Goal: Information Seeking & Learning: Learn about a topic

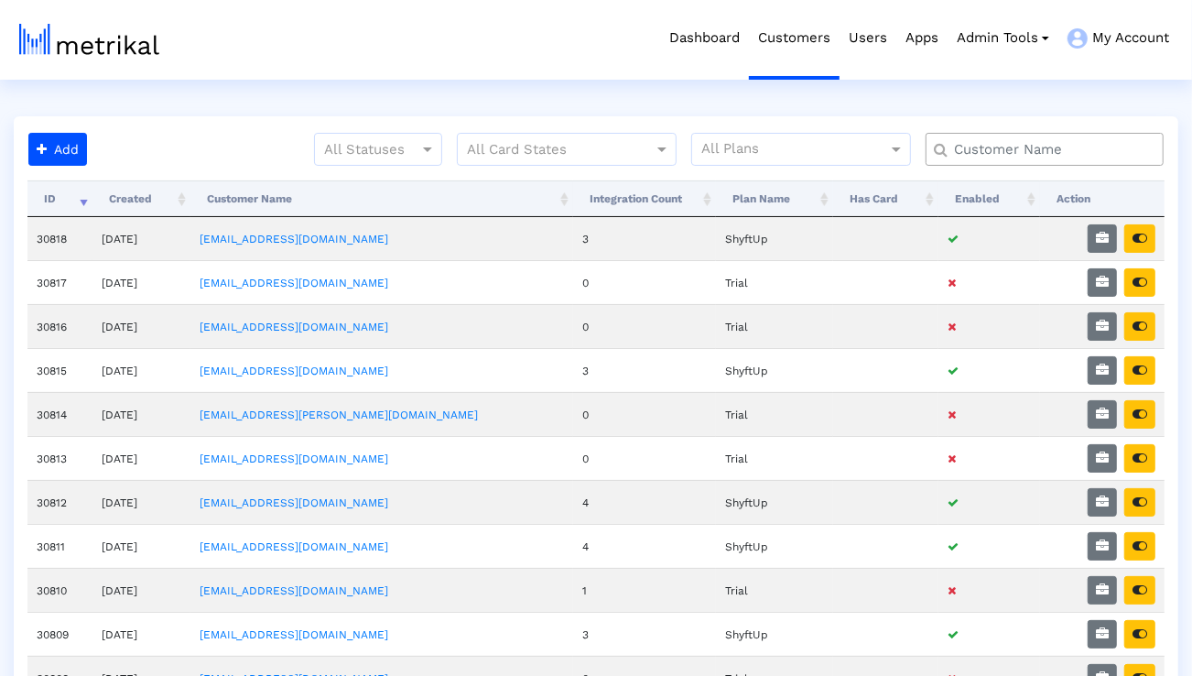
click at [1003, 157] on input "text" at bounding box center [1048, 149] width 215 height 19
type input "peloton"
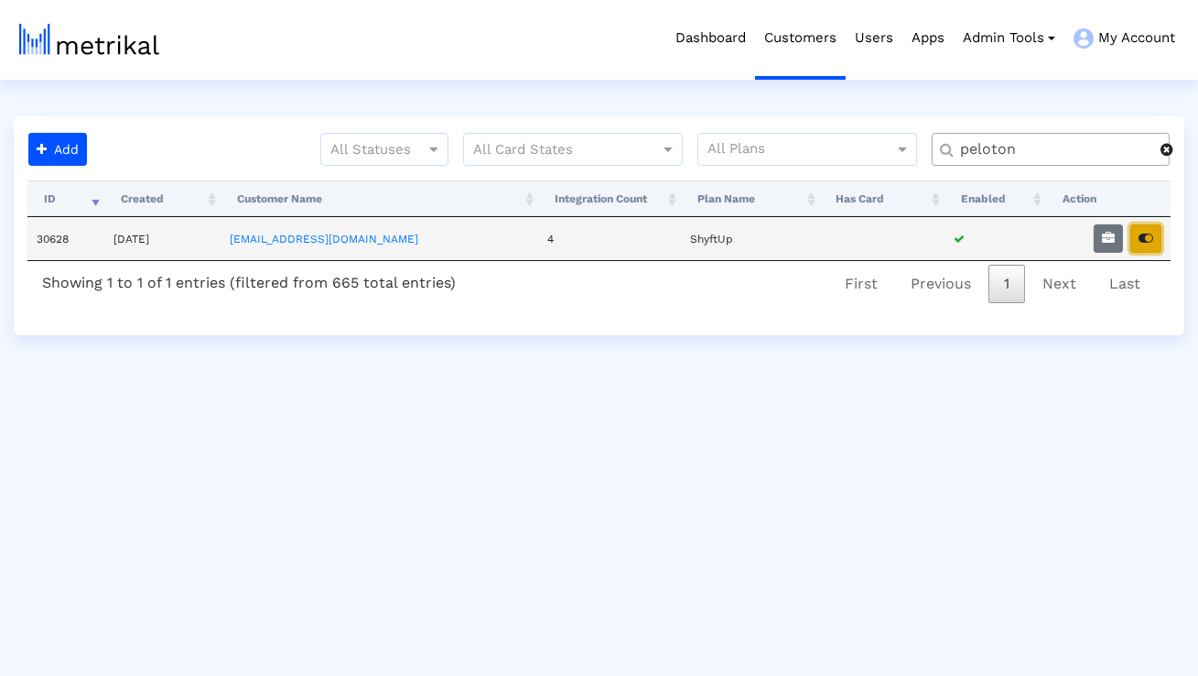
click at [1152, 242] on icon "button" at bounding box center [1146, 238] width 15 height 13
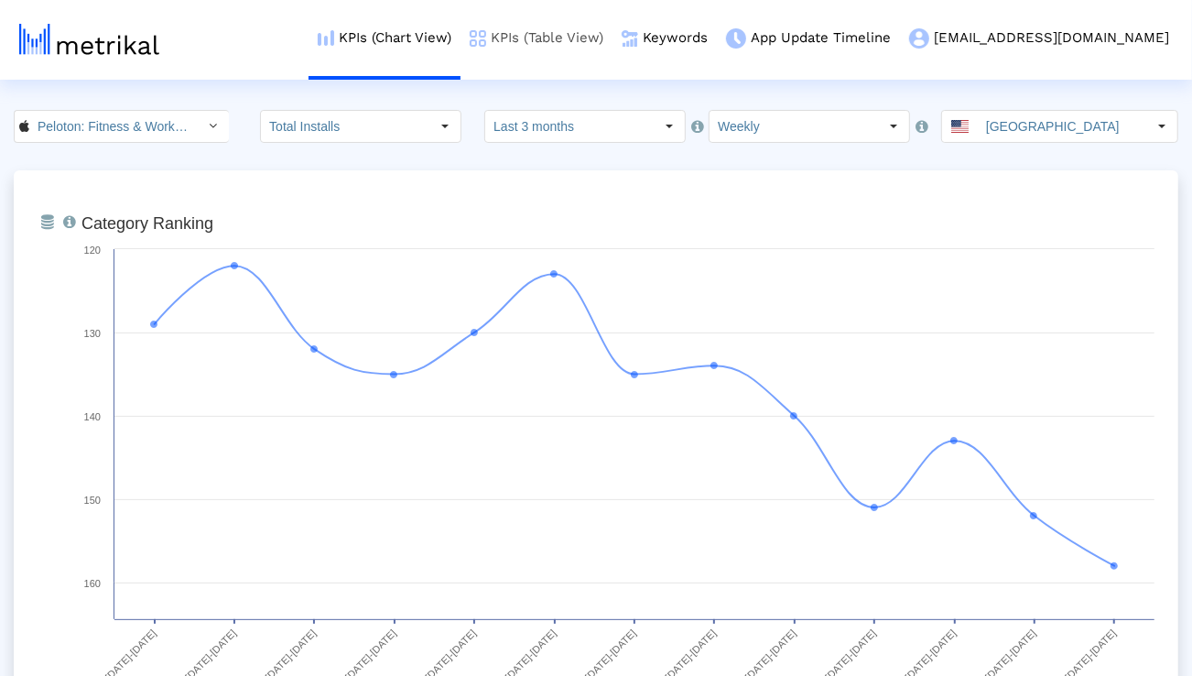
click at [612, 32] on link "KPIs (Table View)" at bounding box center [536, 38] width 152 height 76
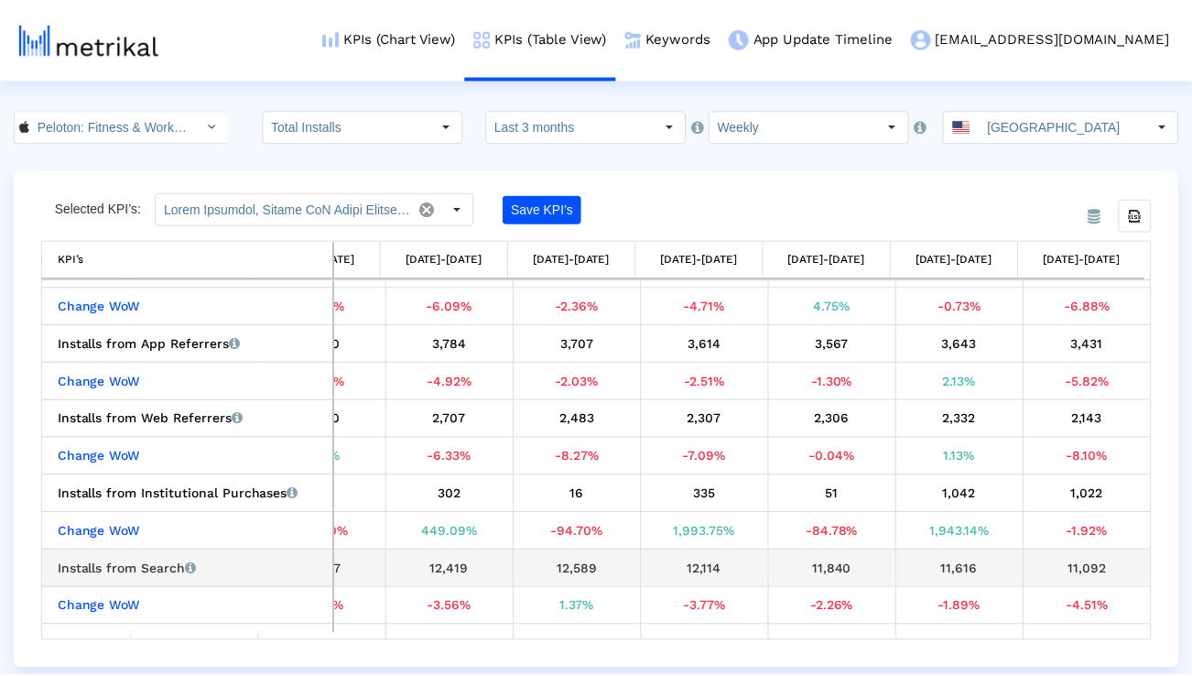
scroll to position [182, 0]
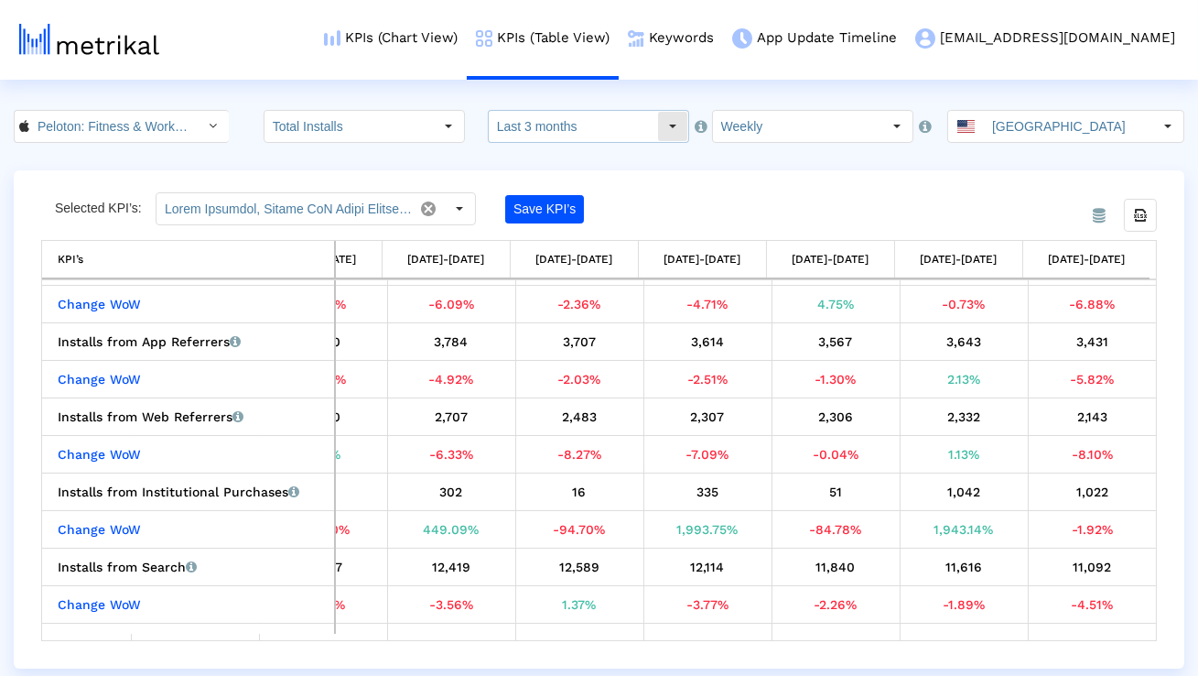
click at [532, 134] on input "Last 3 months" at bounding box center [573, 126] width 168 height 31
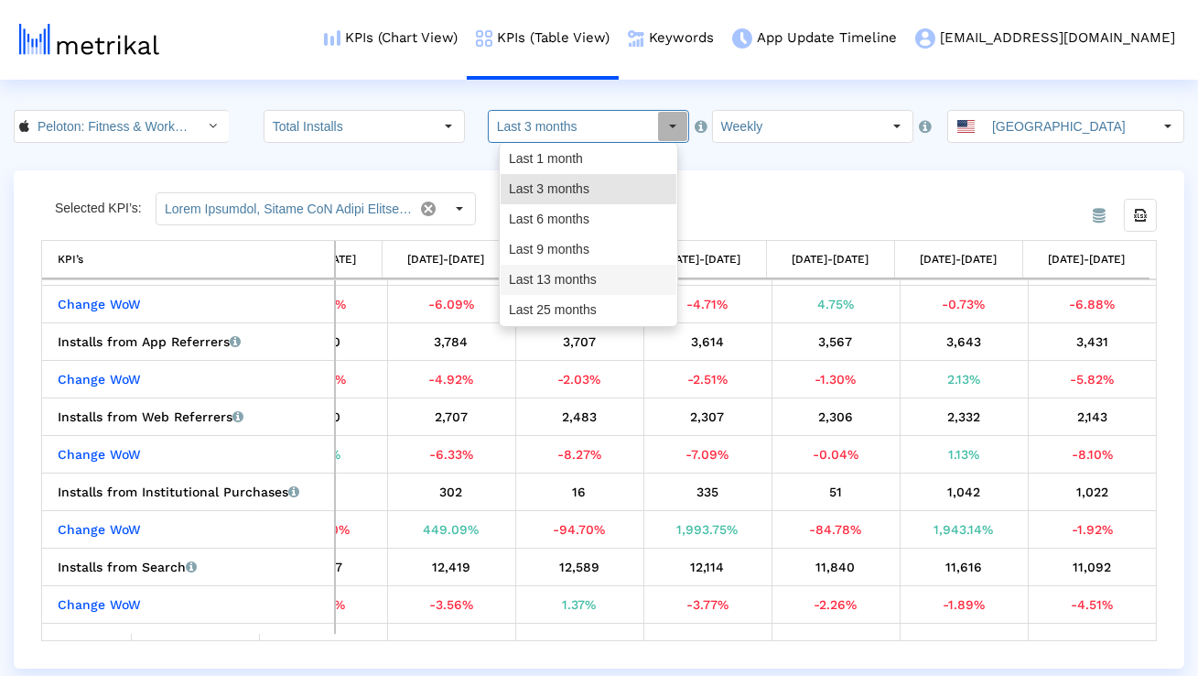
click at [535, 273] on div "Last 13 months" at bounding box center [589, 280] width 176 height 30
type input "Last 13 months"
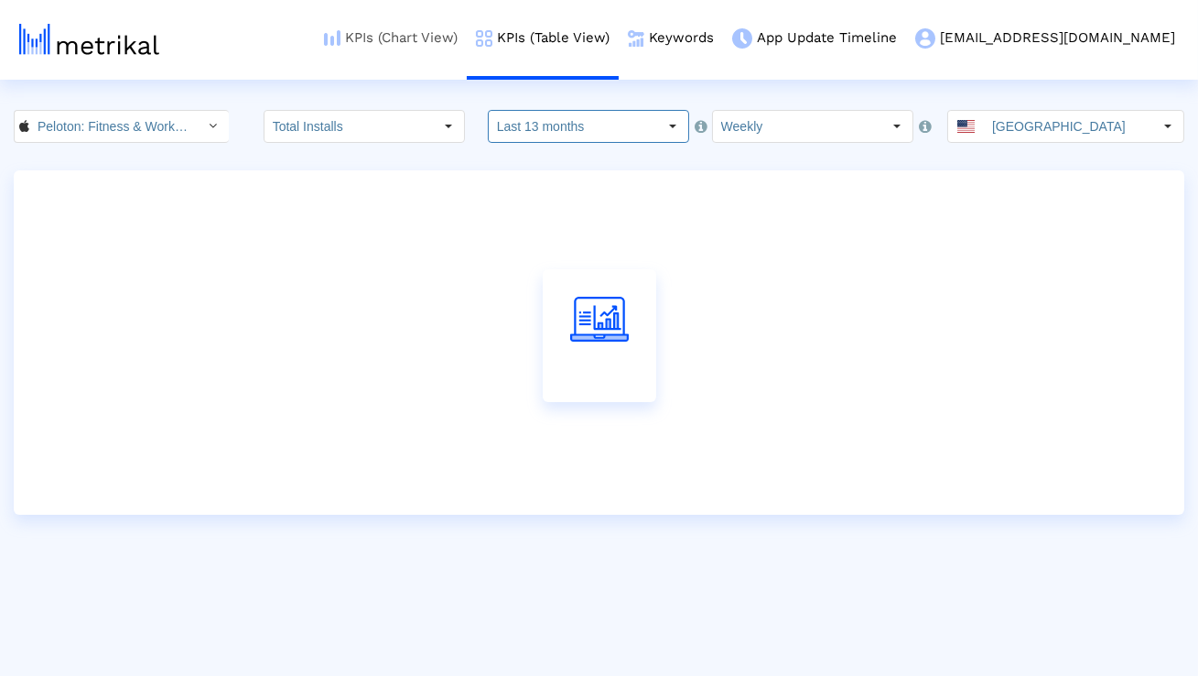
click at [467, 46] on link "KPIs (Chart View)" at bounding box center [391, 38] width 152 height 76
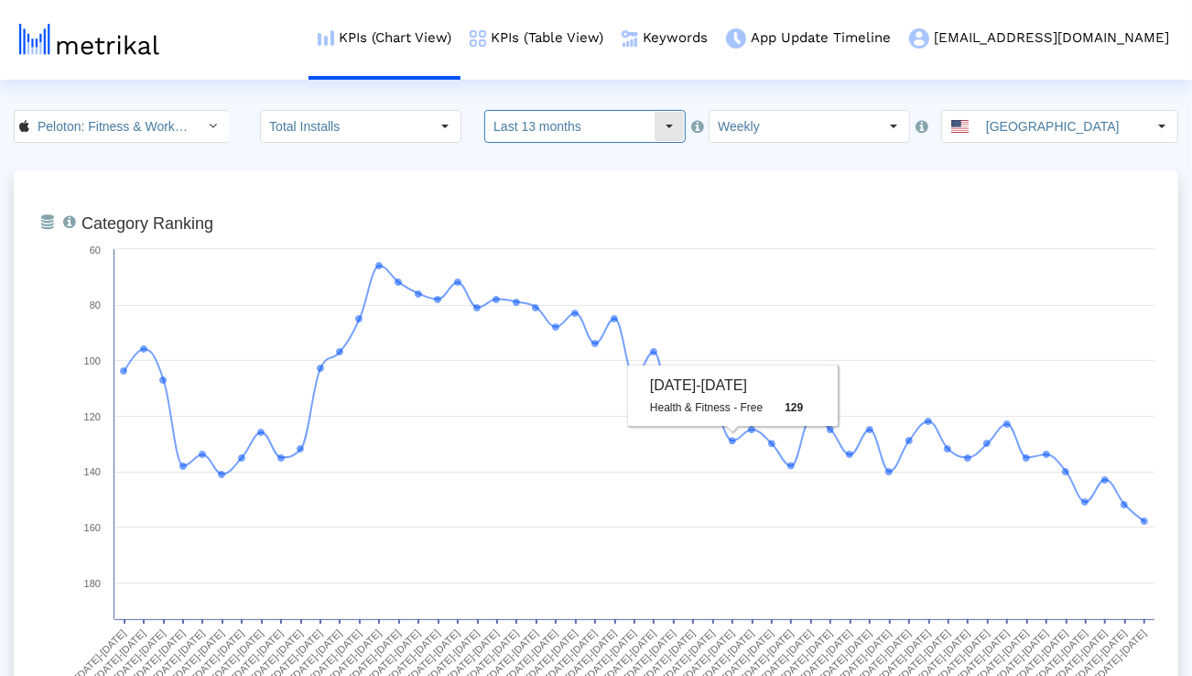
click at [620, 133] on input "Last 13 months" at bounding box center [569, 126] width 168 height 31
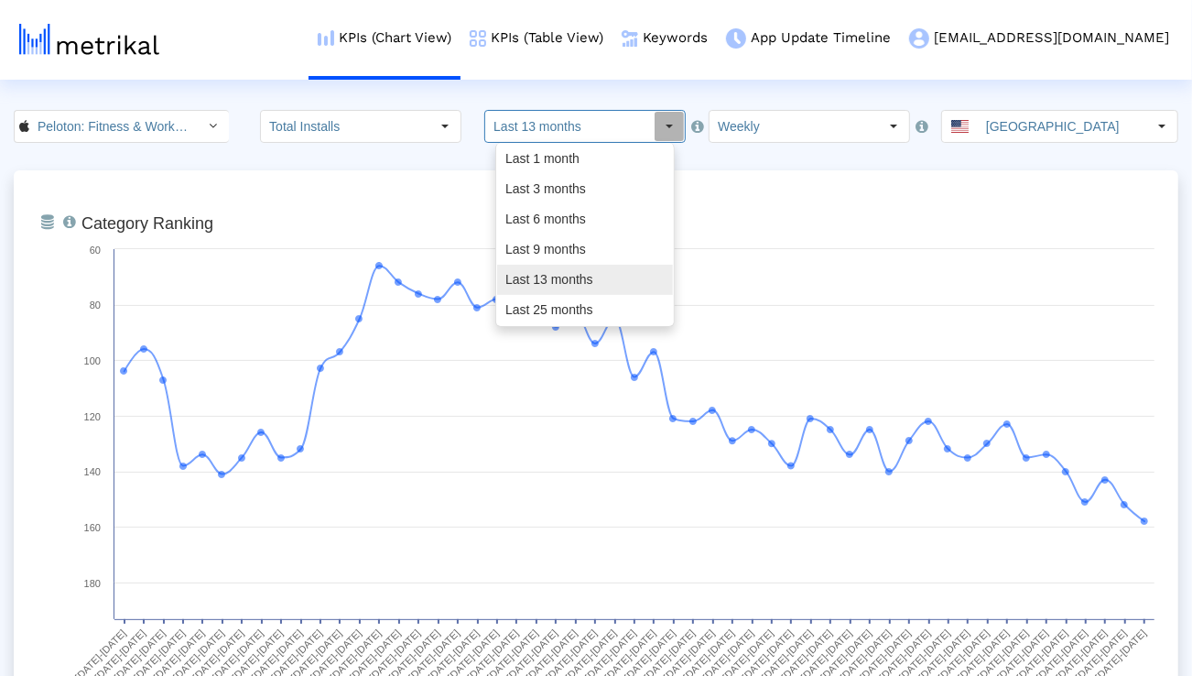
click at [564, 302] on div "Last 25 months" at bounding box center [585, 310] width 176 height 30
type input "Last 25 months"
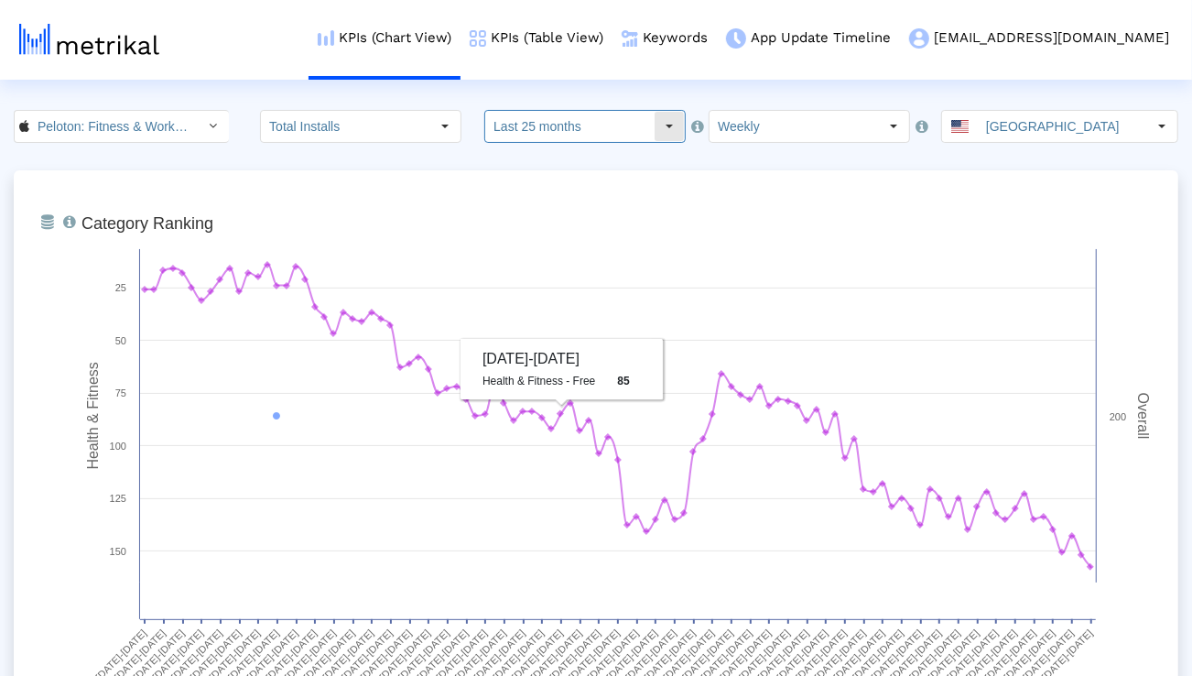
click at [548, 138] on input "Last 25 months" at bounding box center [569, 126] width 168 height 31
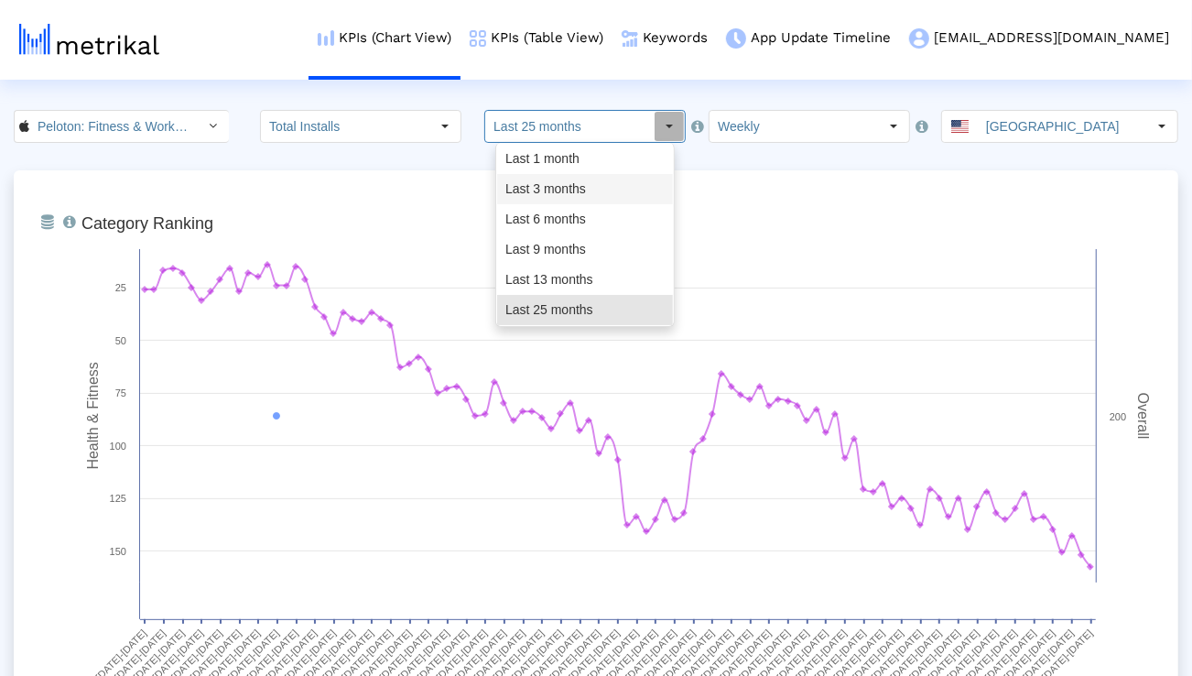
click at [545, 184] on div "Last 3 months" at bounding box center [585, 189] width 176 height 30
type input "Last 3 months"
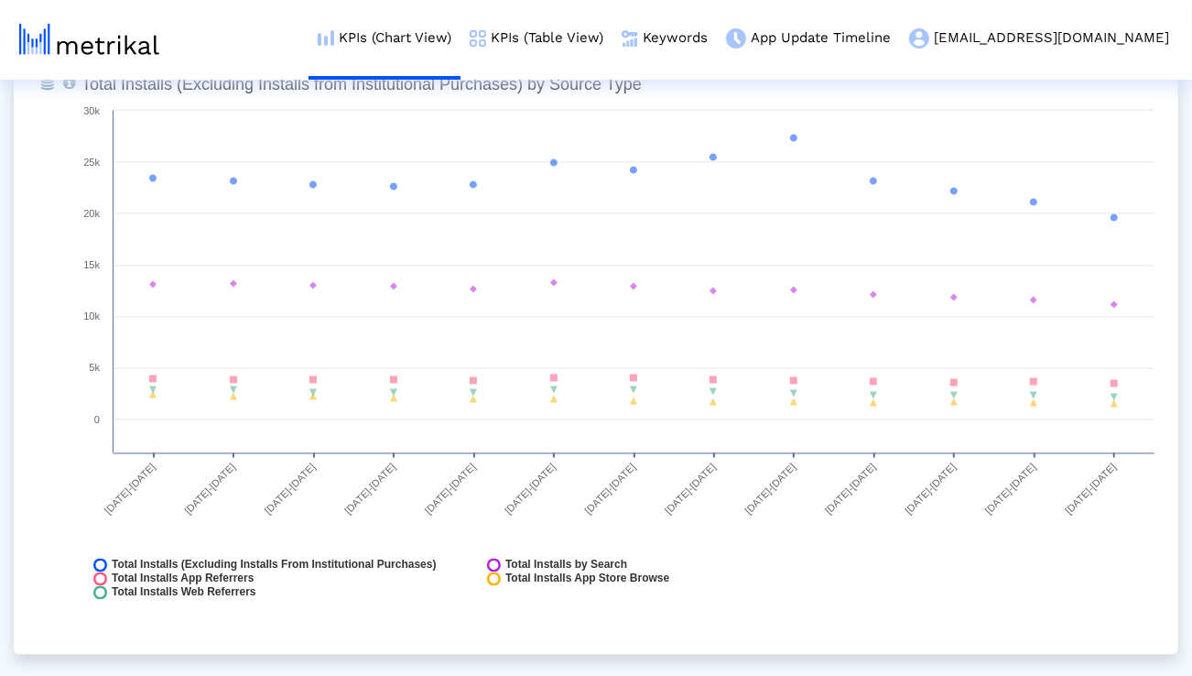
scroll to position [2127, 0]
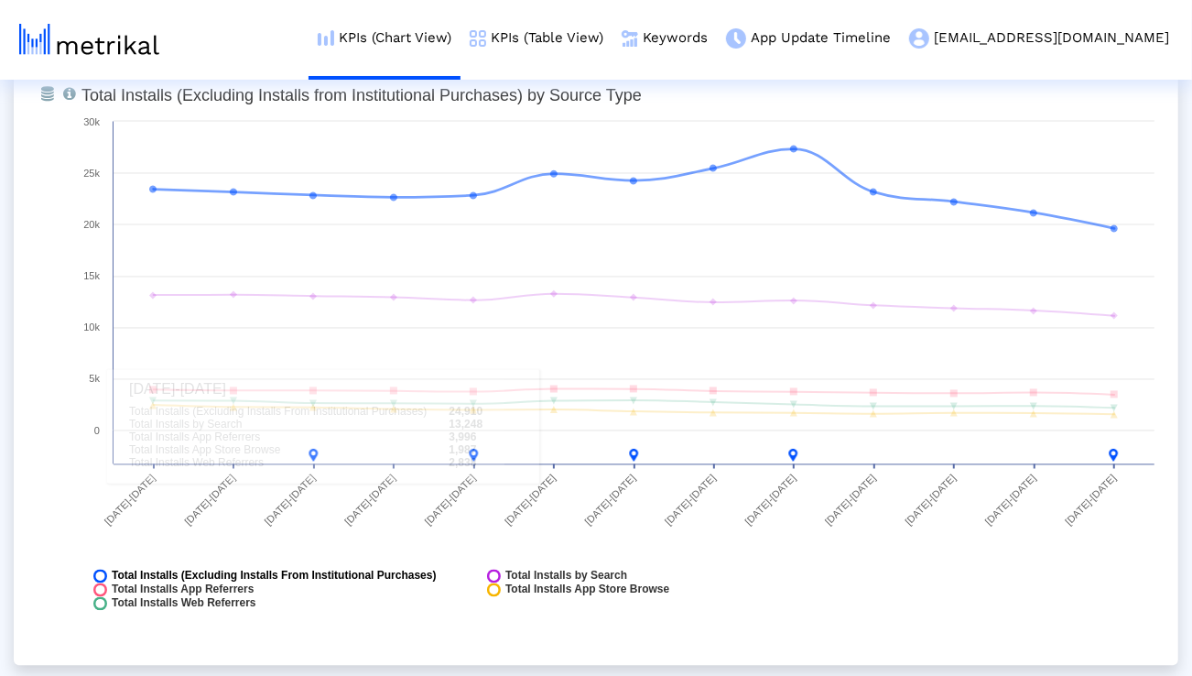
click at [437, 576] on span "Total Installs (Excluding Installs From Institutional Purchases)" at bounding box center [274, 576] width 325 height 14
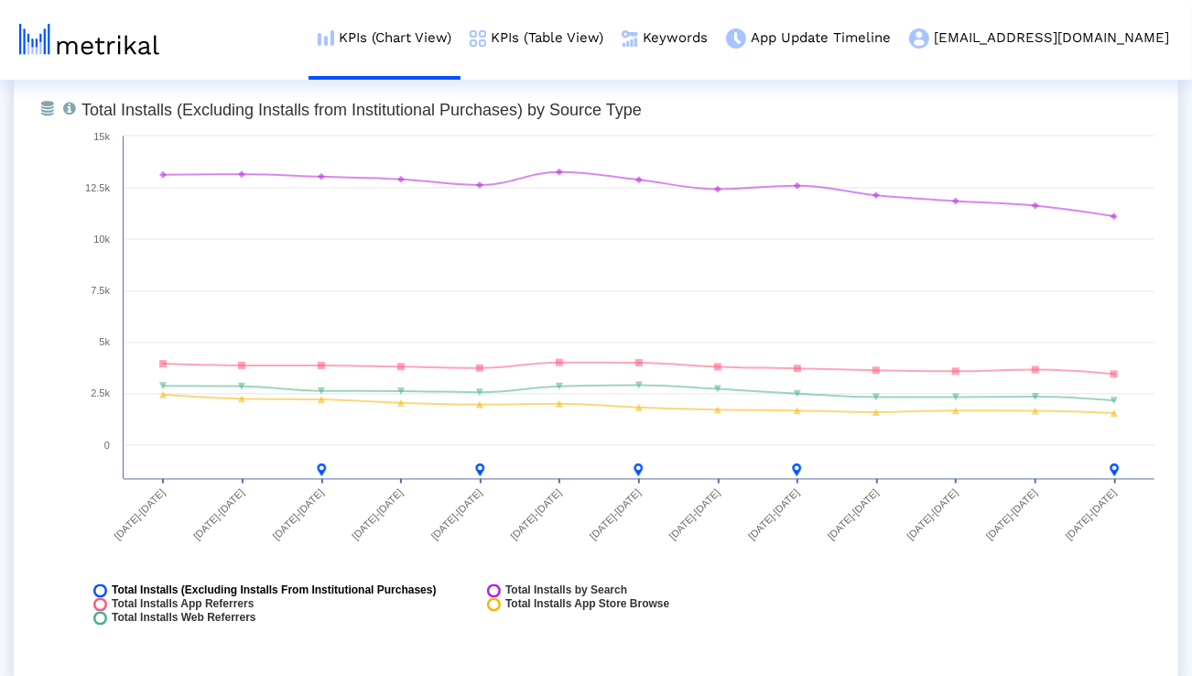
scroll to position [2110, 0]
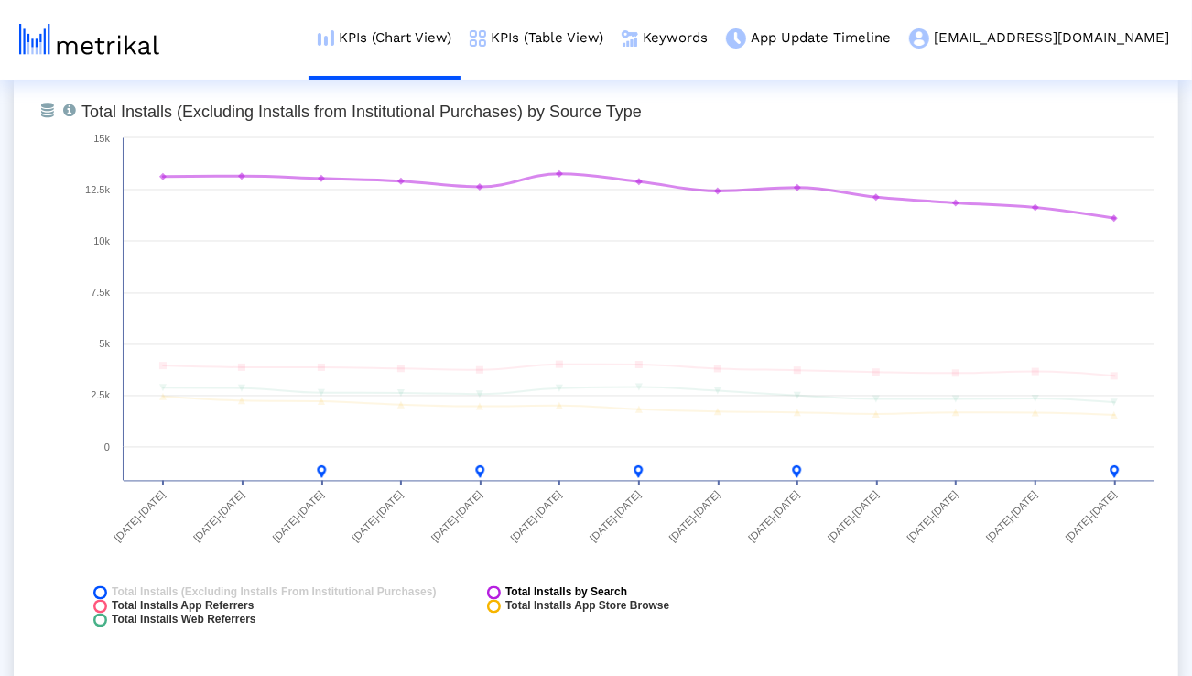
click at [507, 589] on span "Total Installs by Search" at bounding box center [566, 593] width 122 height 14
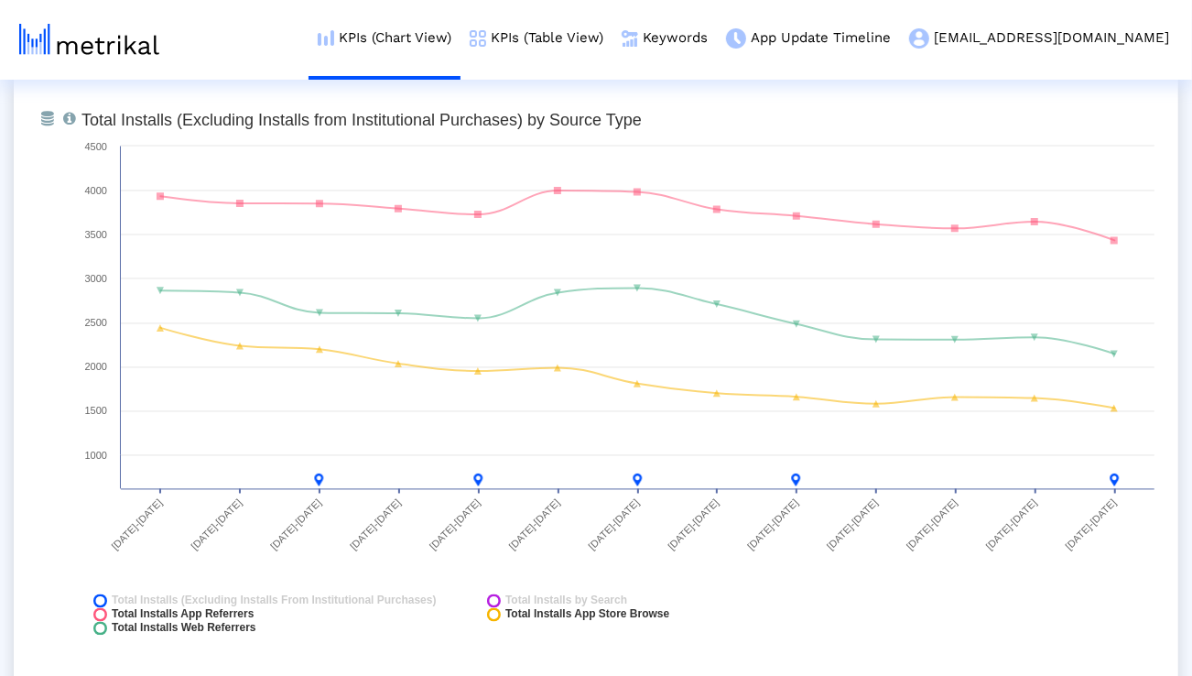
scroll to position [2097, 0]
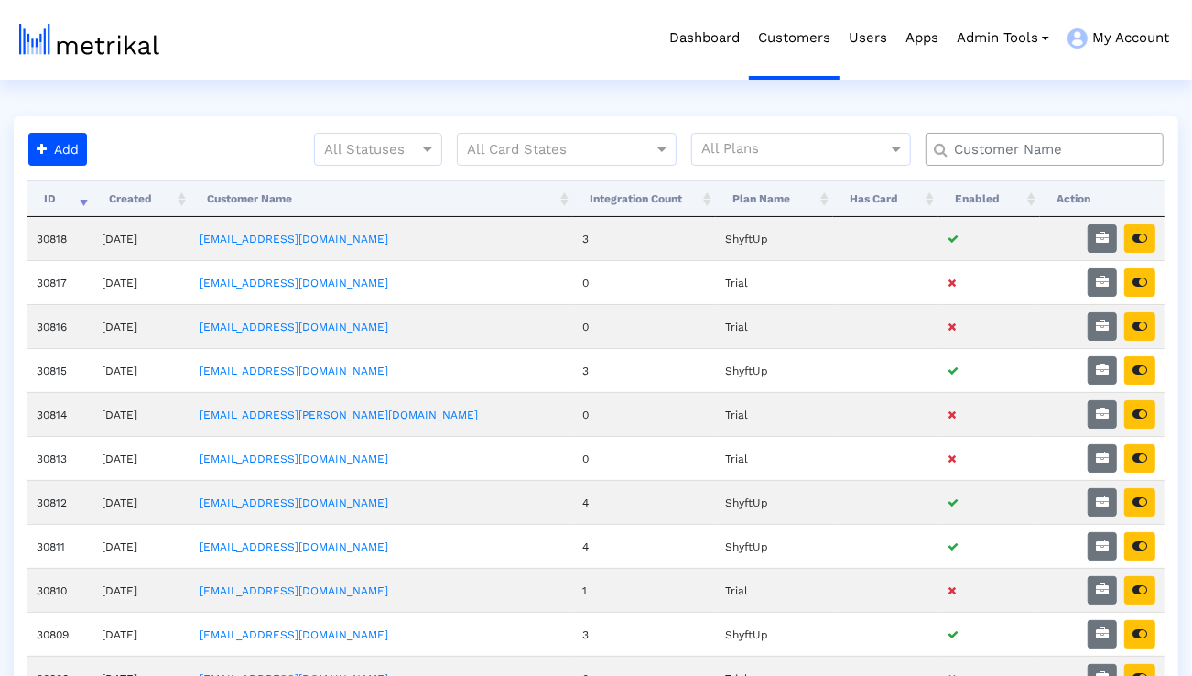
click at [955, 146] on input "text" at bounding box center [1048, 149] width 215 height 19
type input "talkspace"
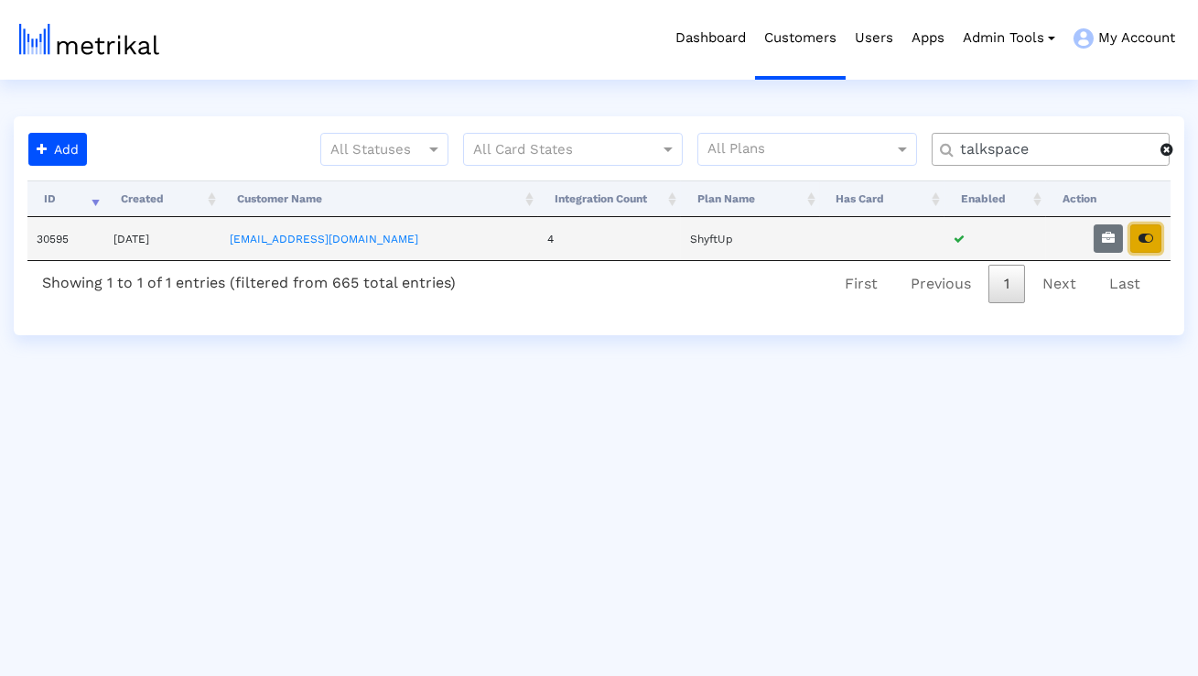
click at [1143, 241] on icon "button" at bounding box center [1146, 238] width 15 height 13
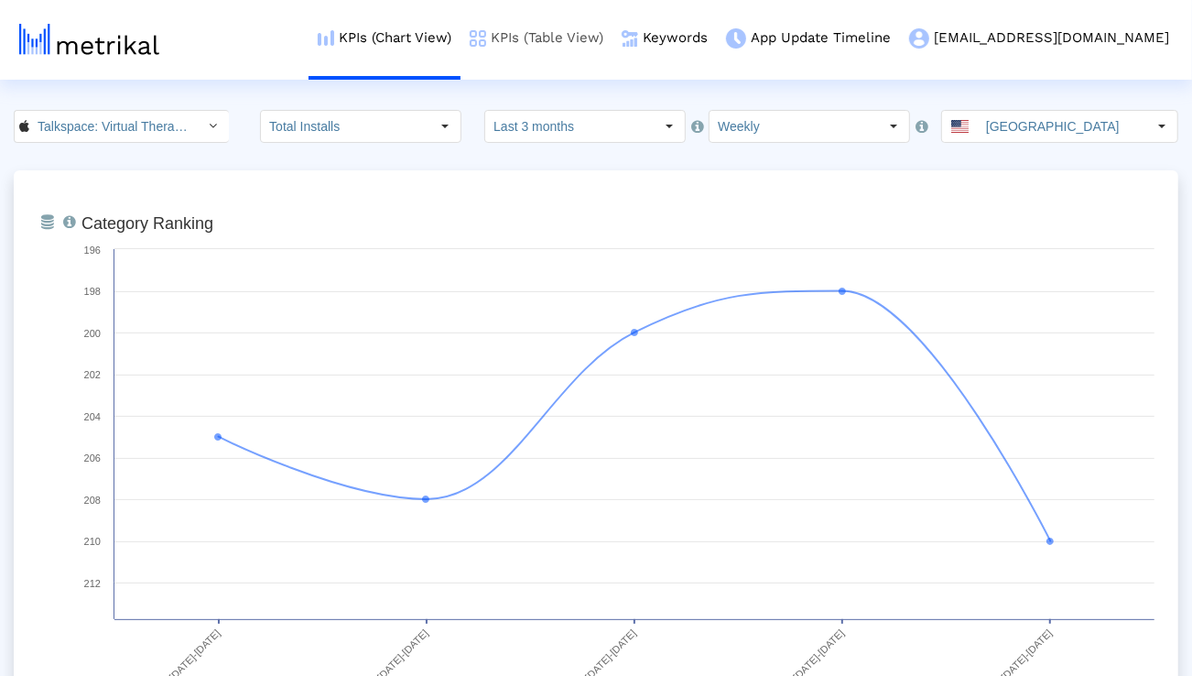
click at [612, 50] on link "KPIs (Table View)" at bounding box center [536, 38] width 152 height 76
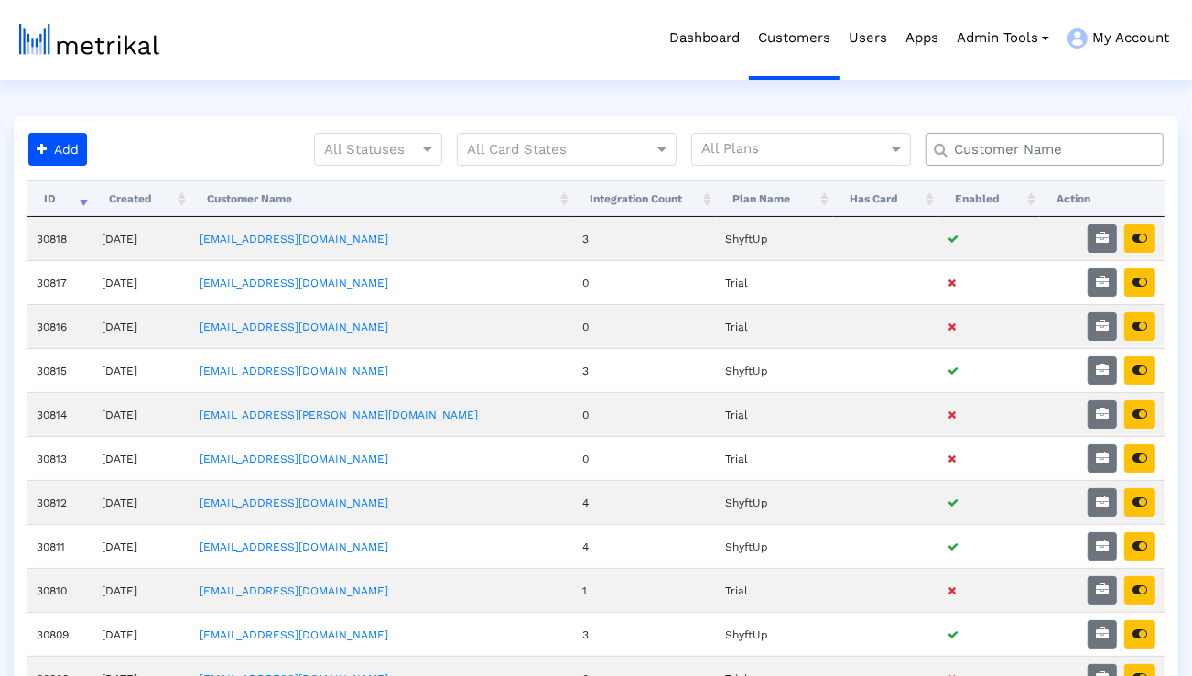
click at [1011, 145] on input "text" at bounding box center [1048, 149] width 215 height 19
type input "elevate"
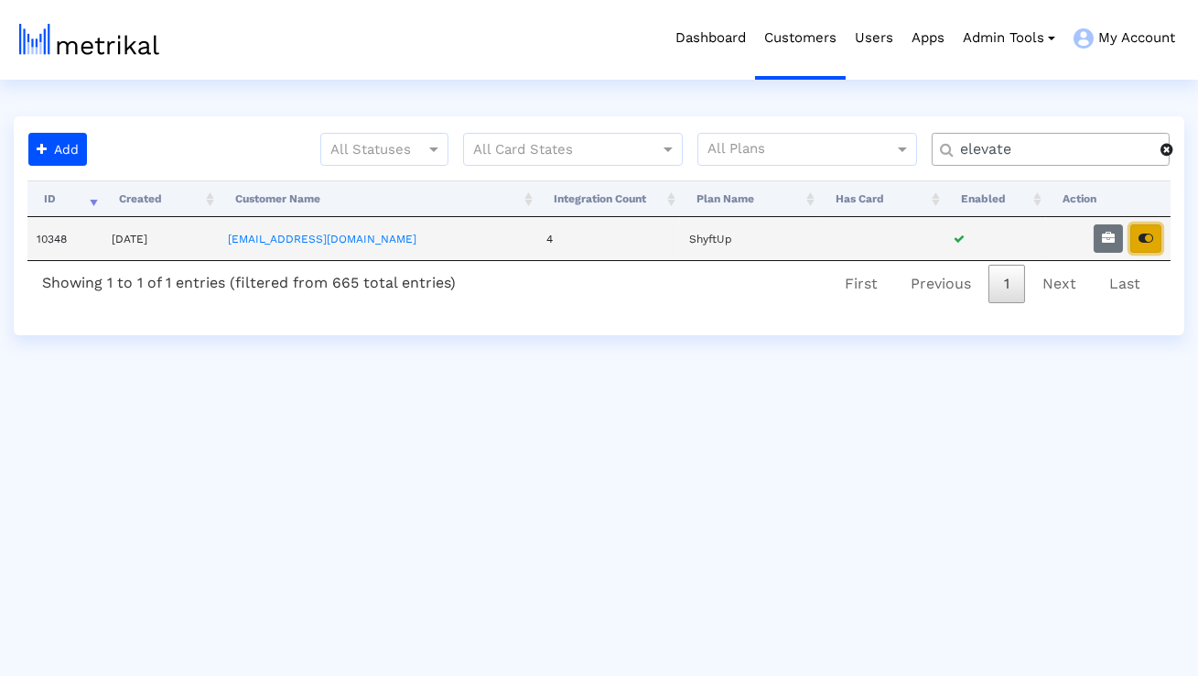
click at [1155, 236] on button "button" at bounding box center [1146, 238] width 31 height 28
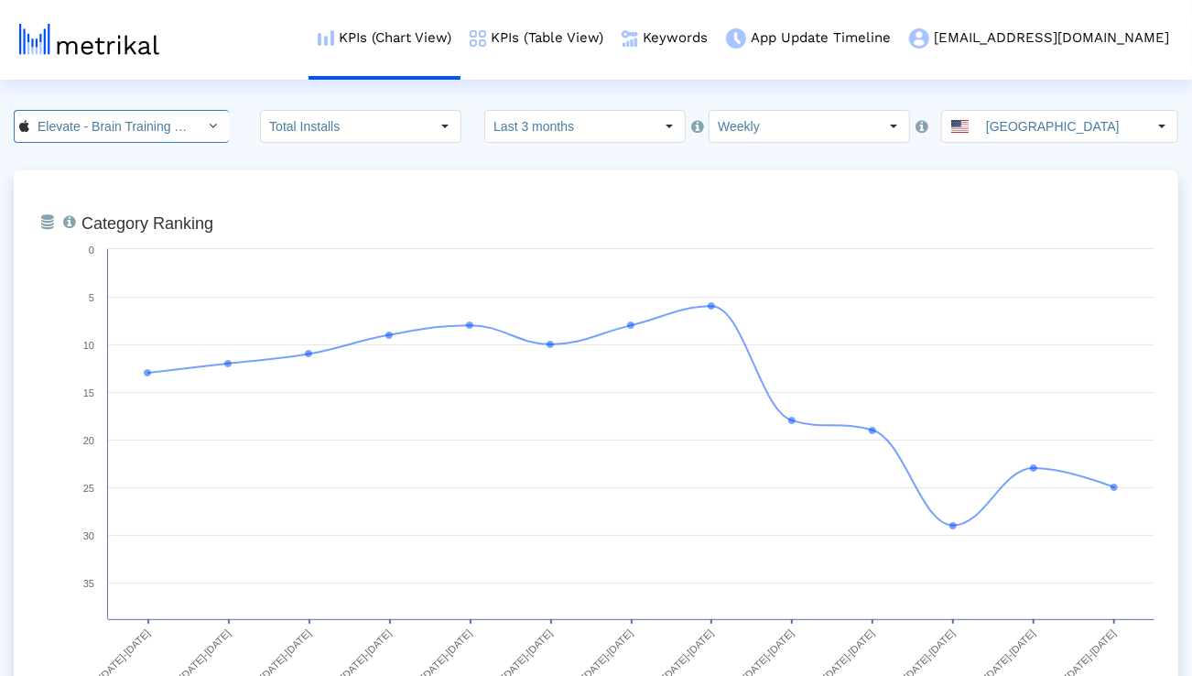
click at [199, 126] on div "Select" at bounding box center [213, 126] width 29 height 29
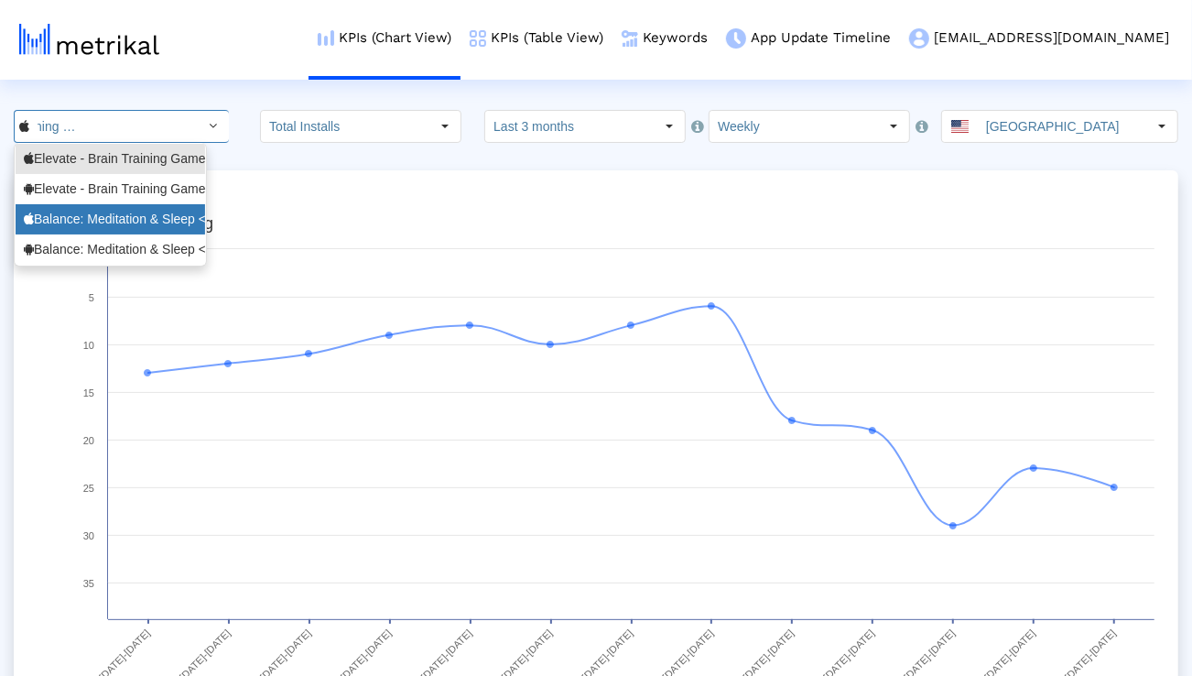
click at [149, 222] on div "Balance: Meditation & Sleep <1361356590>" at bounding box center [110, 219] width 173 height 17
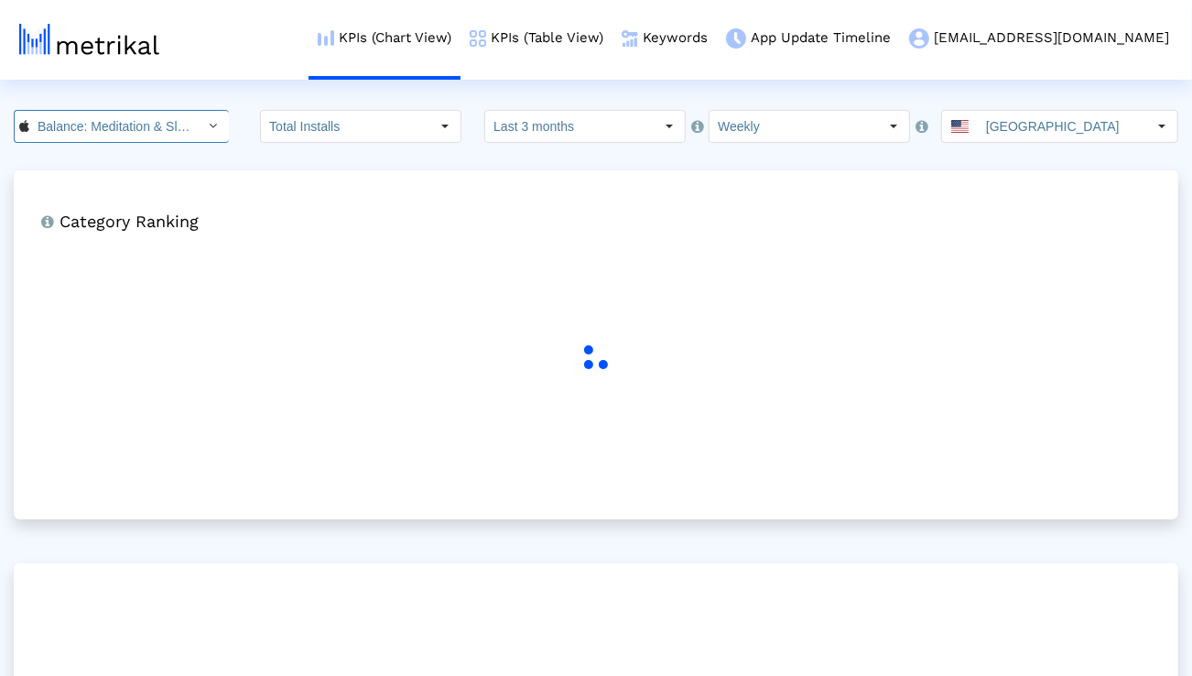
scroll to position [0, 125]
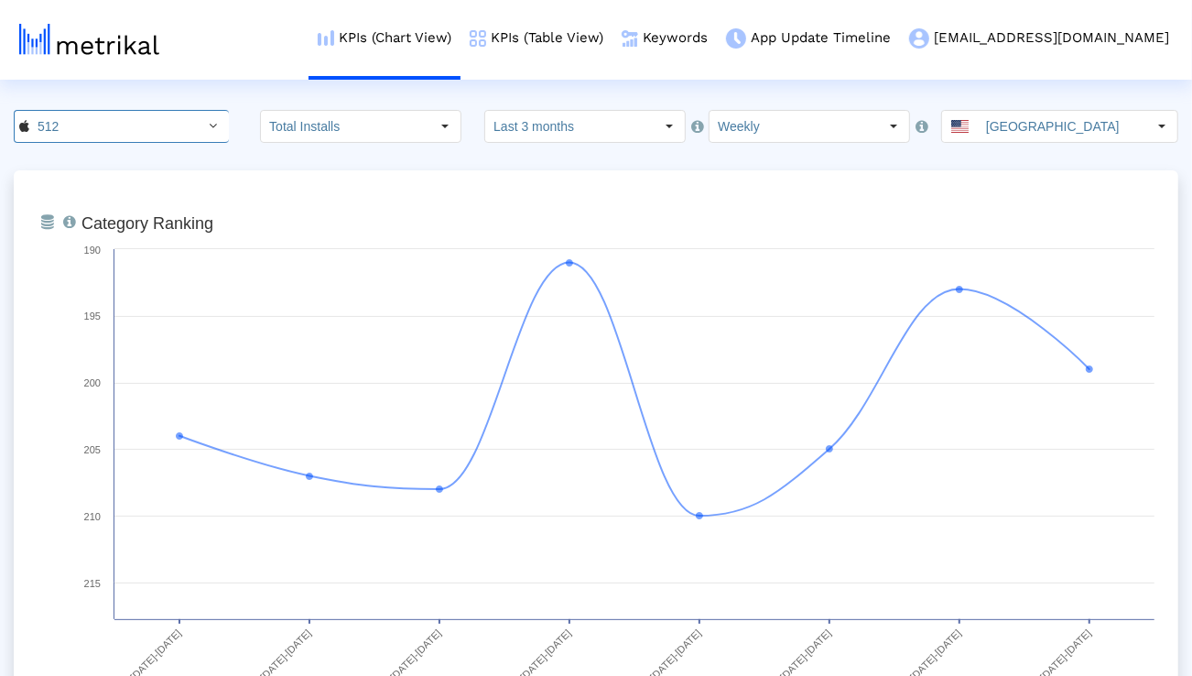
click at [541, 133] on input "Last 3 months" at bounding box center [569, 126] width 168 height 31
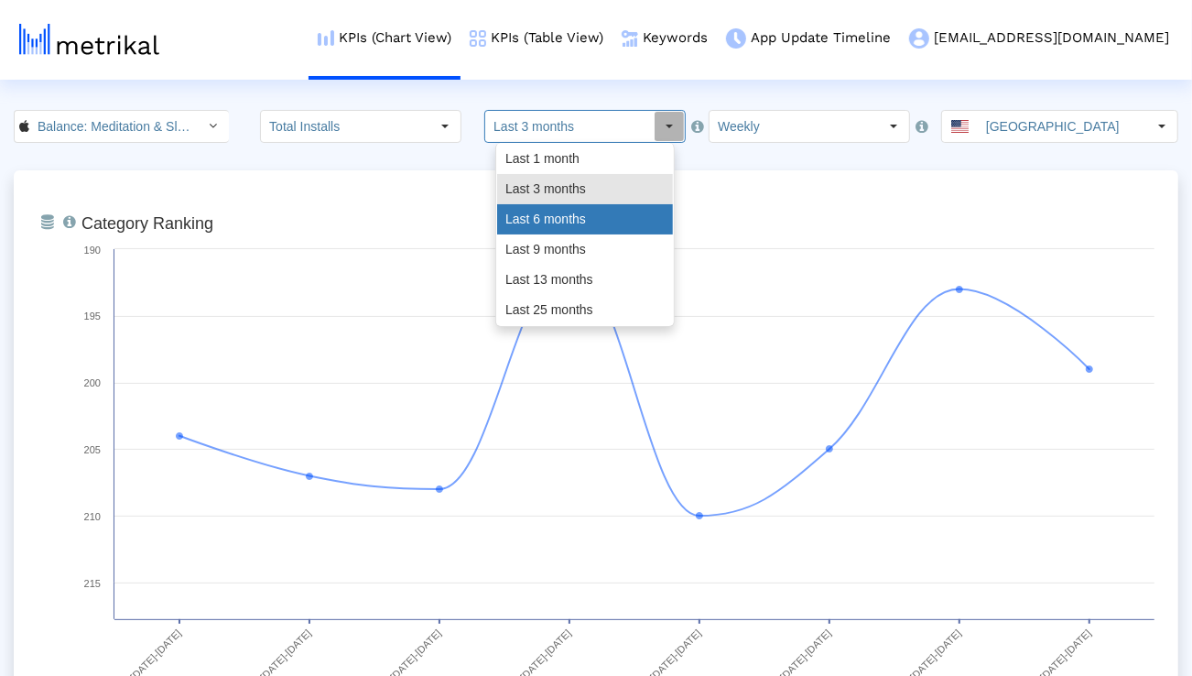
click at [533, 210] on div "Last 6 months" at bounding box center [585, 219] width 176 height 30
type input "Last 6 months"
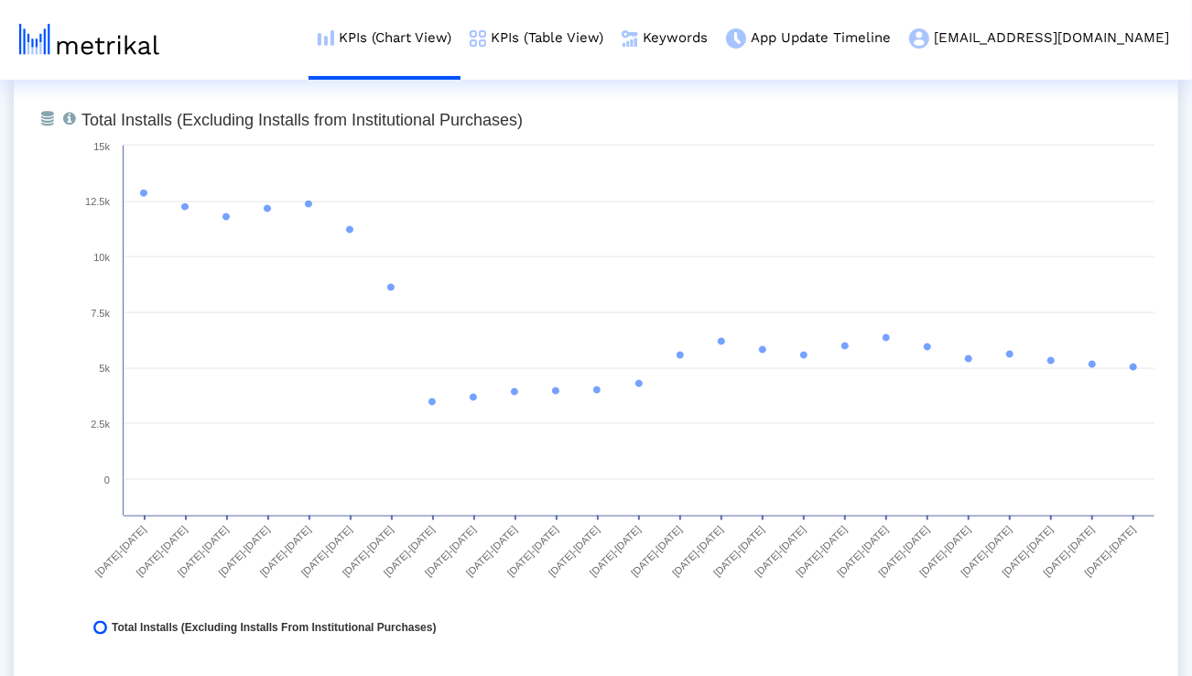
scroll to position [1435, 0]
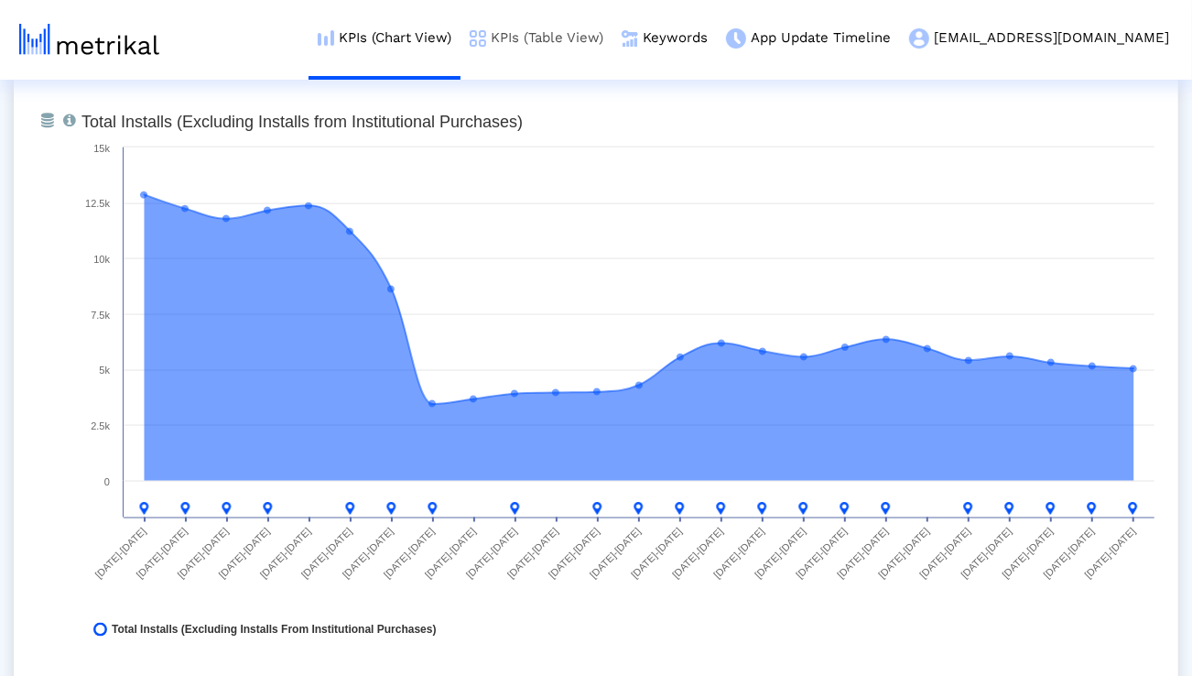
click at [581, 30] on link "KPIs (Table View)" at bounding box center [536, 38] width 152 height 76
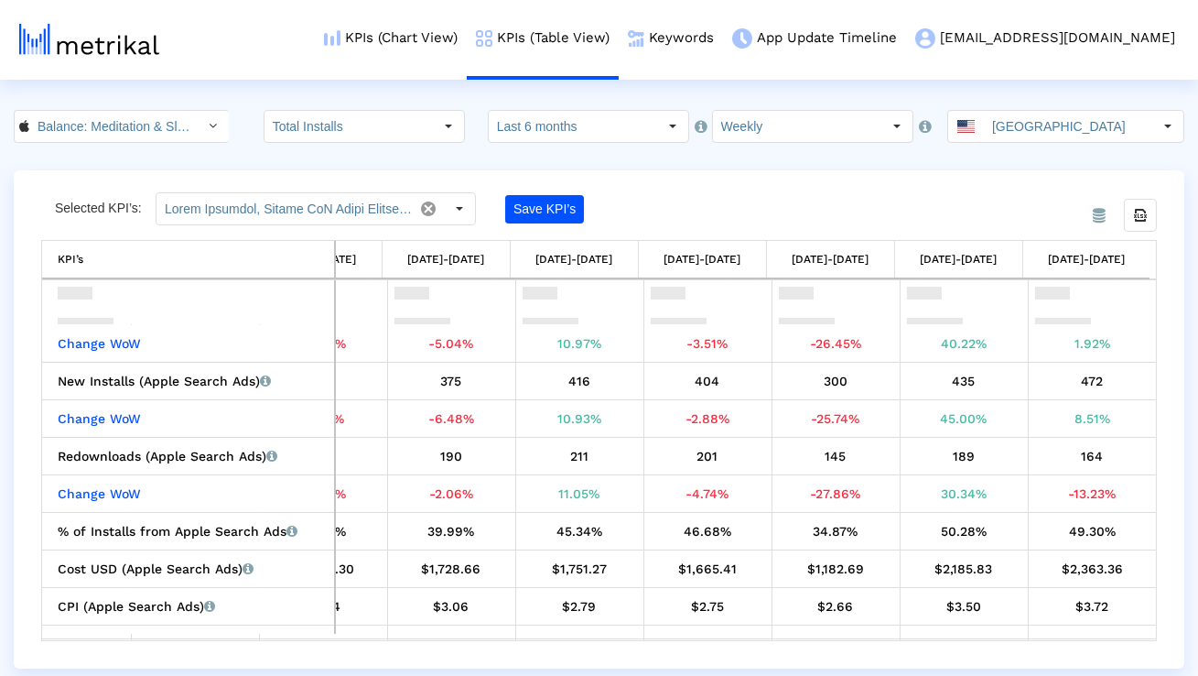
scroll to position [755, 2389]
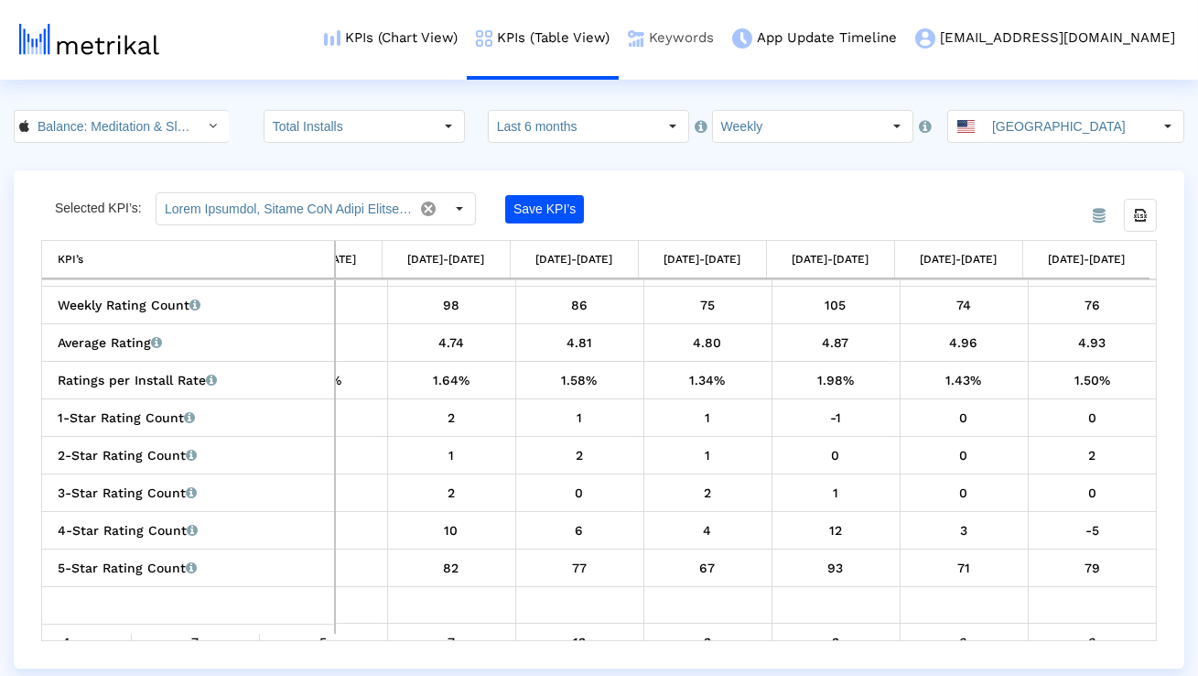
click at [723, 34] on link "Keywords" at bounding box center [671, 38] width 104 height 76
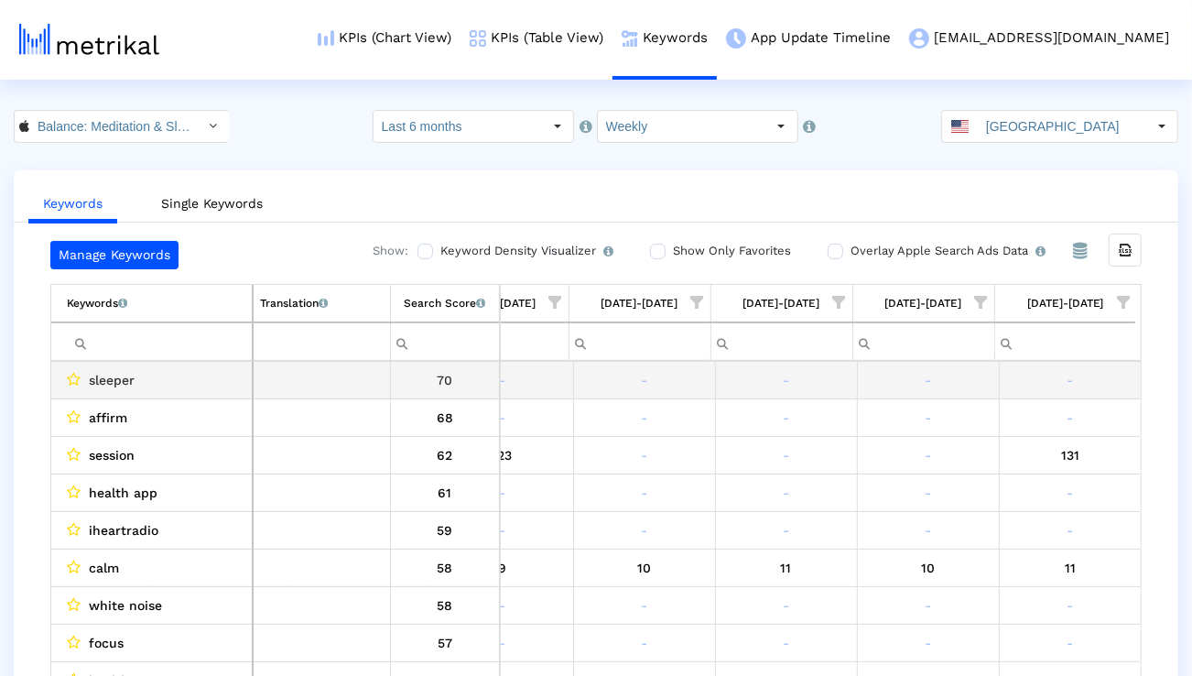
scroll to position [0, 2911]
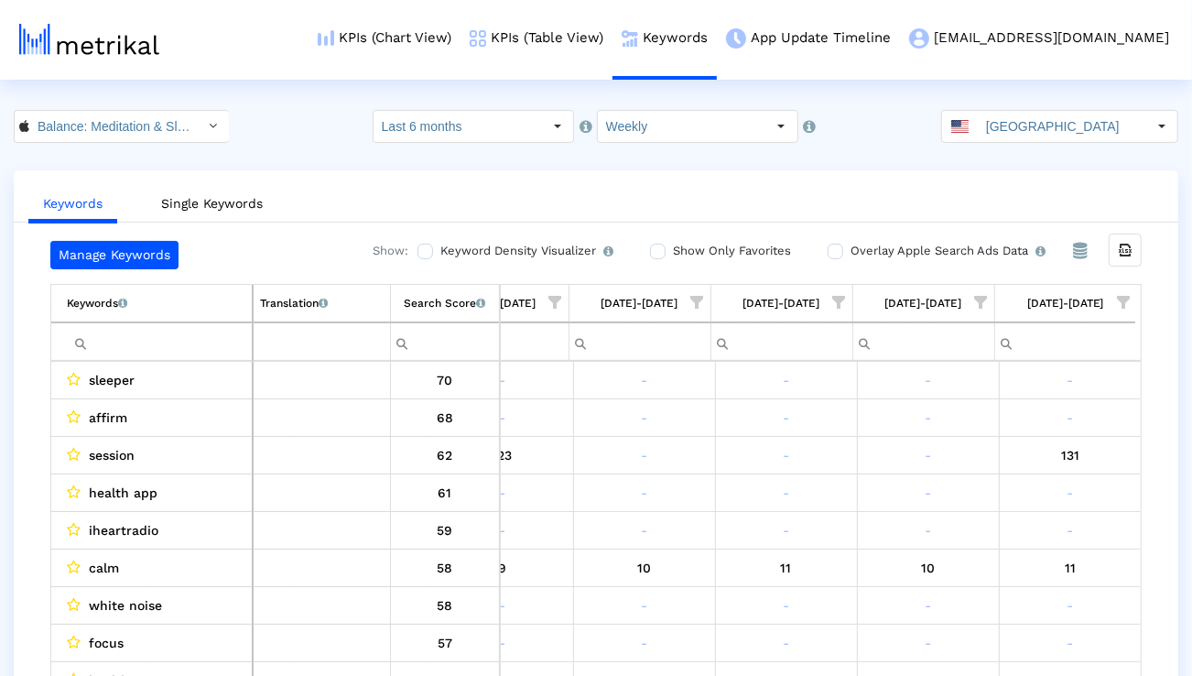
click at [1125, 302] on span "Show filter options for column '08/24/25-08/30/25'" at bounding box center [1123, 302] width 13 height 13
drag, startPoint x: 1035, startPoint y: 424, endPoint x: 1035, endPoint y: 440, distance: 16.5
click at [1035, 424] on div "Is One" at bounding box center [1034, 433] width 164 height 36
click at [1035, 456] on div "Between 2-3" at bounding box center [1034, 469] width 164 height 36
click at [1035, 485] on div "Between 2-3" at bounding box center [1034, 469] width 164 height 36
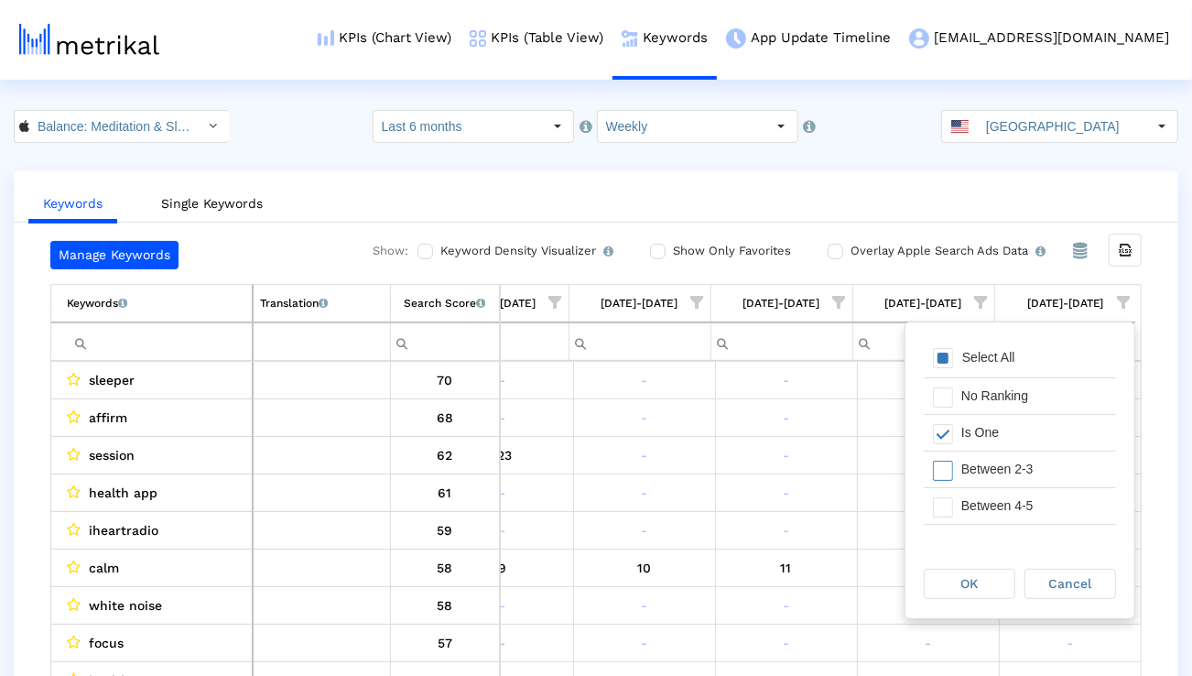
scroll to position [39, 0]
click at [1031, 436] on div "Between 2-3" at bounding box center [1034, 430] width 164 height 36
click at [1031, 469] on div "Between 4-5" at bounding box center [1034, 467] width 164 height 36
click at [1031, 488] on div "Between 6-10" at bounding box center [1034, 503] width 164 height 36
click at [995, 572] on div "OK" at bounding box center [970, 583] width 90 height 28
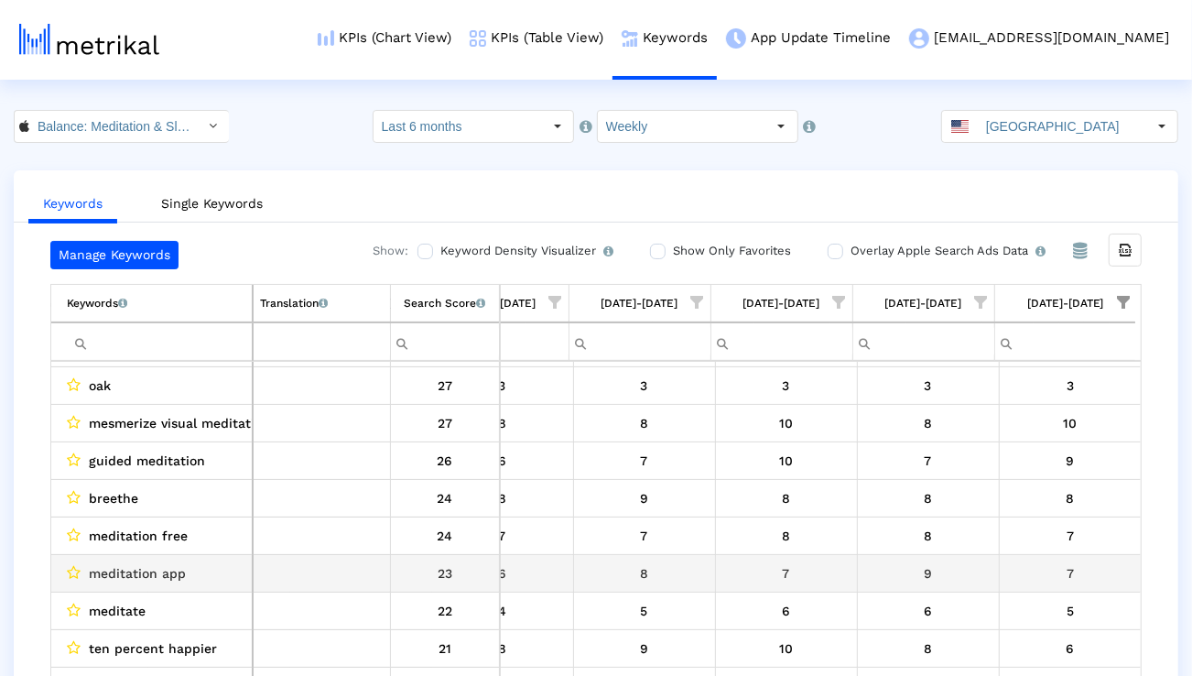
scroll to position [309, 0]
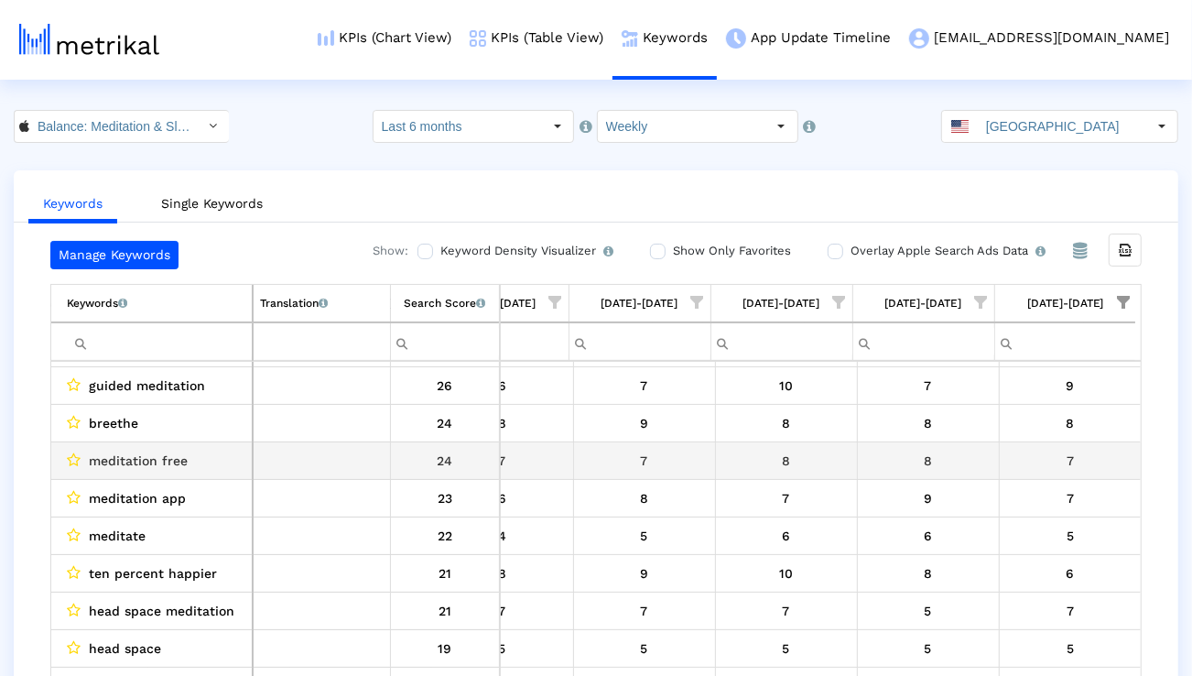
click at [151, 461] on span "meditation free" at bounding box center [138, 461] width 99 height 24
copy span "meditation free"
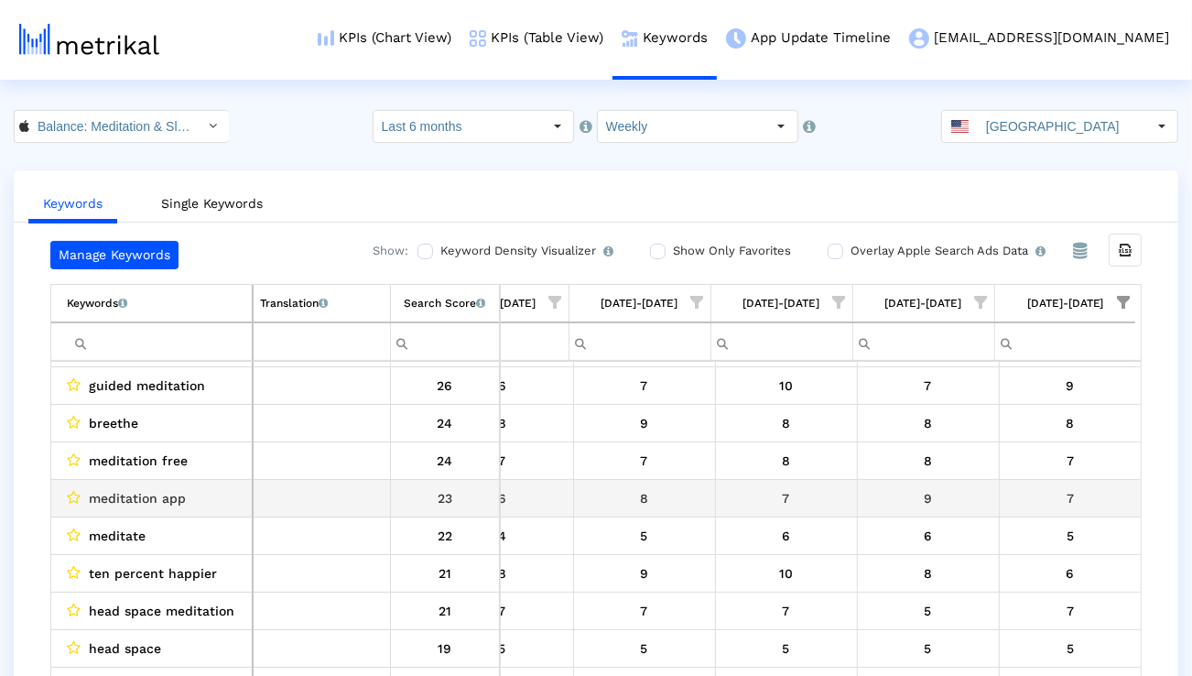
click at [153, 498] on span "meditation app" at bounding box center [137, 498] width 97 height 24
copy span "meditation app"
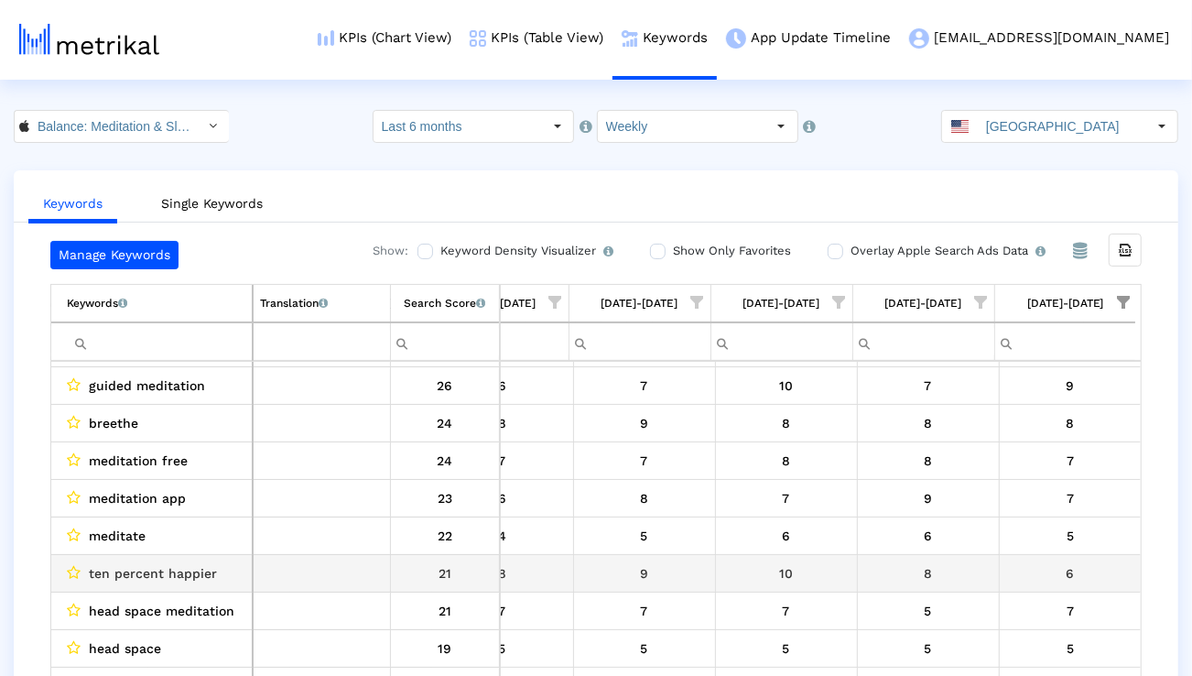
click at [138, 569] on span "ten percent happier" at bounding box center [153, 573] width 128 height 24
copy span "ten percent happier"
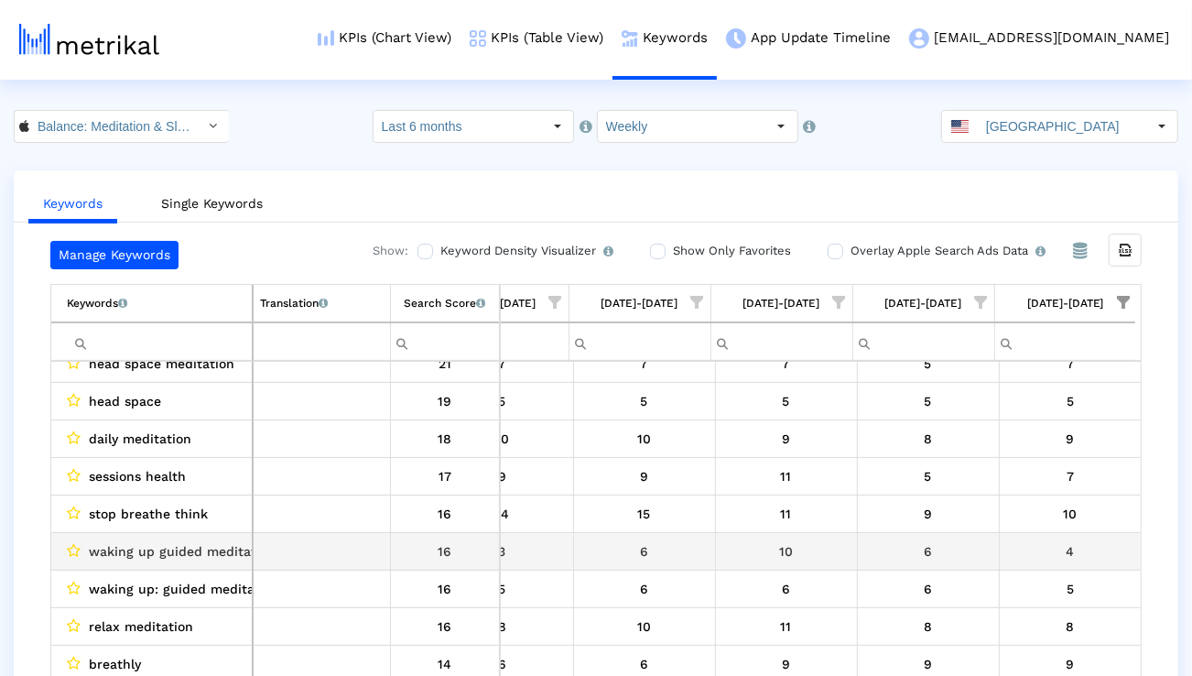
scroll to position [635, 0]
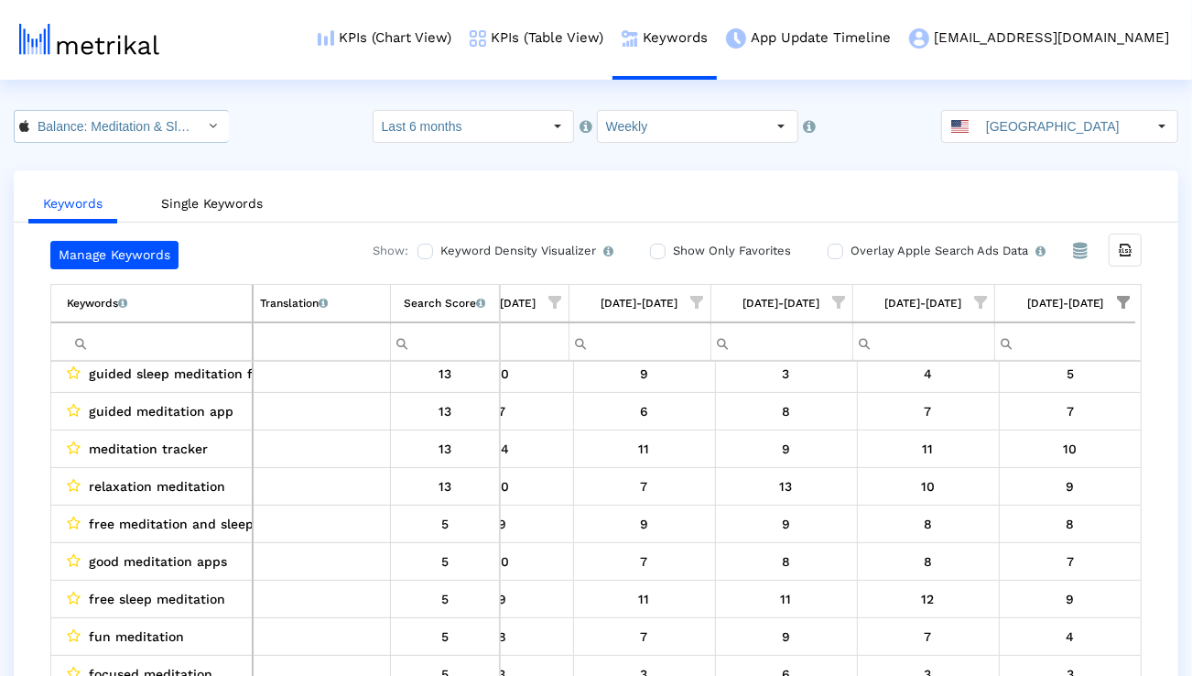
click at [174, 136] on div "Balance: Meditation & Sleep < 1361356590 >" at bounding box center [106, 126] width 183 height 31
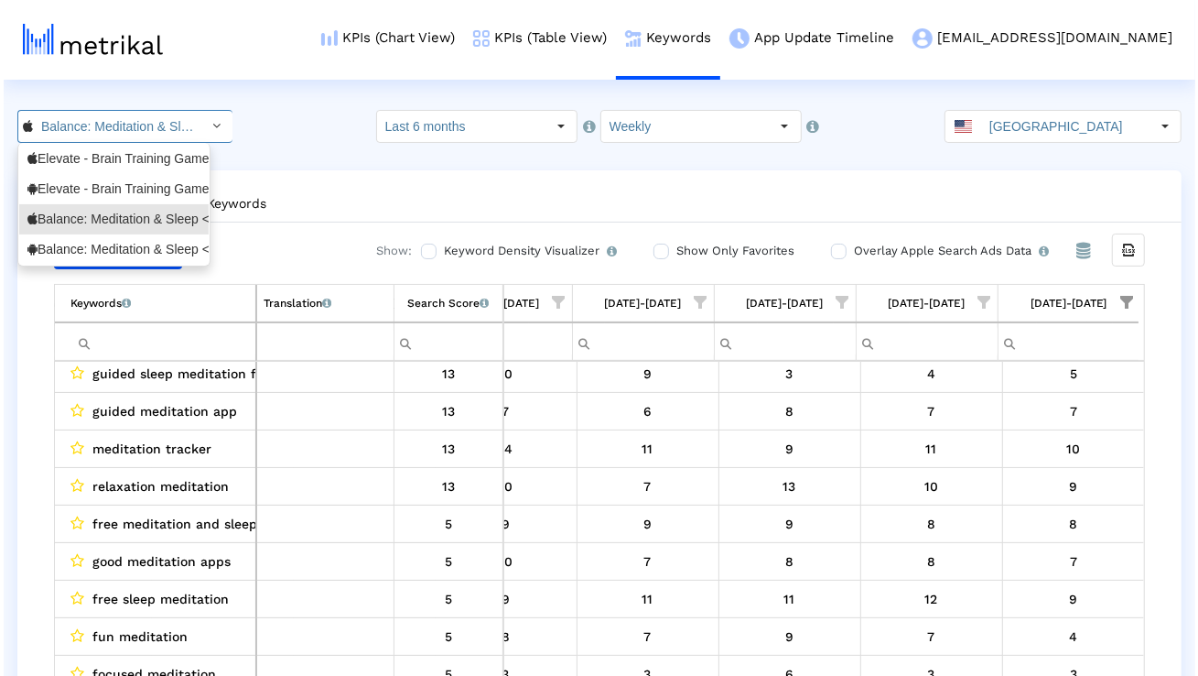
scroll to position [0, 125]
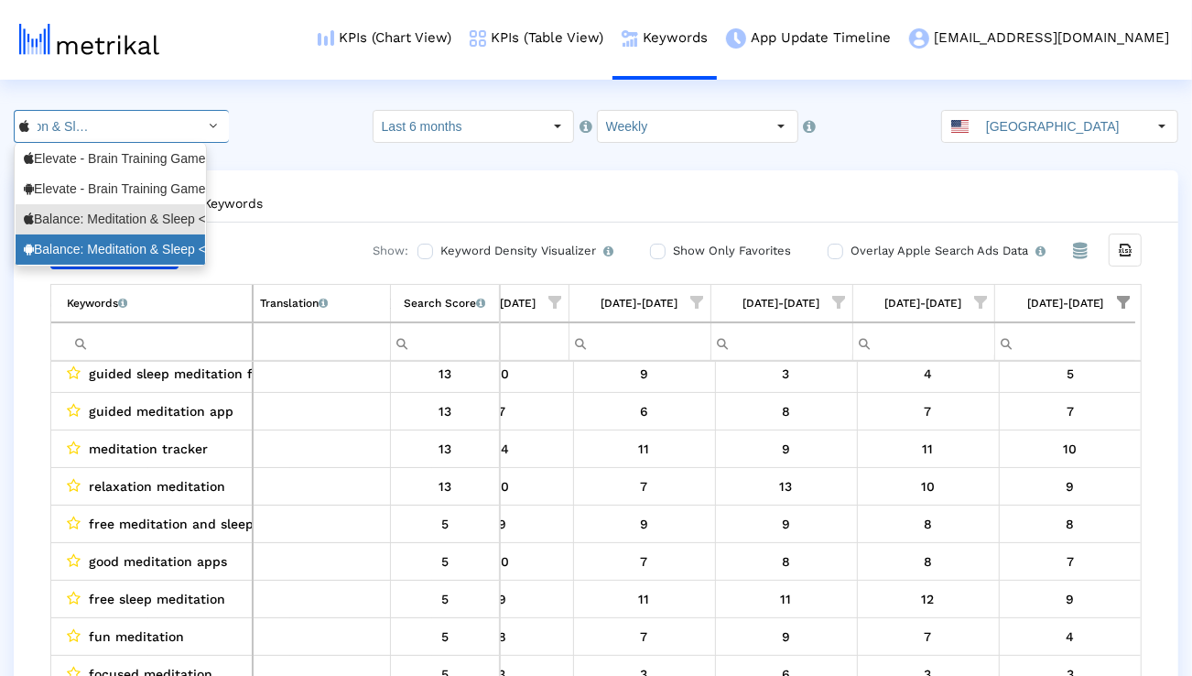
click at [141, 241] on div "Balance: Meditation & Sleep <com.elevatelabs.geonosis>" at bounding box center [110, 249] width 173 height 17
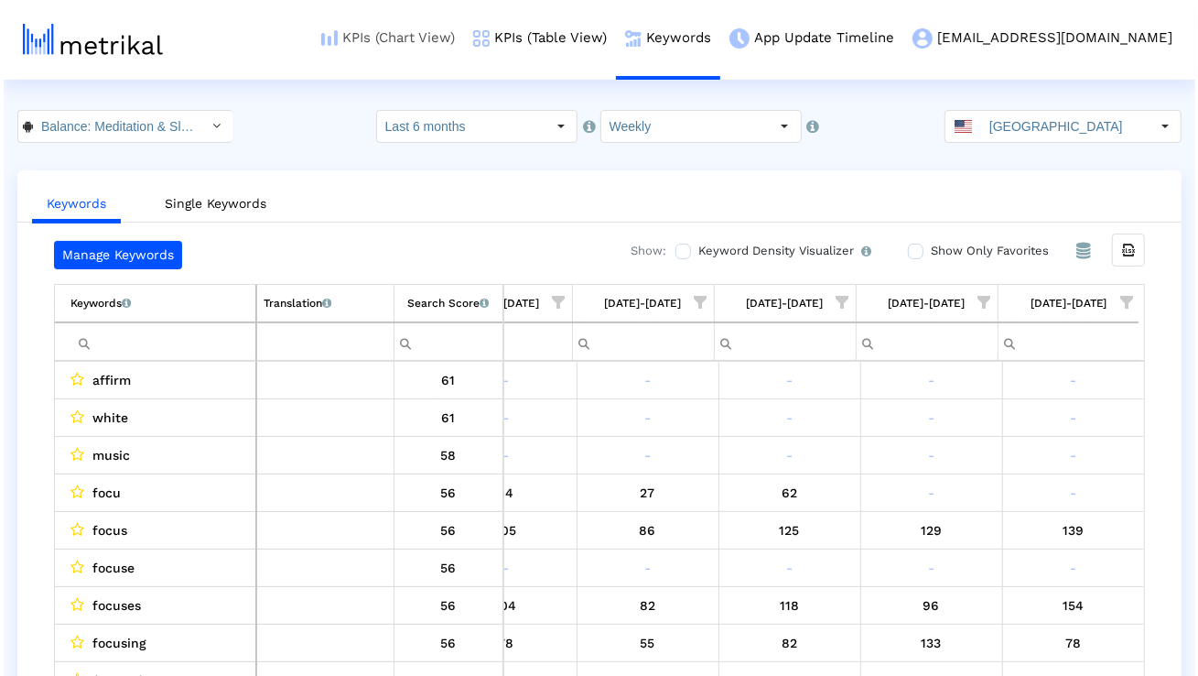
scroll to position [0, 202]
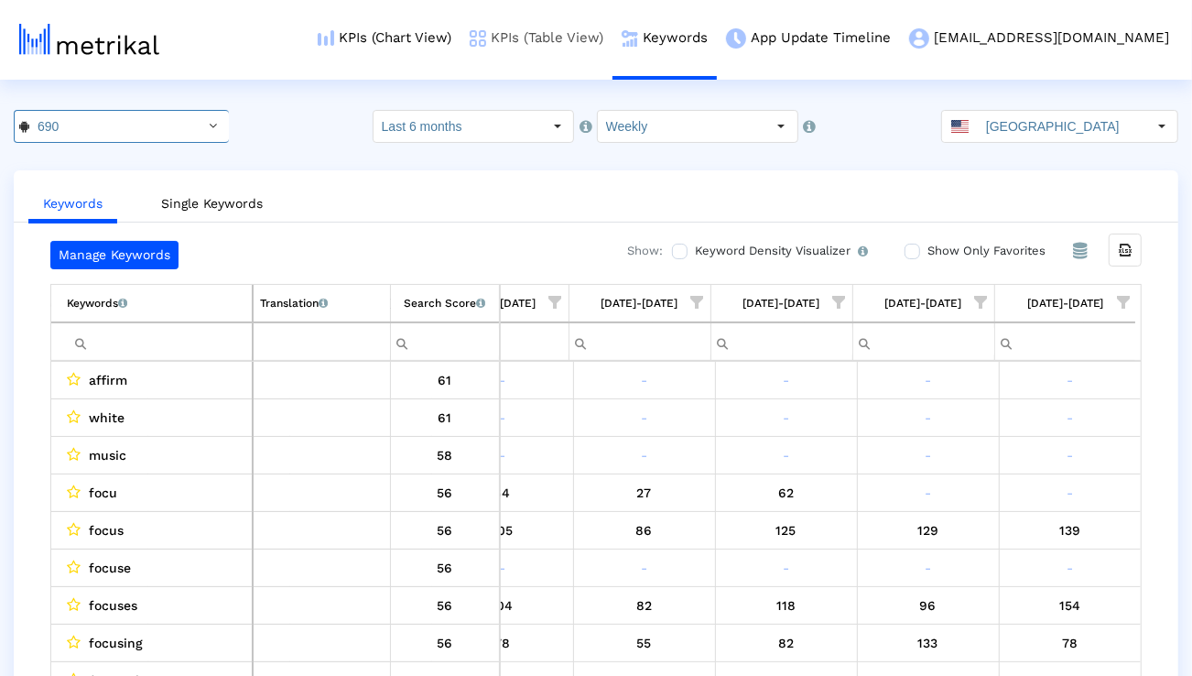
click at [604, 40] on link "KPIs (Table View)" at bounding box center [536, 38] width 152 height 76
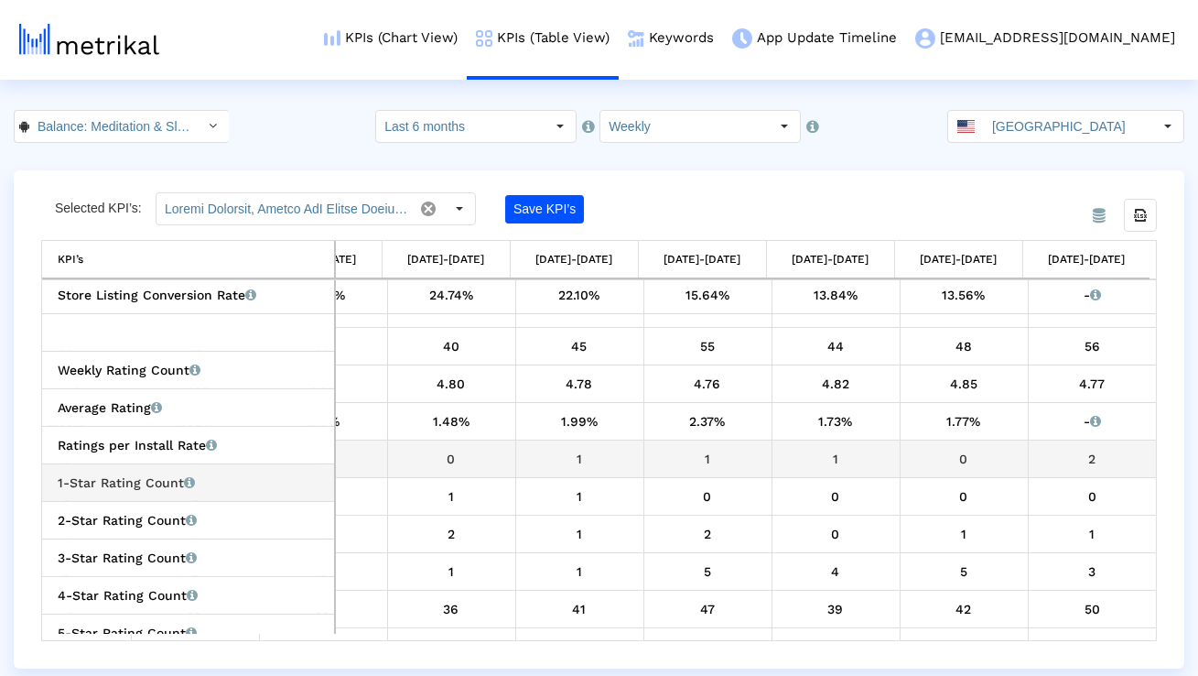
scroll to position [654, 2389]
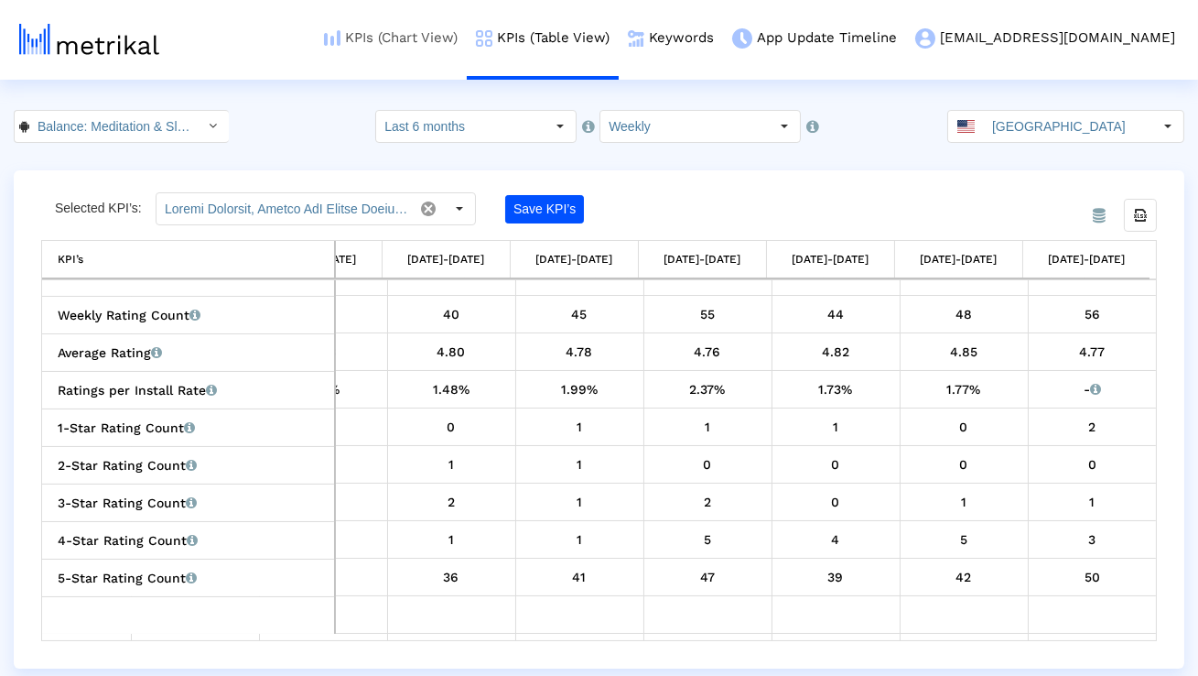
click at [451, 44] on link "KPIs (Chart View)" at bounding box center [391, 38] width 152 height 76
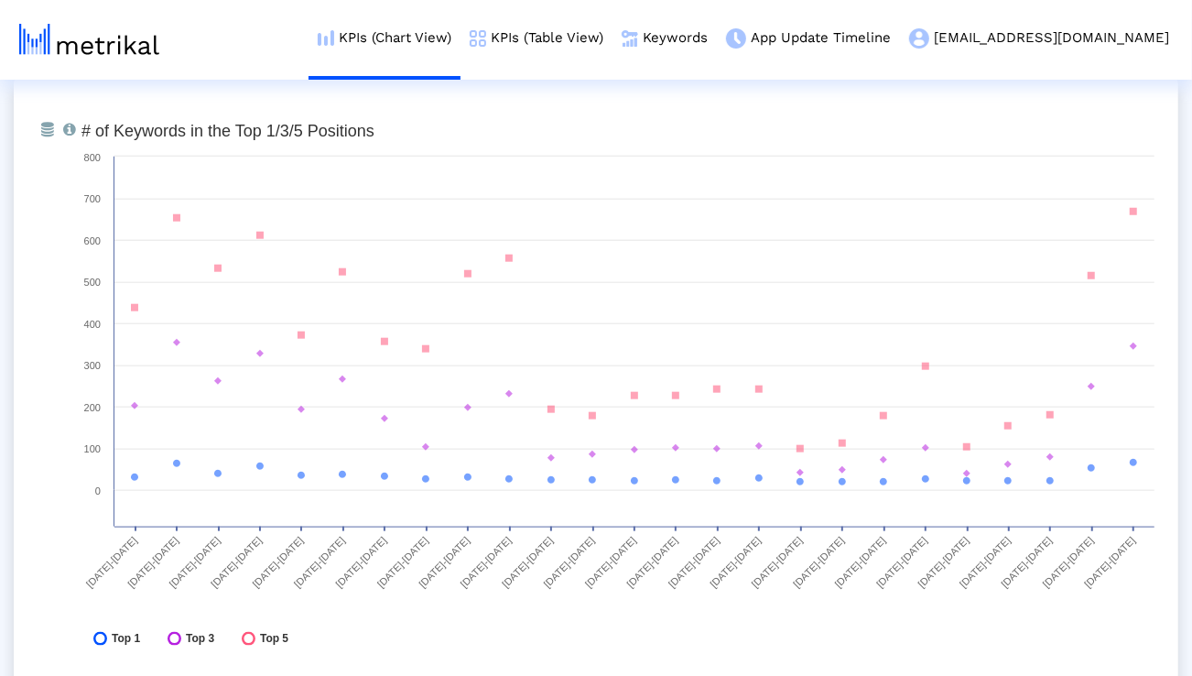
scroll to position [5429, 0]
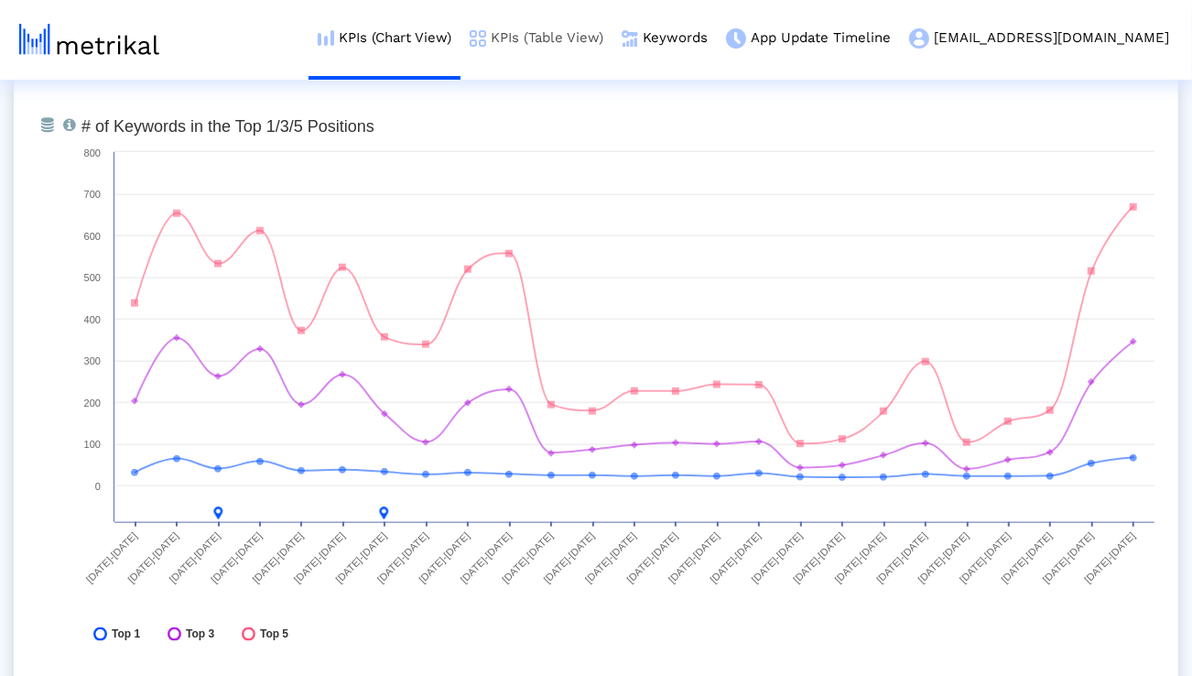
click at [589, 32] on link "KPIs (Table View)" at bounding box center [536, 38] width 152 height 76
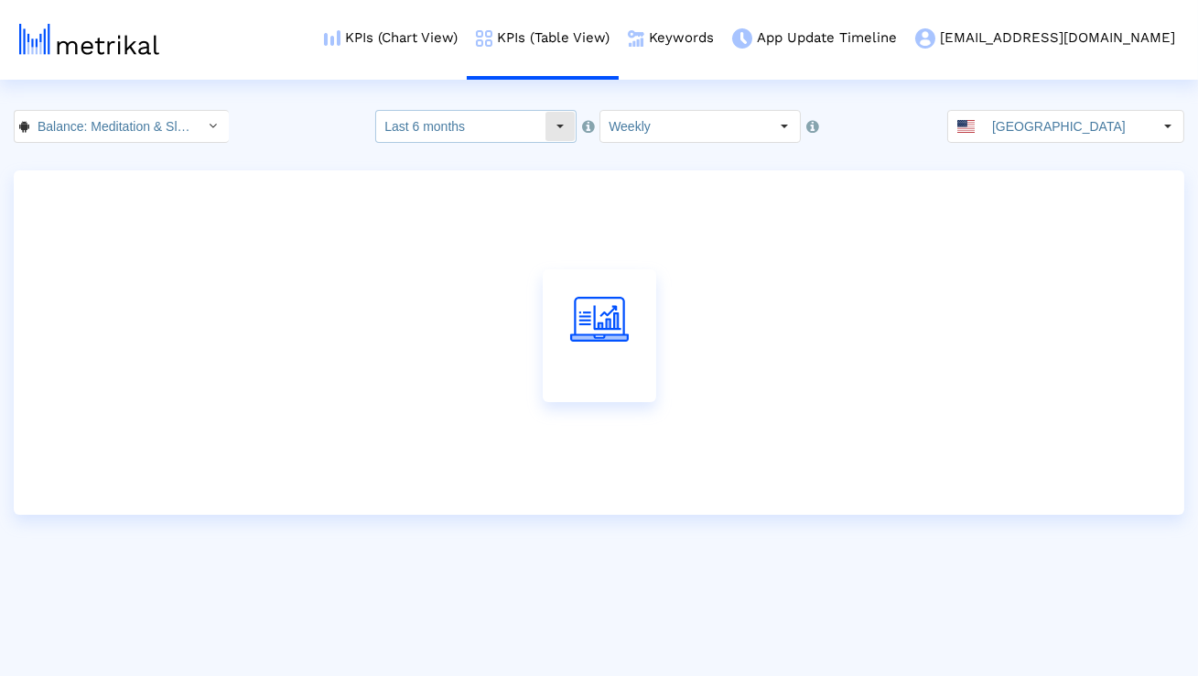
click at [533, 119] on input "Last 6 months" at bounding box center [460, 126] width 168 height 31
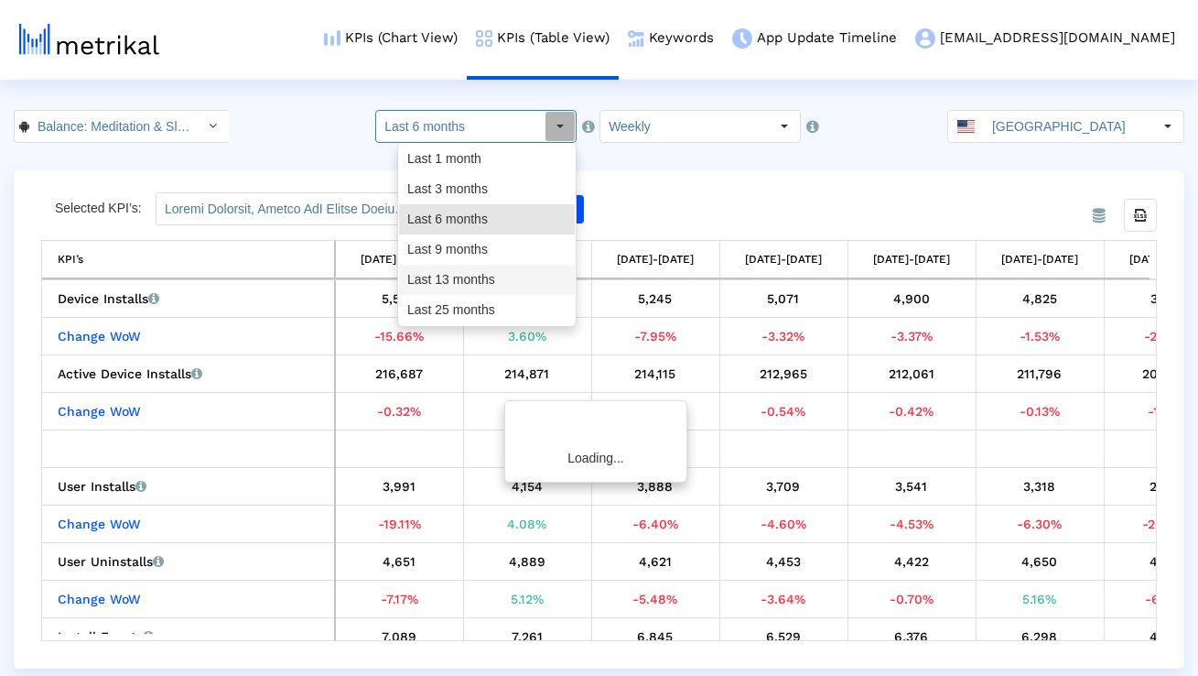
click at [500, 266] on div "Last 13 months" at bounding box center [487, 280] width 176 height 30
type input "Last 13 months"
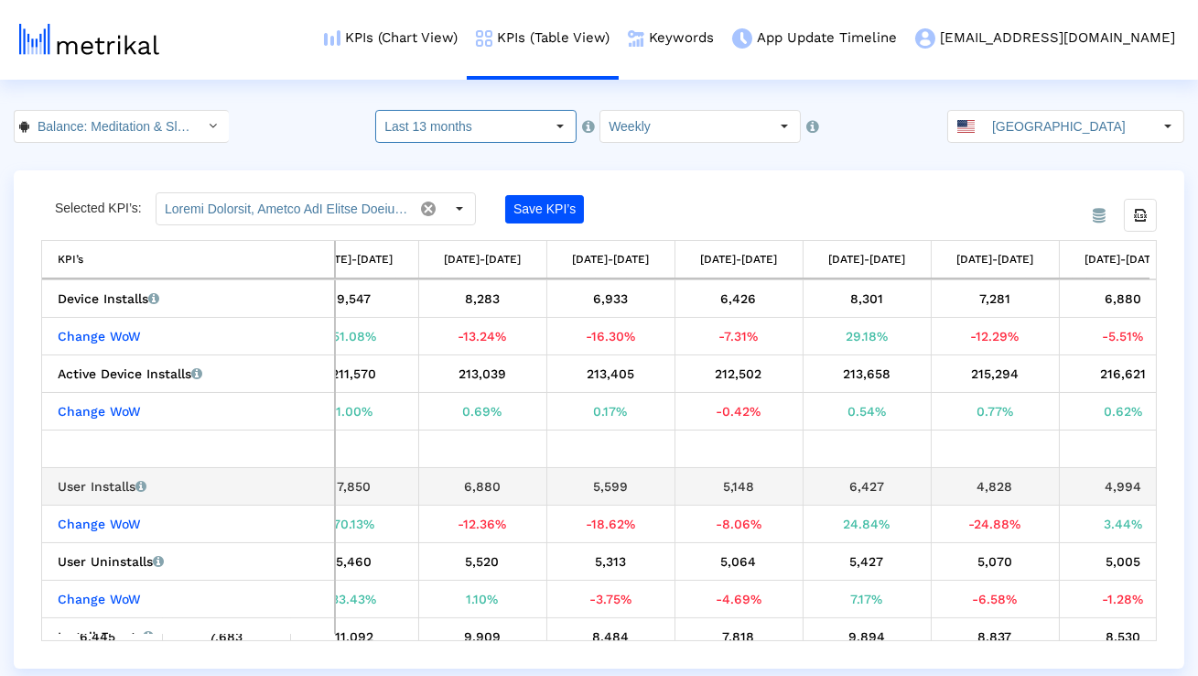
scroll to position [0, 2573]
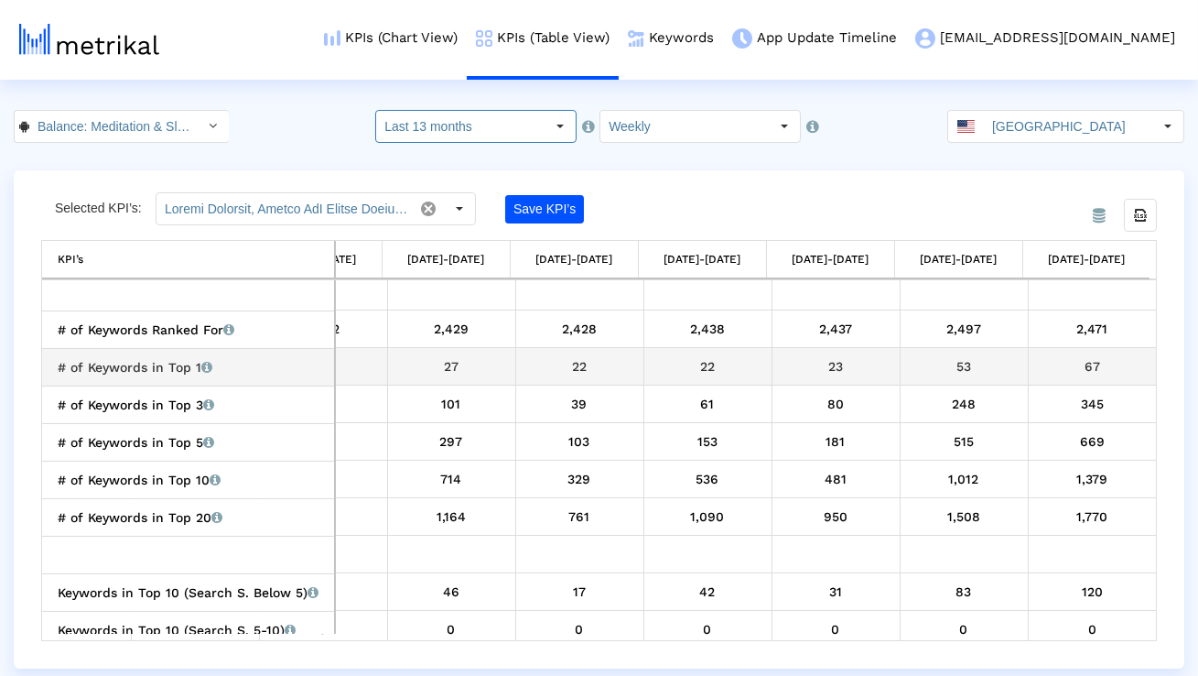
click at [1088, 372] on div "67" at bounding box center [1092, 366] width 115 height 24
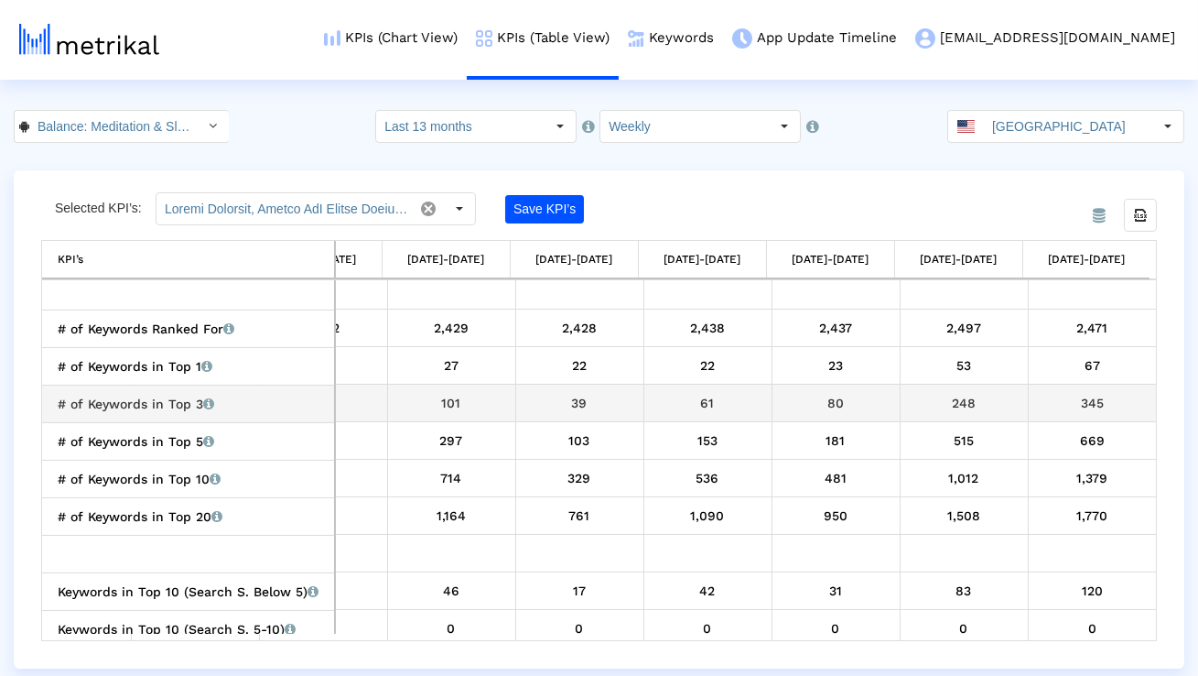
click at [225, 394] on div "# of Keywords in Top 3 Total number of keywords that the app currently ranks fo…" at bounding box center [193, 404] width 270 height 24
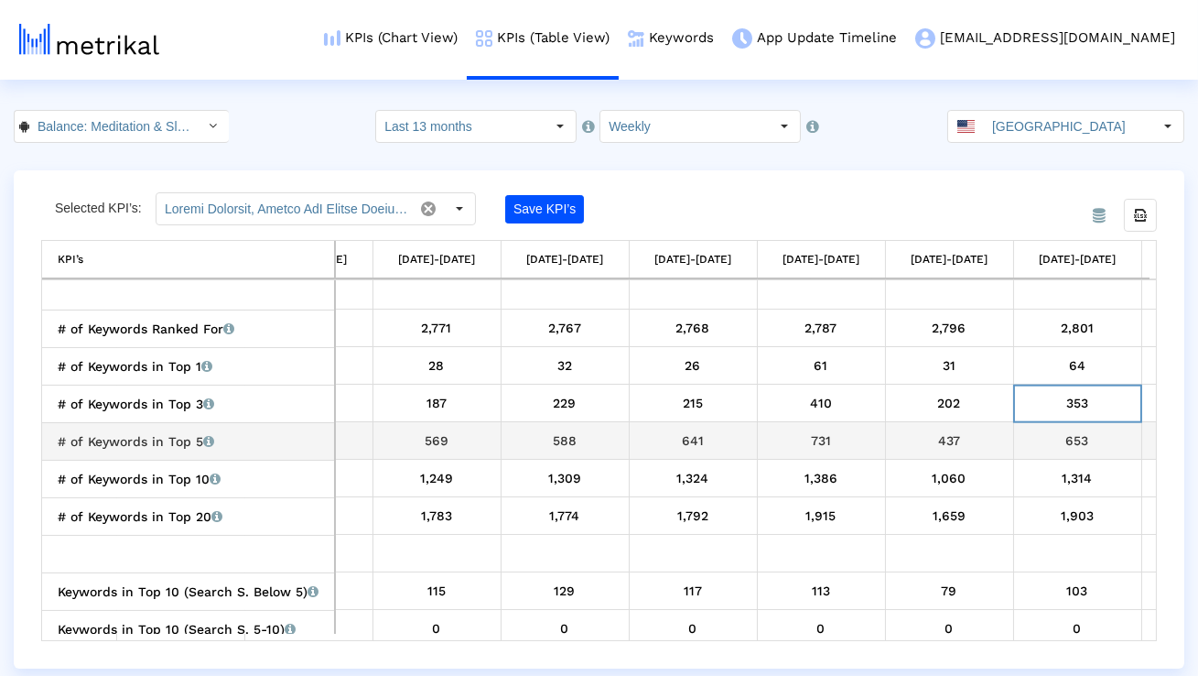
click at [249, 429] on div "# of Keywords in Top 5 Total number of keywords that the app currently ranks fo…" at bounding box center [193, 441] width 270 height 24
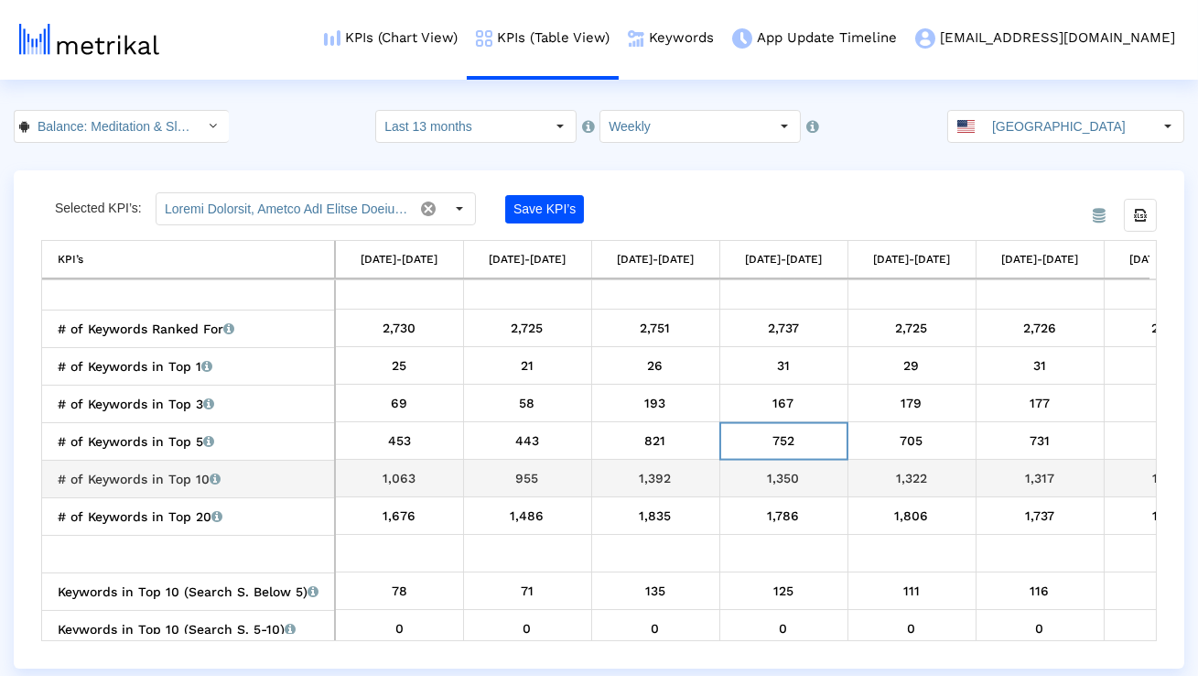
click at [252, 488] on div "# of Keywords in Top 10 Total number of keywords that the app currently ranks f…" at bounding box center [193, 479] width 270 height 24
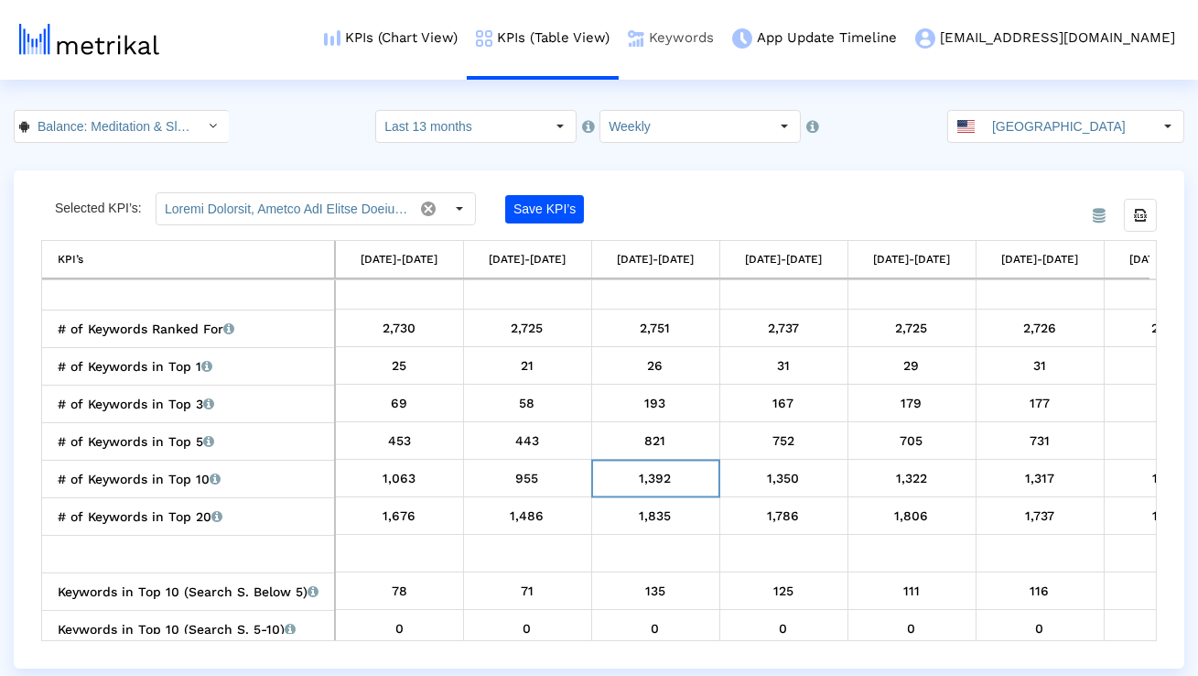
click at [723, 33] on link "Keywords" at bounding box center [671, 38] width 104 height 76
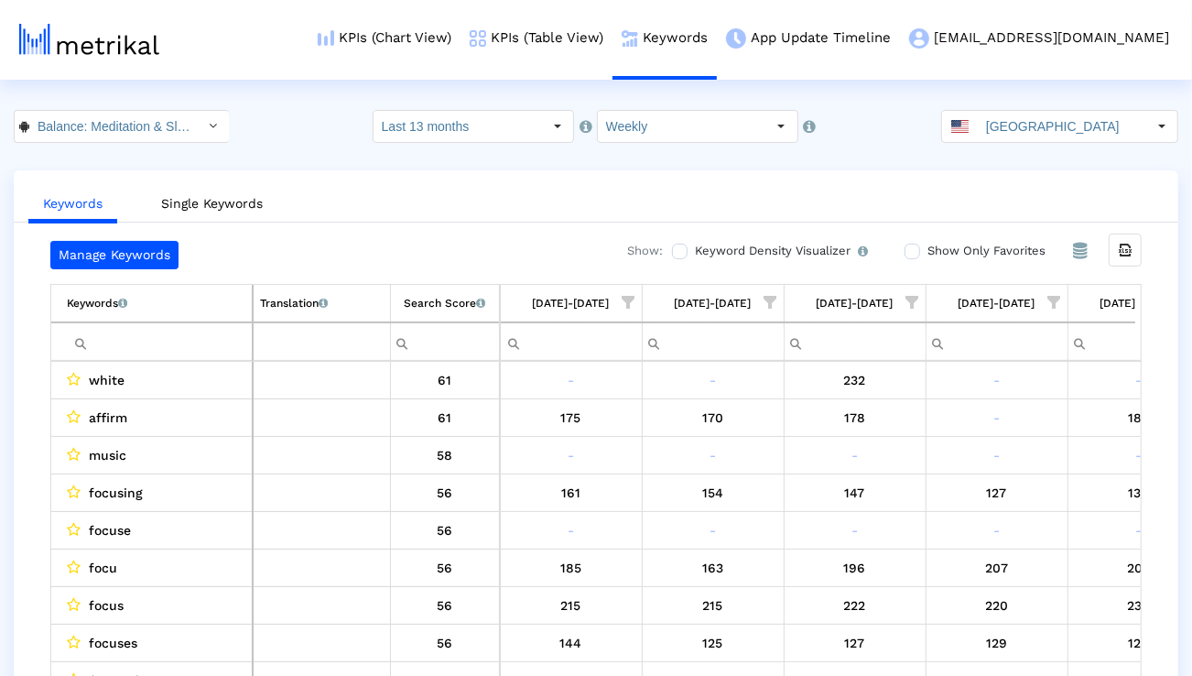
scroll to position [0, 6884]
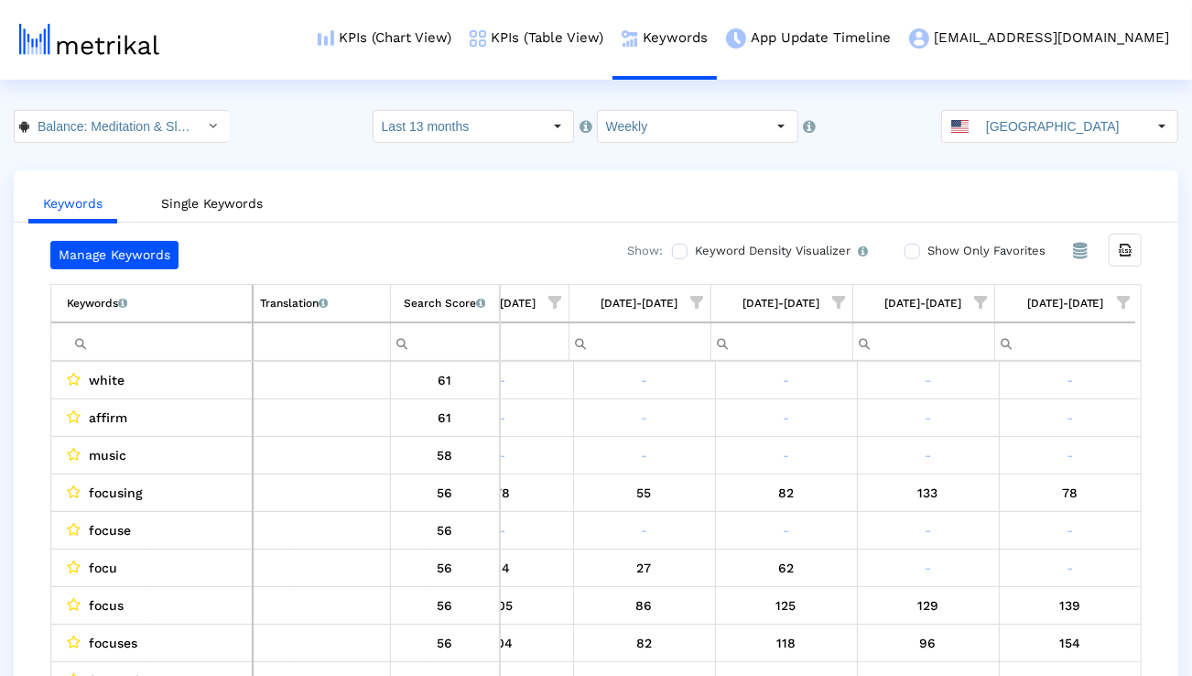
click at [1128, 305] on span "Show filter options for column '08/24/25-08/30/25'" at bounding box center [1123, 302] width 13 height 13
click at [1035, 436] on div "Is One" at bounding box center [1035, 433] width 164 height 36
click at [1033, 461] on div "Between 2-3" at bounding box center [1035, 469] width 164 height 36
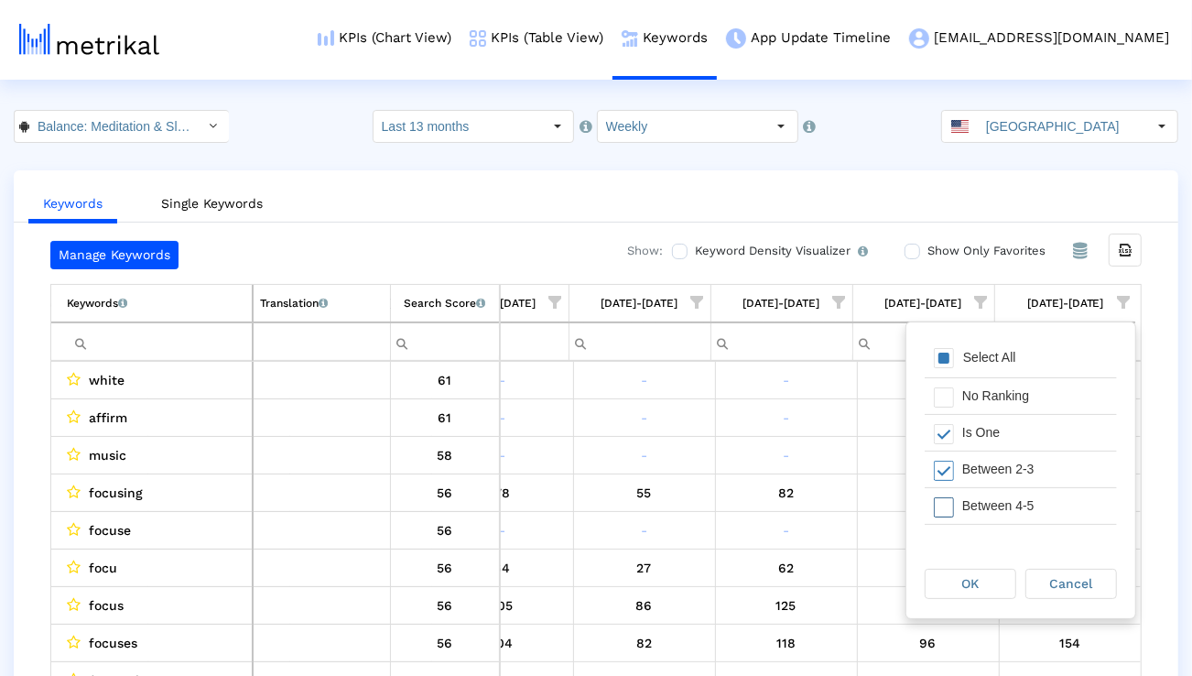
click at [1024, 510] on div "Between 4-5" at bounding box center [1035, 506] width 164 height 36
click at [1024, 510] on div "Between 6-10" at bounding box center [1035, 507] width 164 height 36
click at [984, 578] on div "OK" at bounding box center [971, 583] width 90 height 28
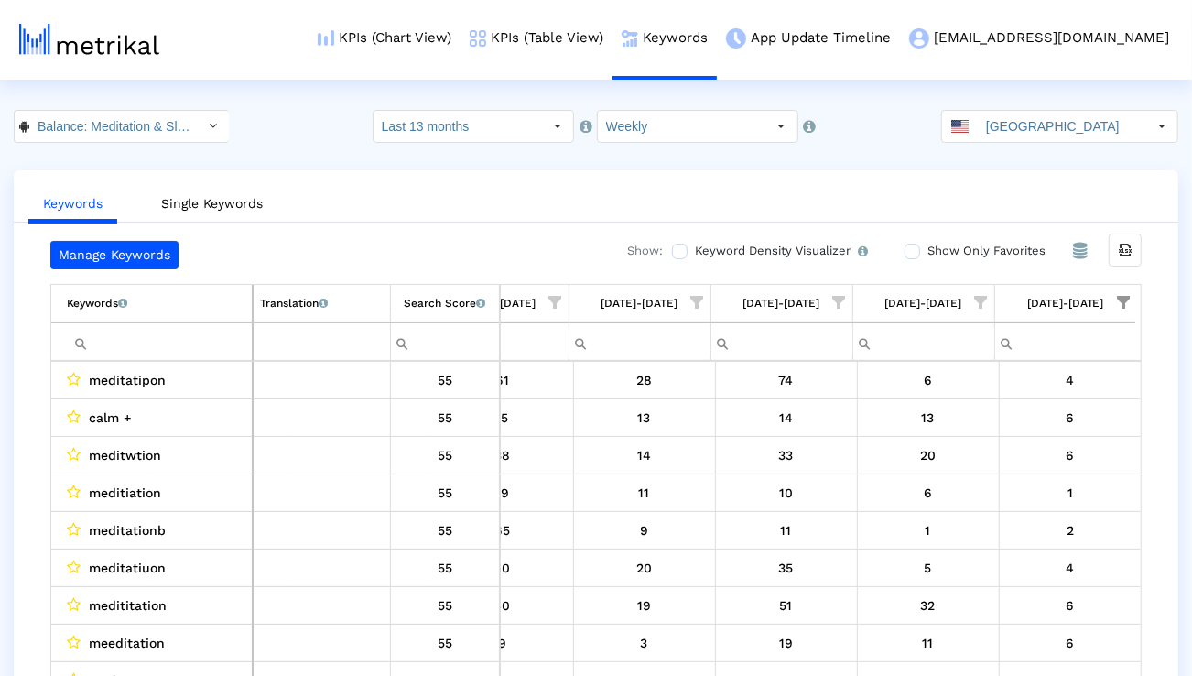
click at [238, 351] on input "Filter cell" at bounding box center [159, 342] width 185 height 30
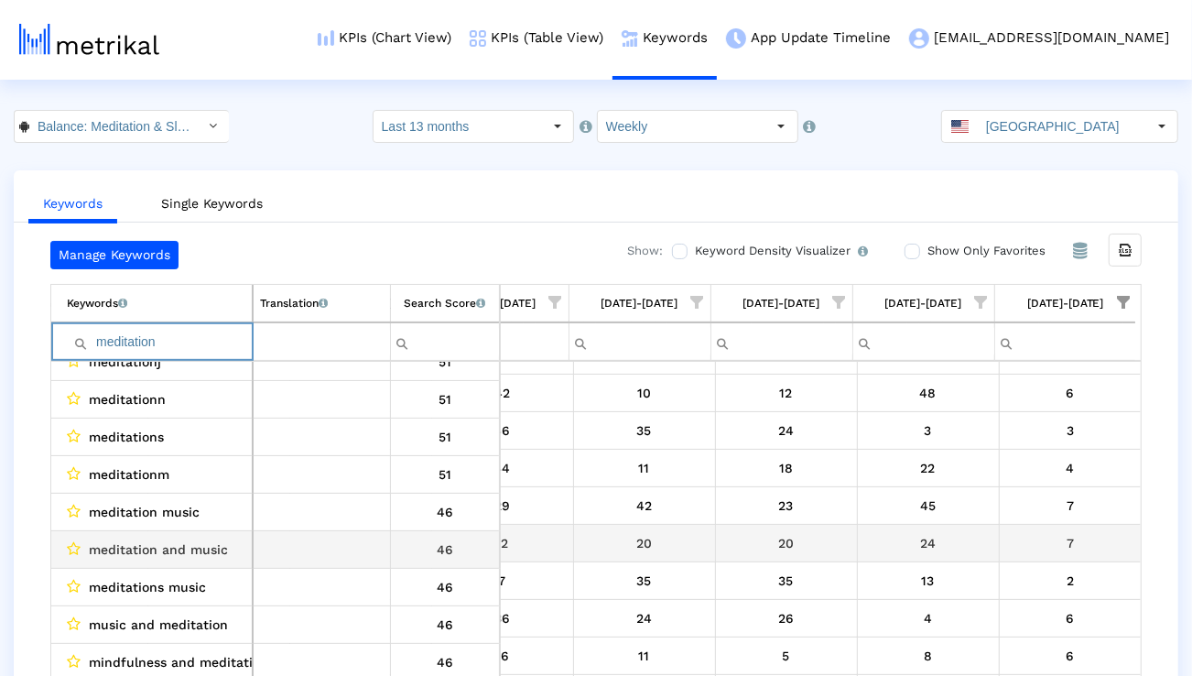
scroll to position [174, 0]
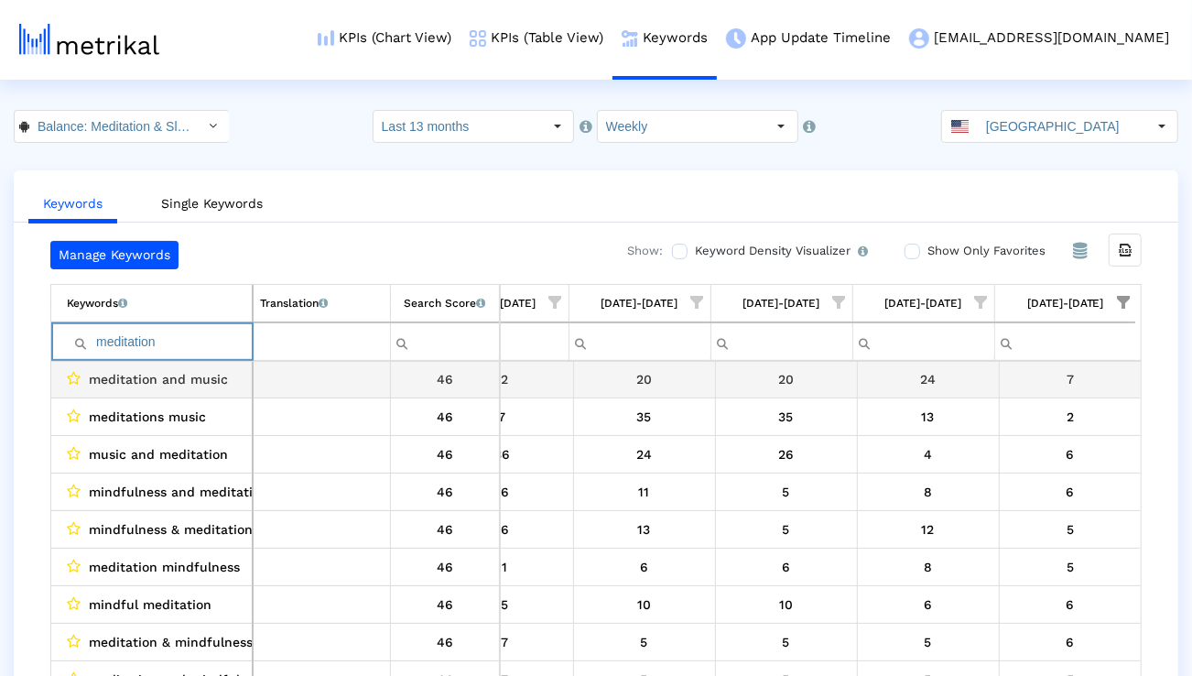
type input "meditation"
click at [125, 381] on span "meditation and music" at bounding box center [158, 379] width 139 height 24
click at [125, 381] on span "meditation and music" at bounding box center [158, 381] width 139 height 24
copy span "meditation and music"
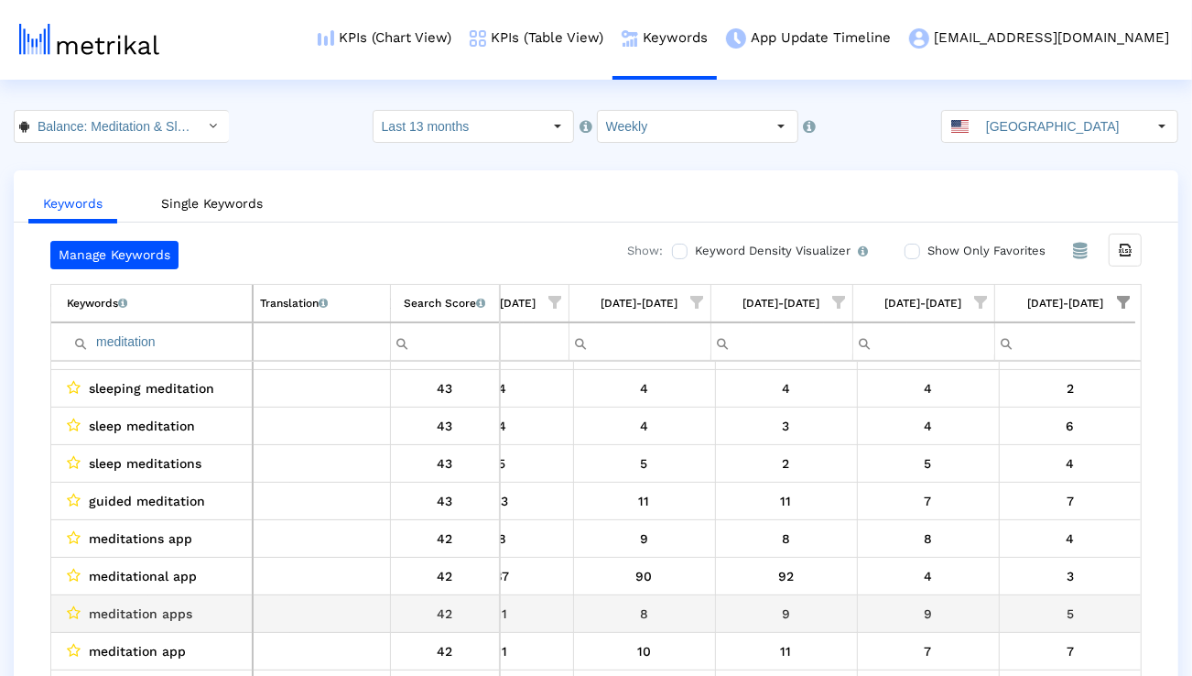
click at [167, 610] on span "meditation apps" at bounding box center [140, 613] width 103 height 24
copy span "meditation apps"
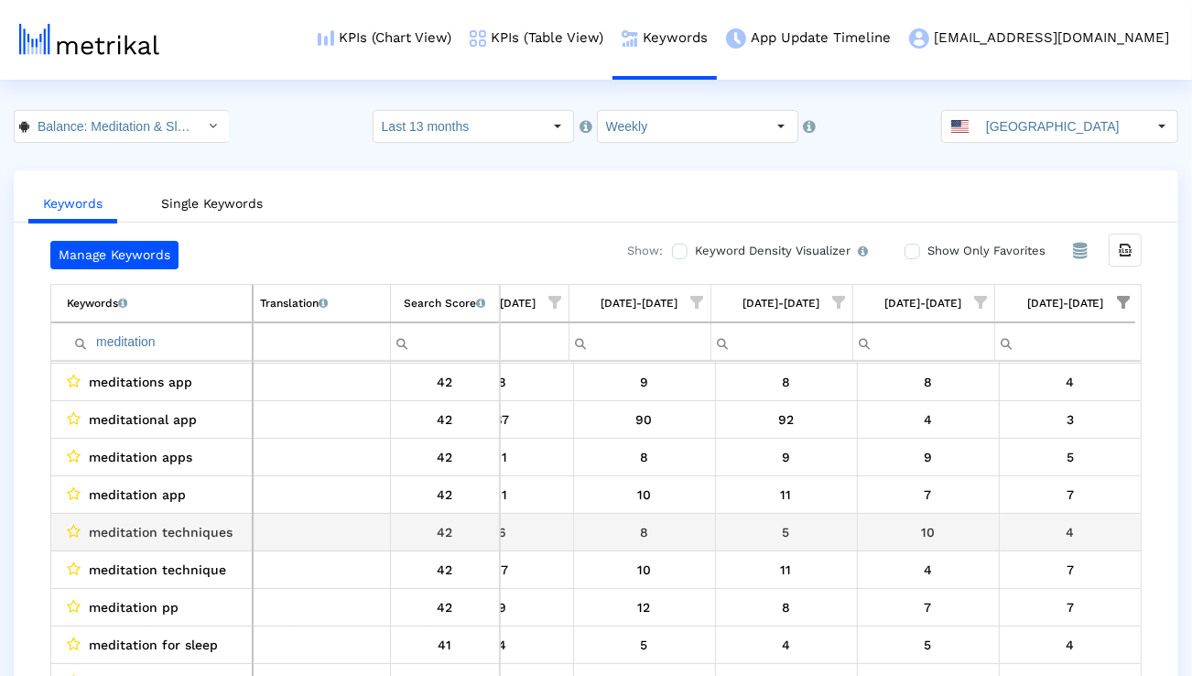
click at [215, 534] on span "meditation techniques" at bounding box center [161, 532] width 144 height 24
copy span "meditation techniques"
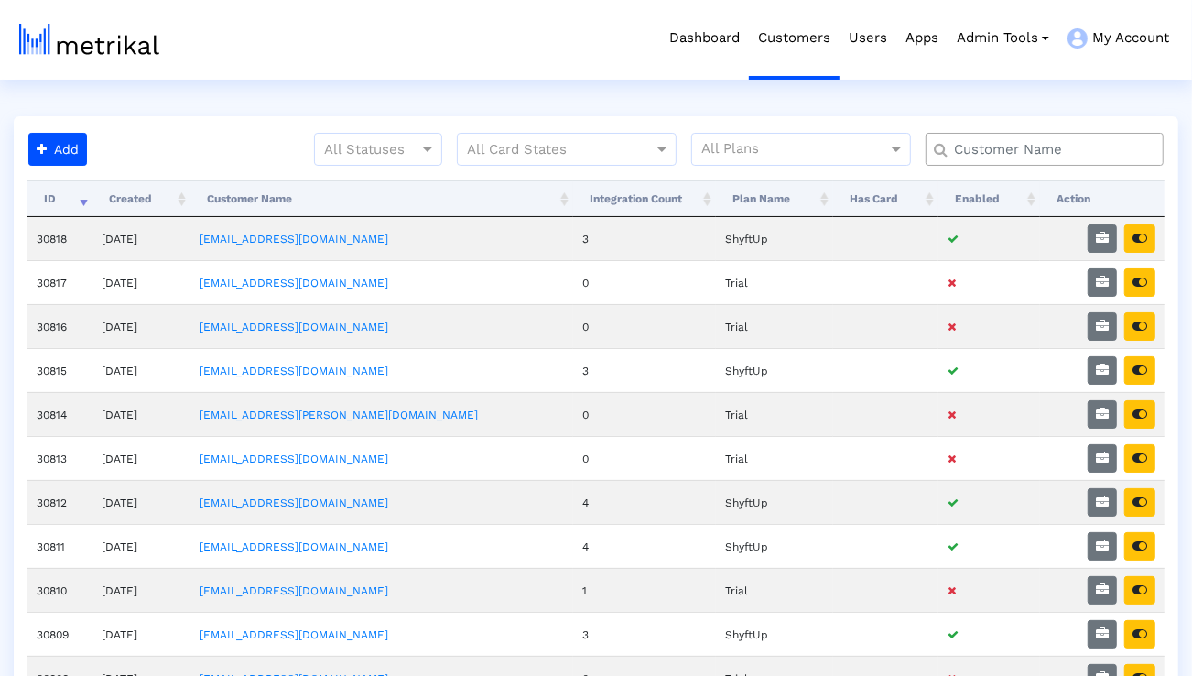
click at [971, 144] on input "text" at bounding box center [1048, 149] width 215 height 19
type input "smartsheet"
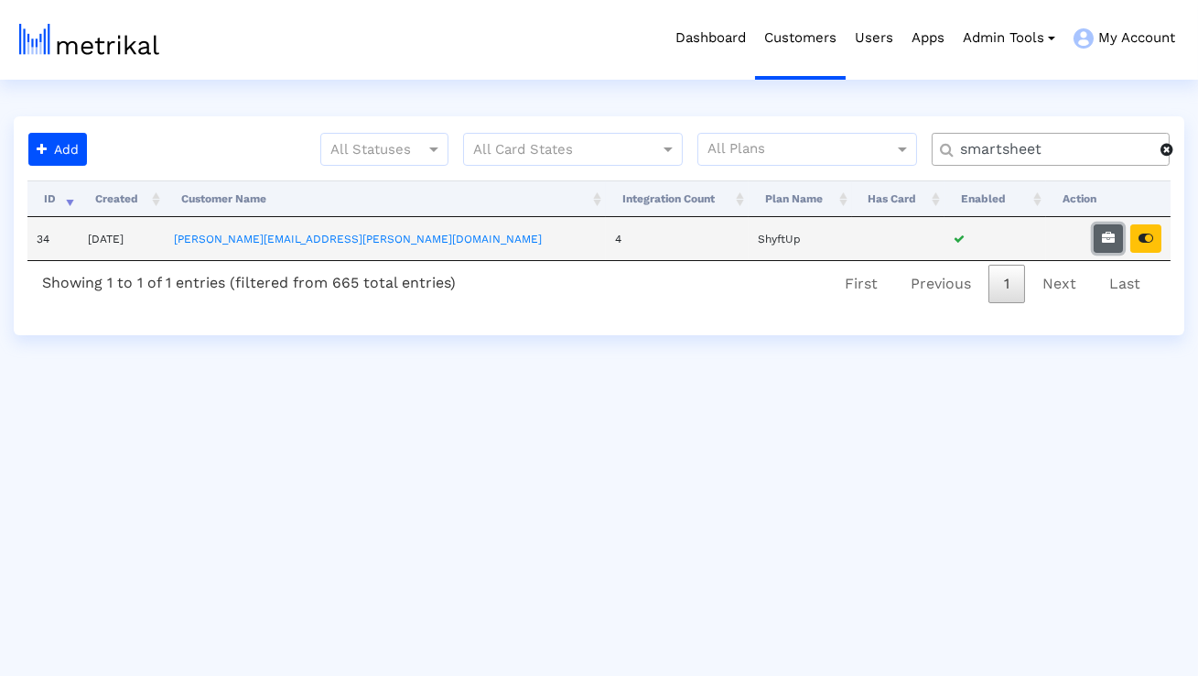
click at [1099, 243] on button "button" at bounding box center [1108, 238] width 29 height 28
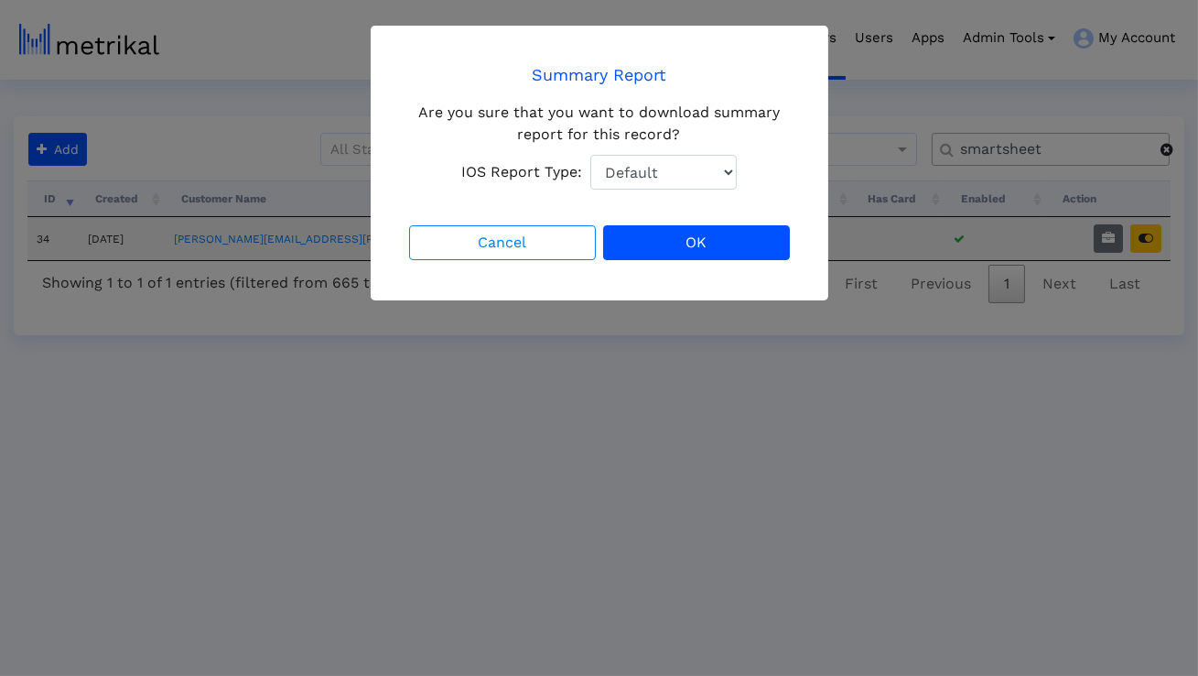
click at [686, 172] on select "Default Total Downloads New Downloads Redownloads" at bounding box center [663, 172] width 146 height 35
select select "1: 1"
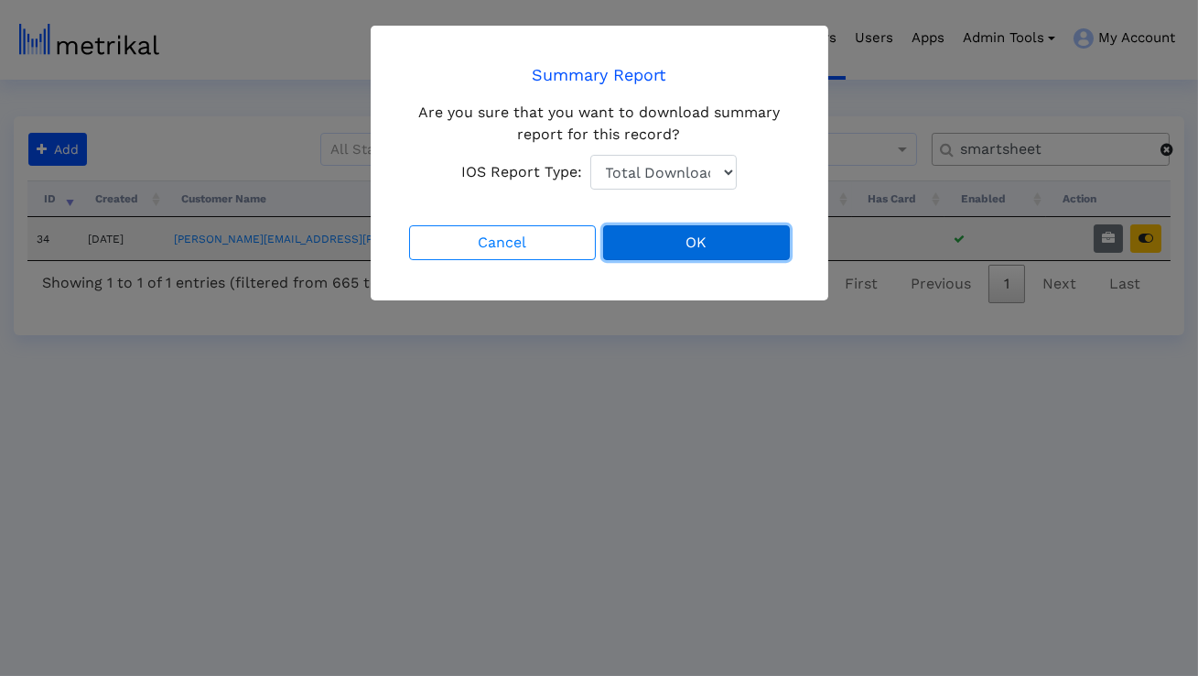
click at [677, 236] on button "OK" at bounding box center [696, 242] width 187 height 35
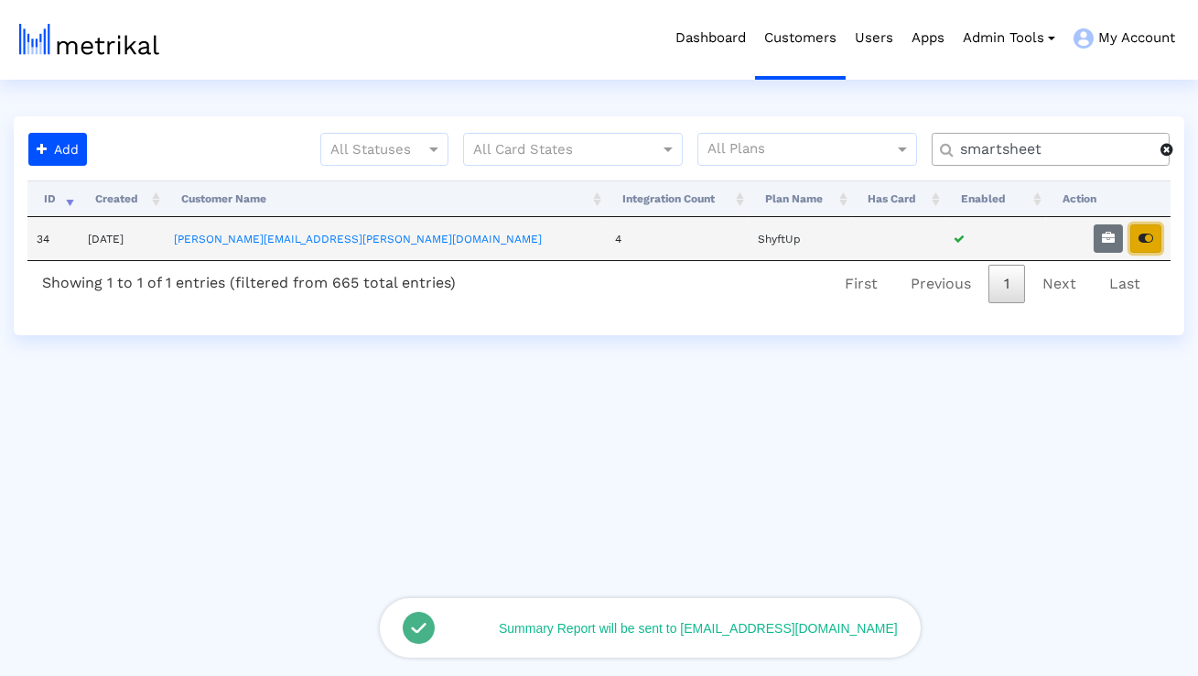
click at [1149, 247] on button "button" at bounding box center [1146, 238] width 31 height 28
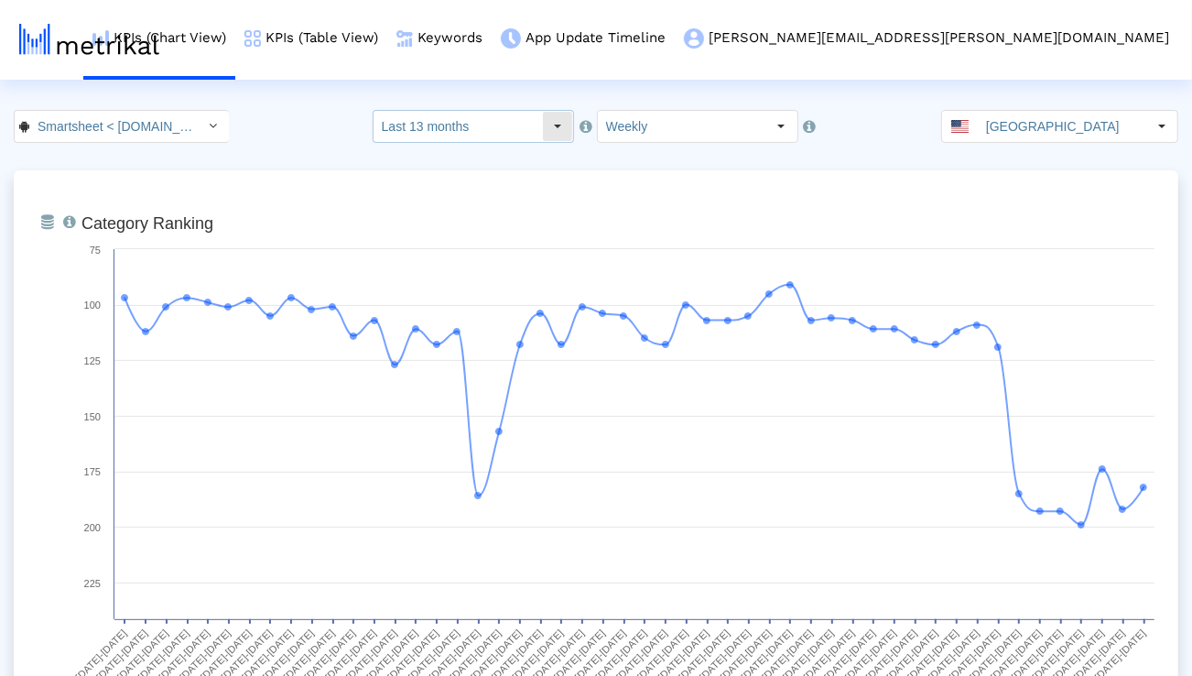
click at [476, 135] on input "Last 13 months" at bounding box center [458, 126] width 168 height 31
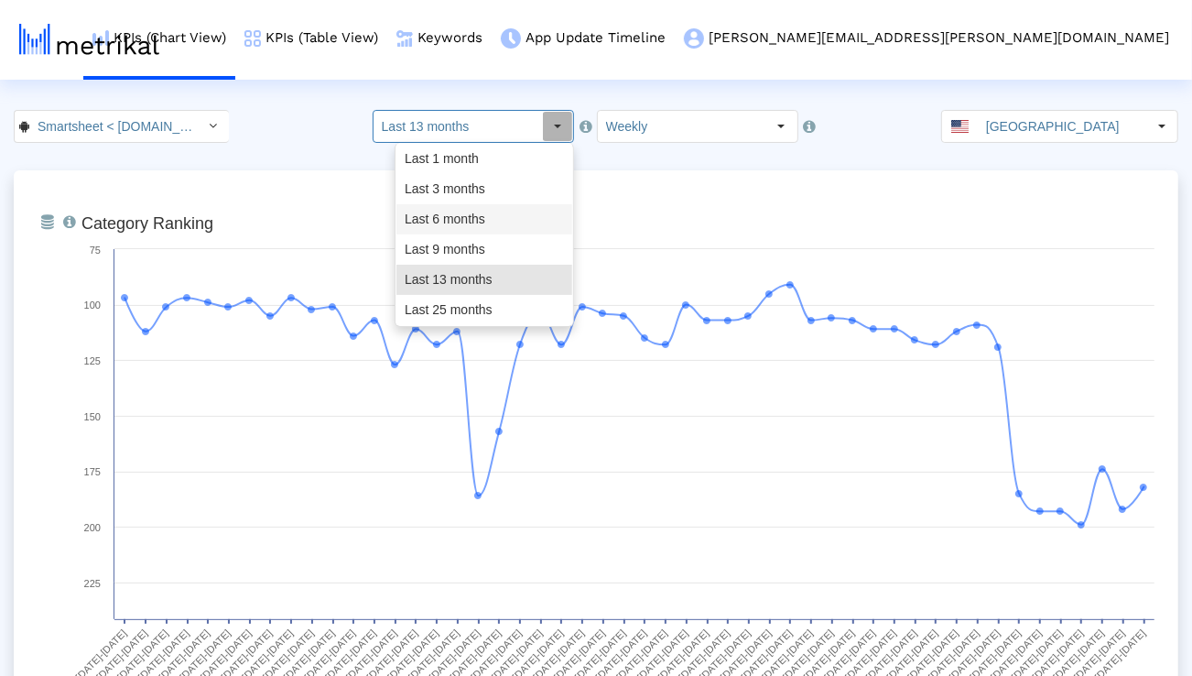
click at [454, 212] on div "Last 6 months" at bounding box center [484, 219] width 176 height 30
type input "Last 6 months"
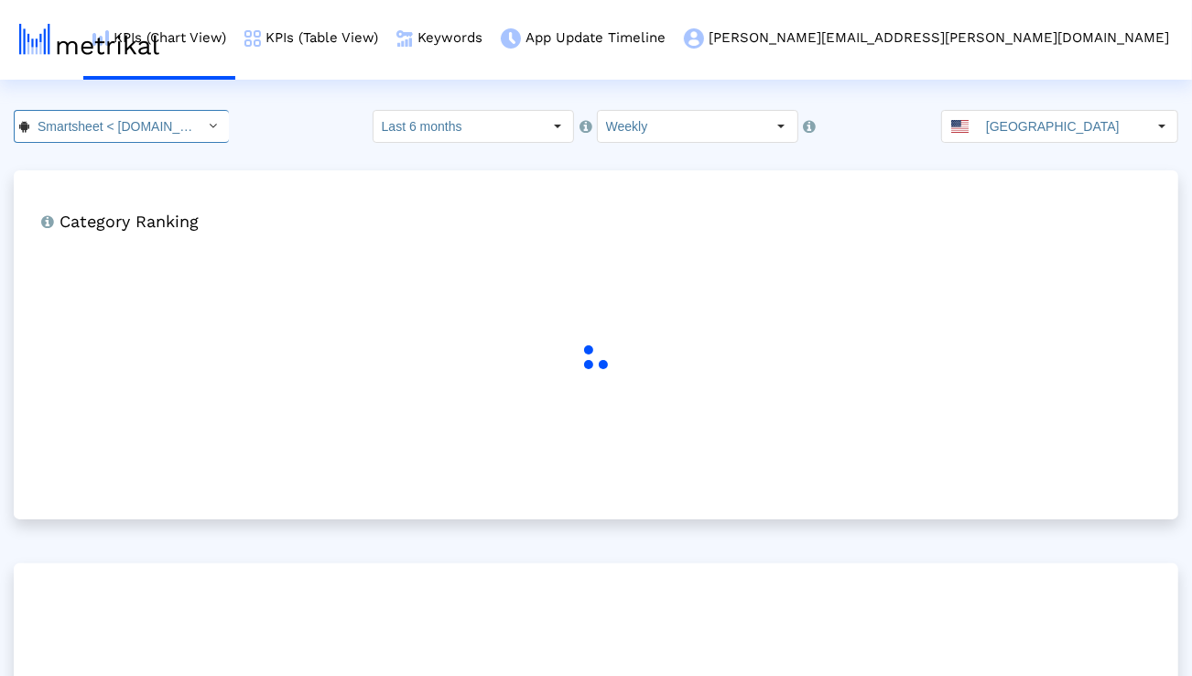
click at [200, 134] on div "Select" at bounding box center [213, 126] width 29 height 29
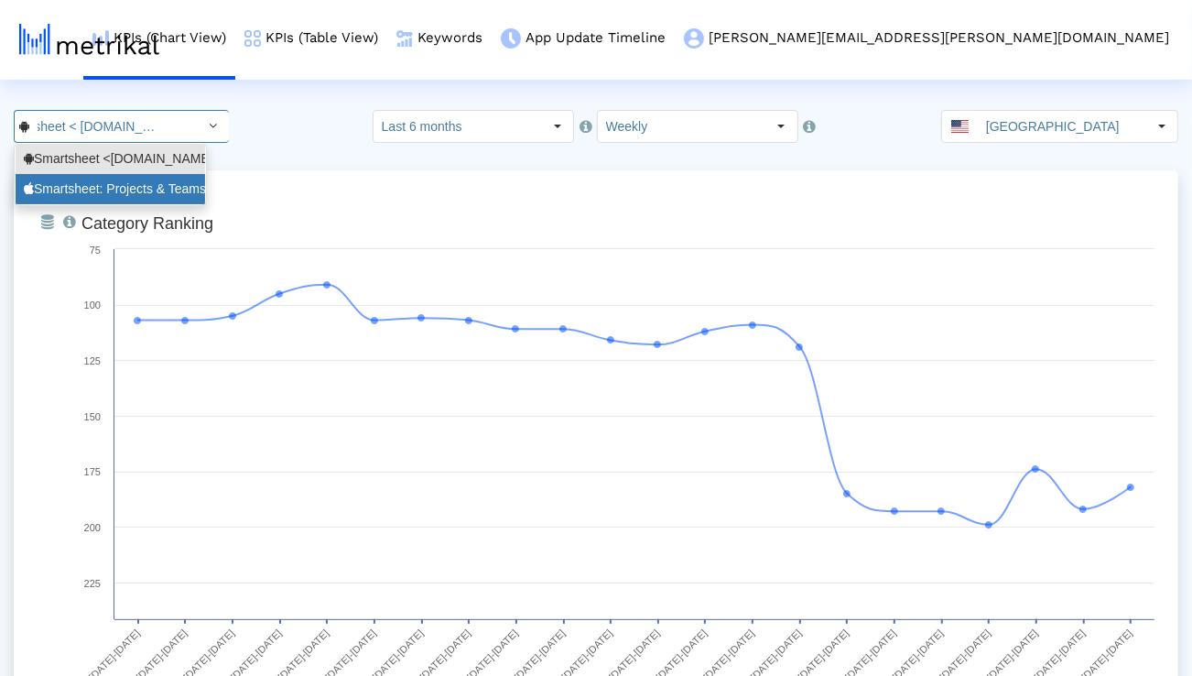
click at [174, 192] on div "Smartsheet: Projects & Teams <568421135>" at bounding box center [110, 188] width 173 height 17
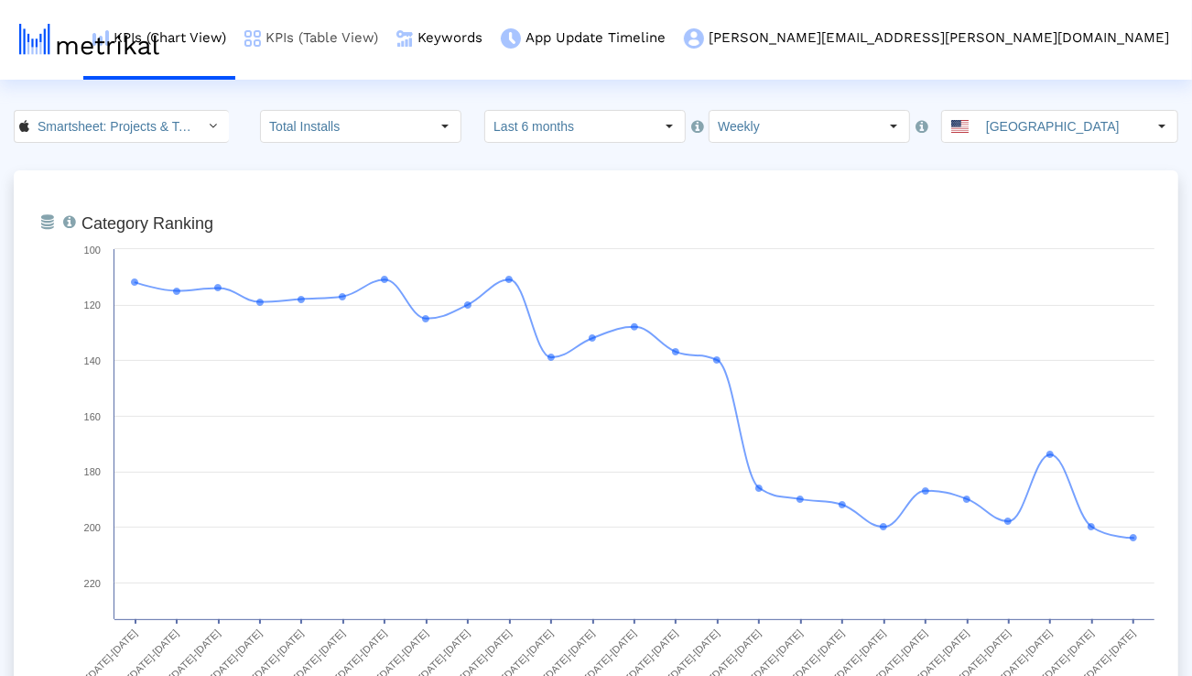
scroll to position [0, 128]
click at [492, 33] on link "Keywords" at bounding box center [439, 38] width 104 height 76
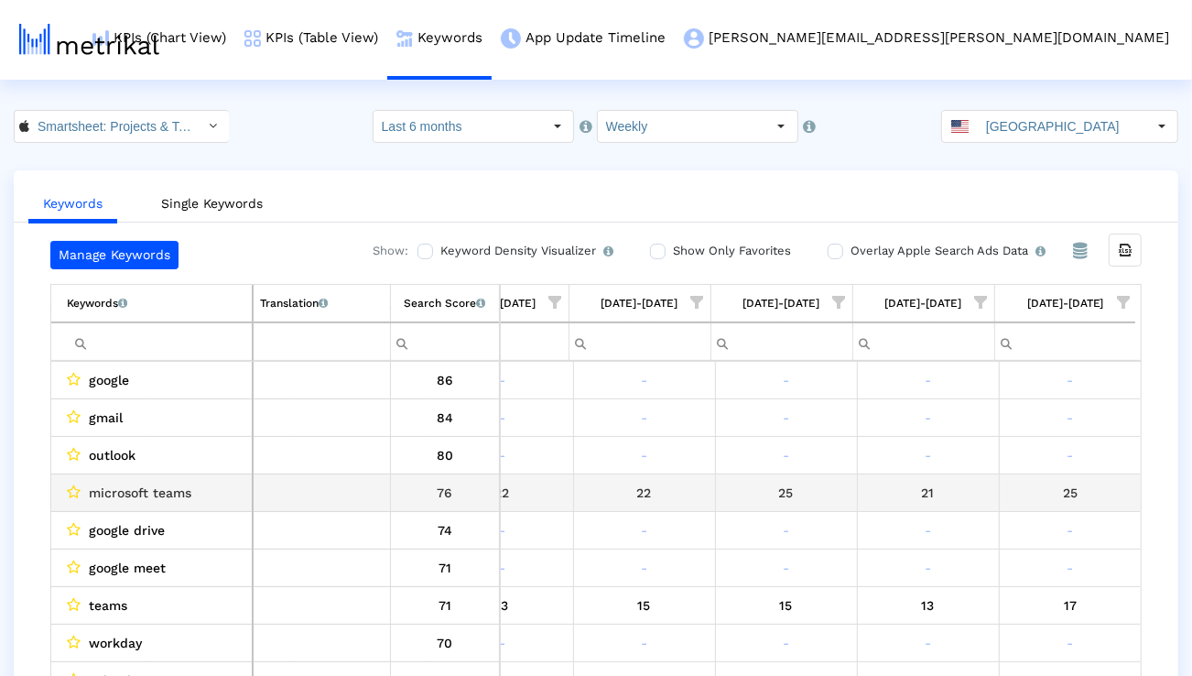
scroll to position [0, 2911]
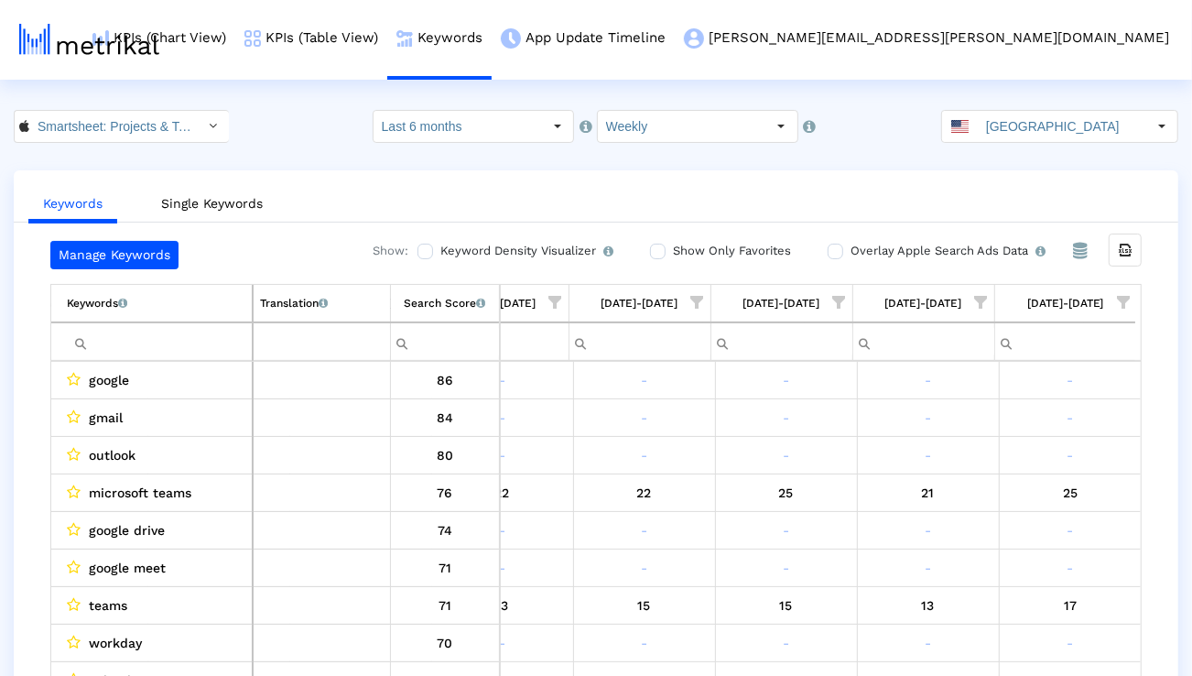
click at [1130, 301] on span "Show filter options for column '08/24/25-08/30/25'" at bounding box center [1123, 302] width 13 height 13
click at [1043, 445] on div "Is One" at bounding box center [1034, 433] width 164 height 36
click at [1039, 460] on div "Between 2-3" at bounding box center [1034, 469] width 164 height 36
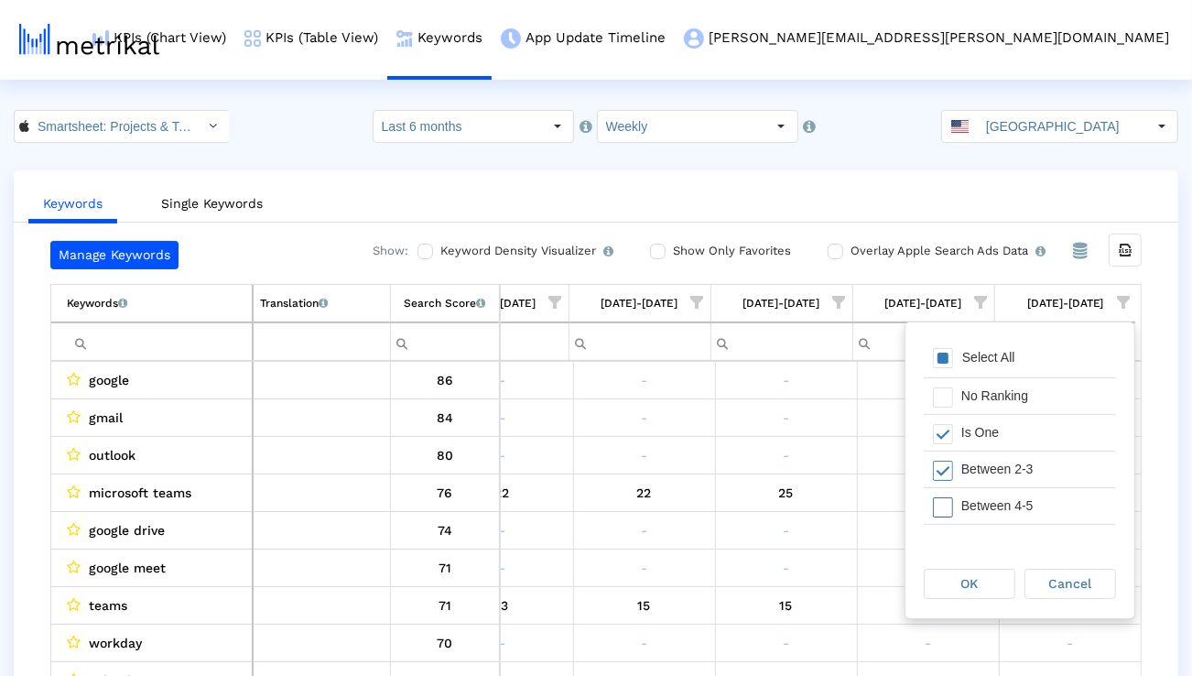
click at [1039, 497] on div "Between 4-5" at bounding box center [1034, 506] width 164 height 36
click at [1039, 501] on div "Between 6-10" at bounding box center [1034, 514] width 164 height 36
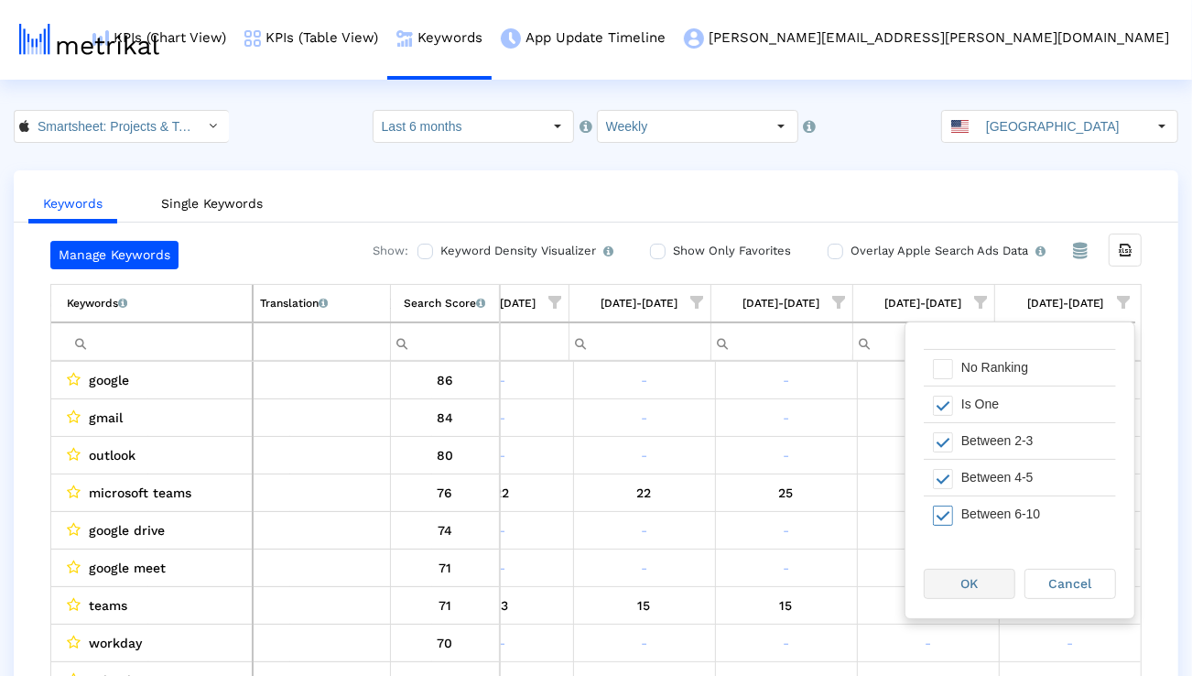
click at [995, 590] on div "OK" at bounding box center [970, 583] width 90 height 28
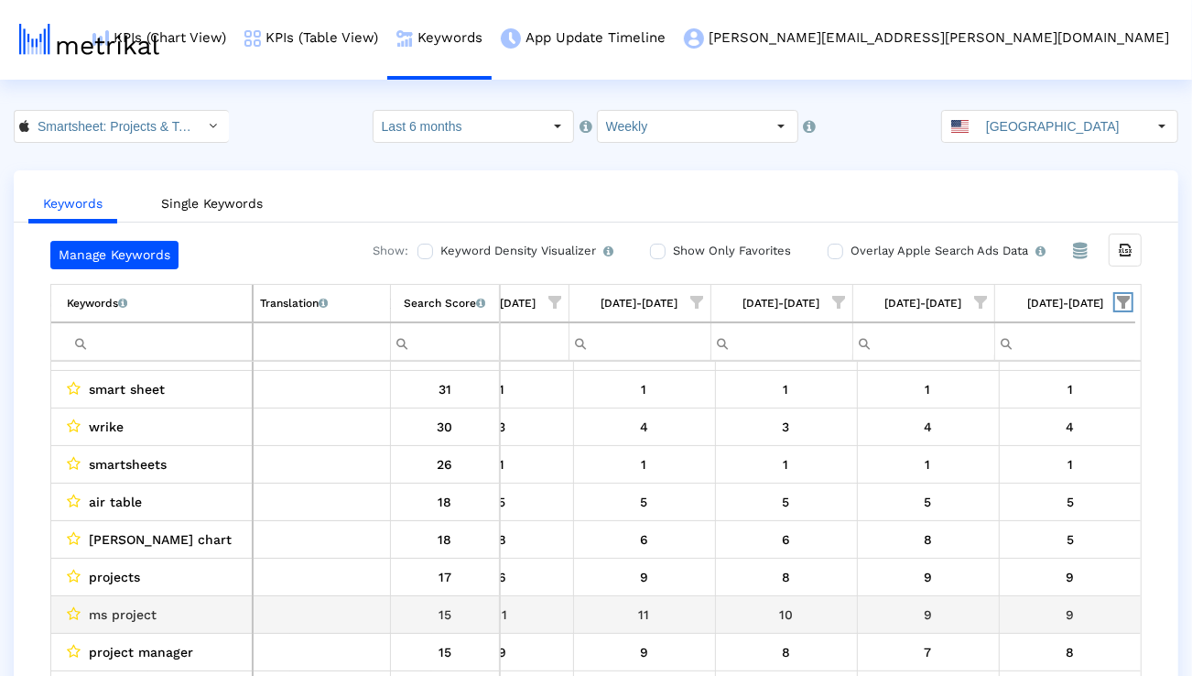
scroll to position [0, 0]
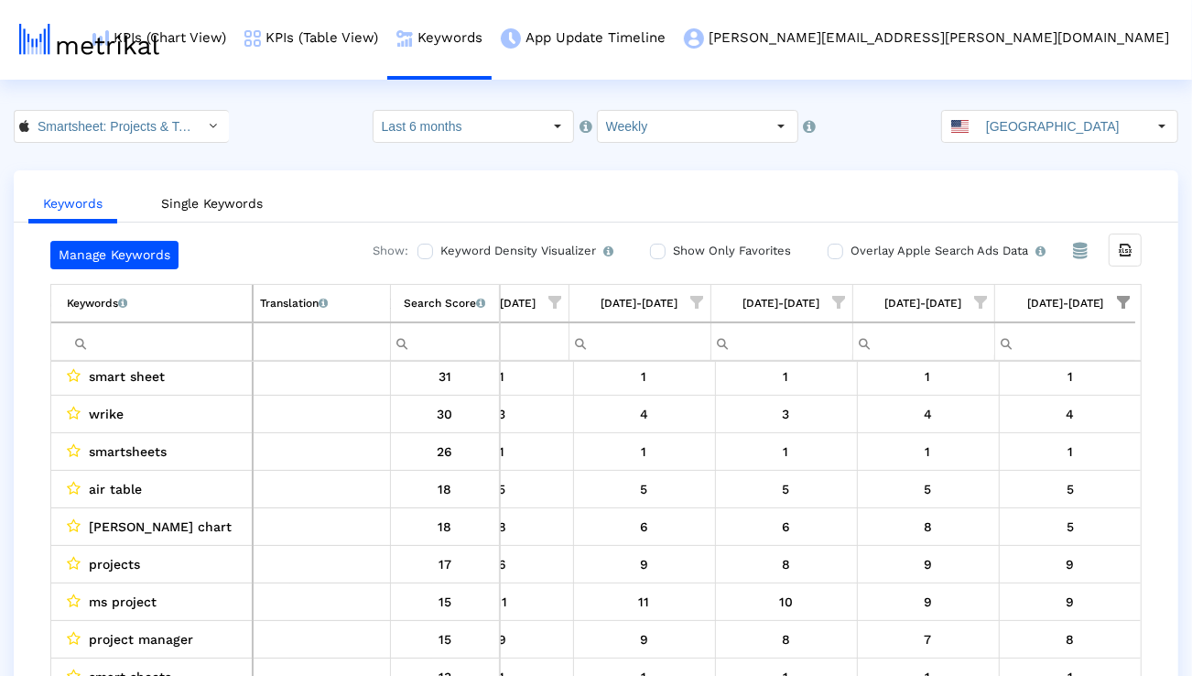
click at [1119, 300] on span "Show filter options for column '08/24/25-08/30/25'" at bounding box center [1123, 302] width 13 height 13
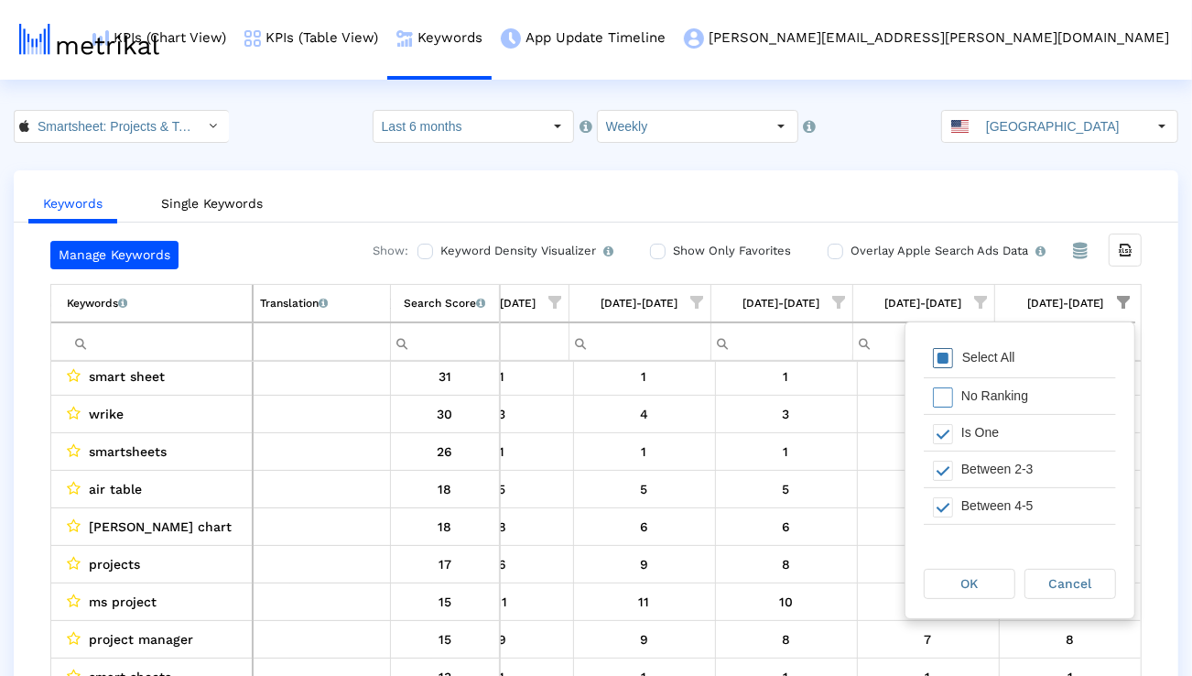
click at [1044, 352] on div "Select All" at bounding box center [1020, 359] width 192 height 37
click at [964, 589] on span "OK" at bounding box center [969, 583] width 17 height 15
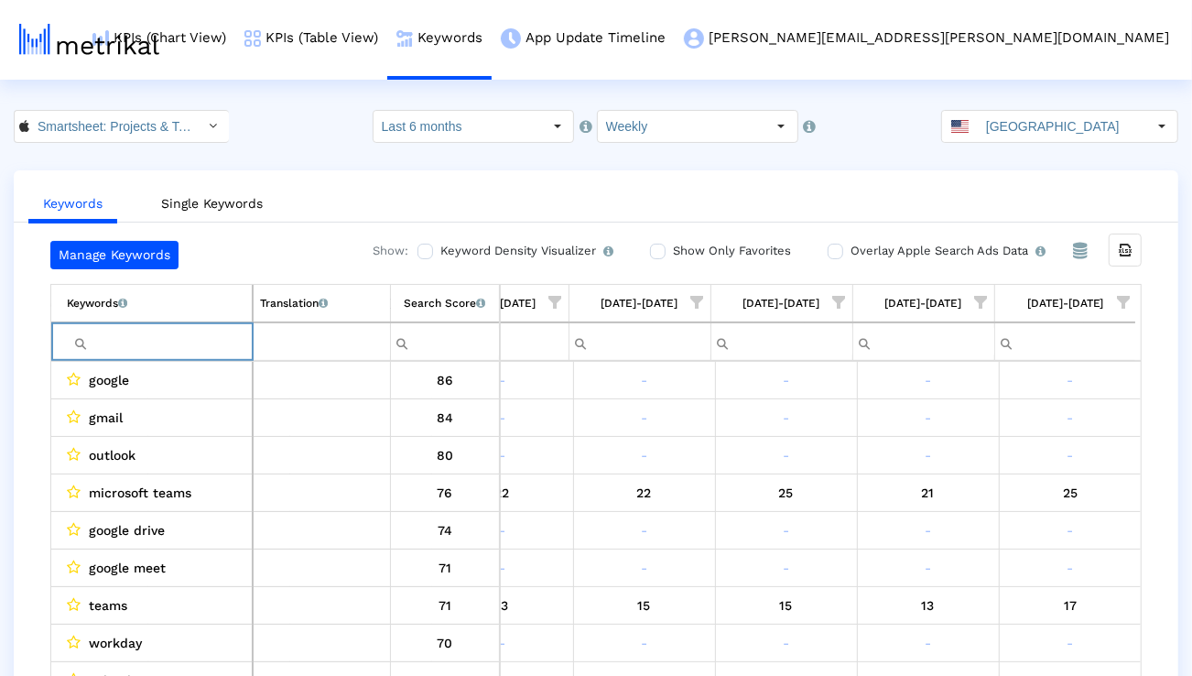
click at [194, 344] on input "Filter cell" at bounding box center [159, 342] width 185 height 30
paste input "program management"
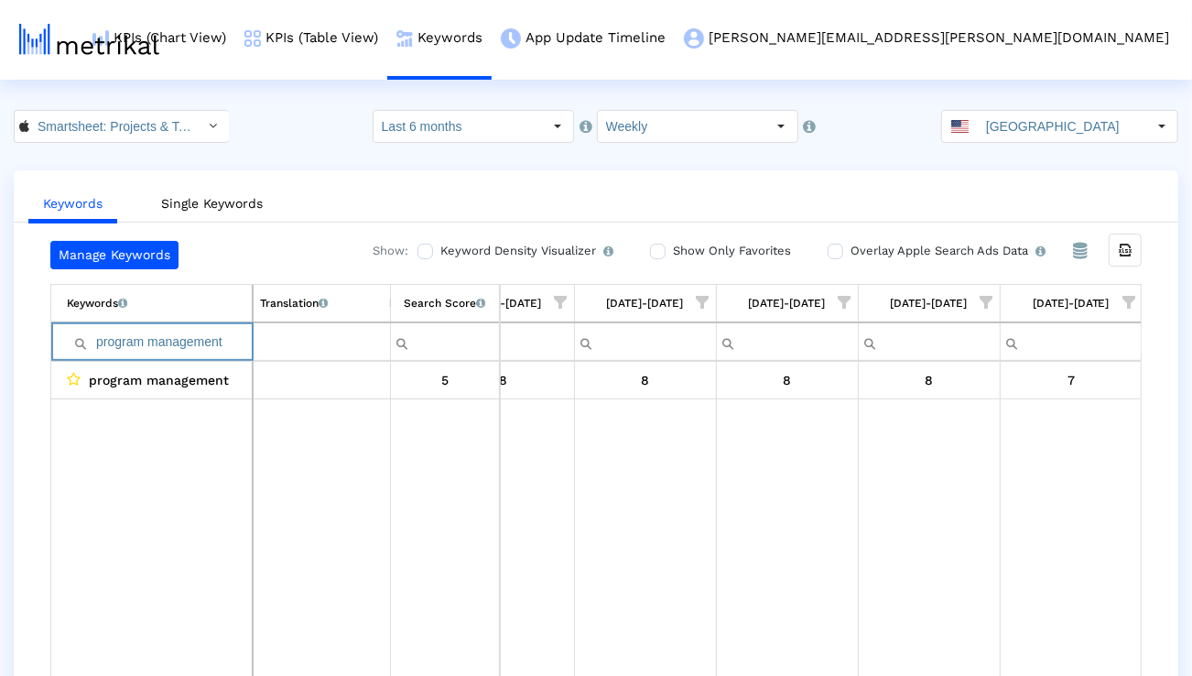
paste input "jec"
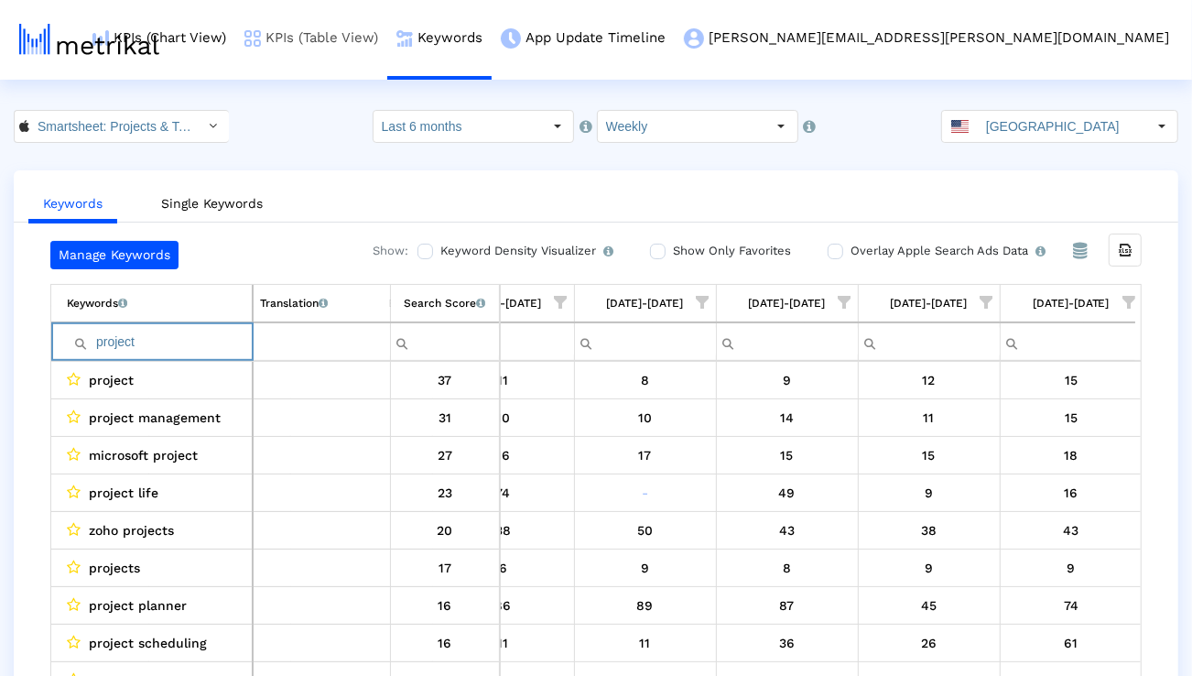
paste input "management"
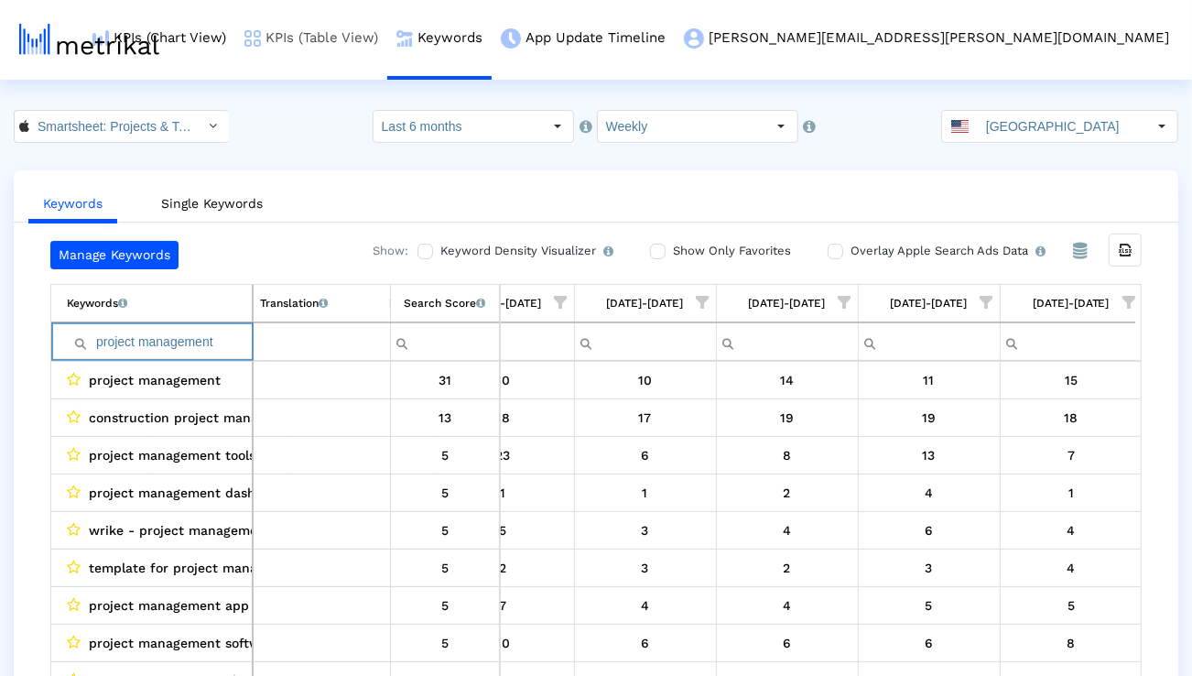
paste input "microsoft projec"
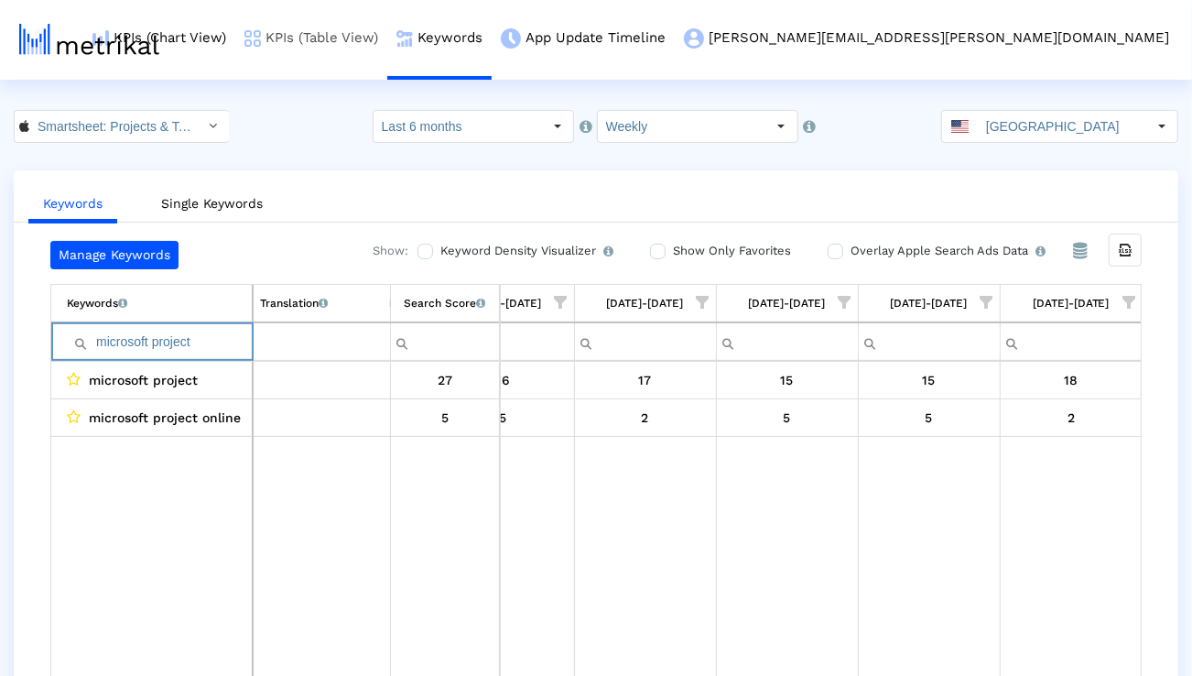
paste input "project manager"
paste input "manage projects"
paste input "project management app"
paste input "organizer"
paste input "planning"
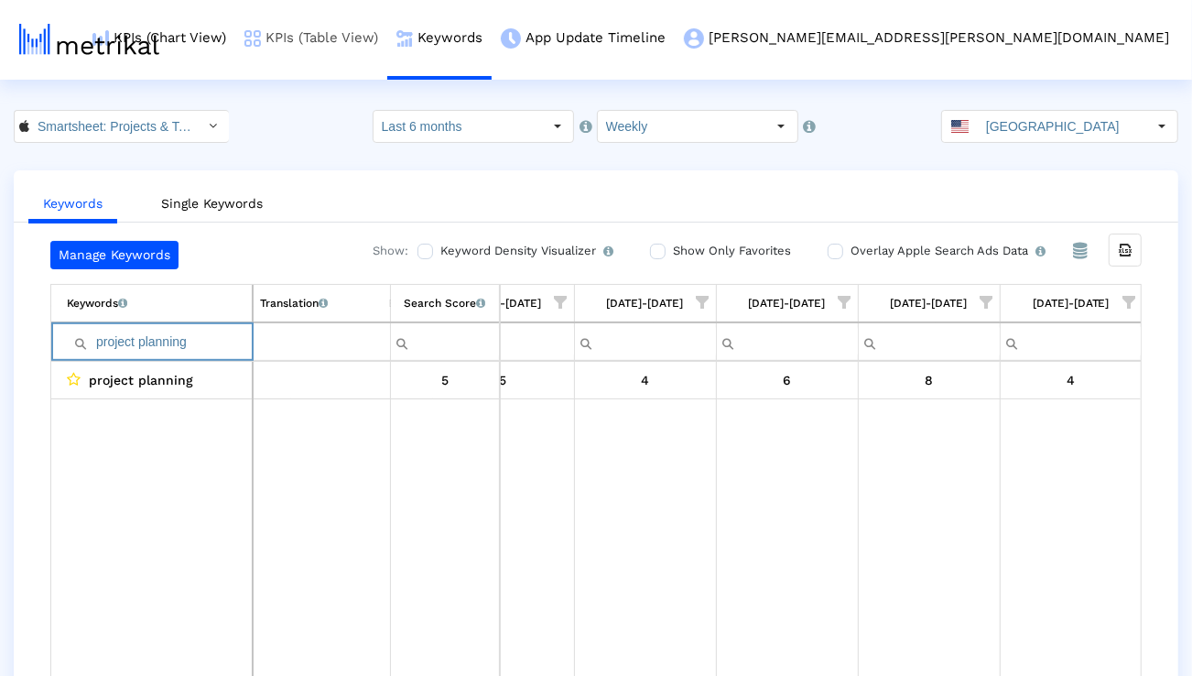
paste input "task"
paste input "create projects"
paste input "team"
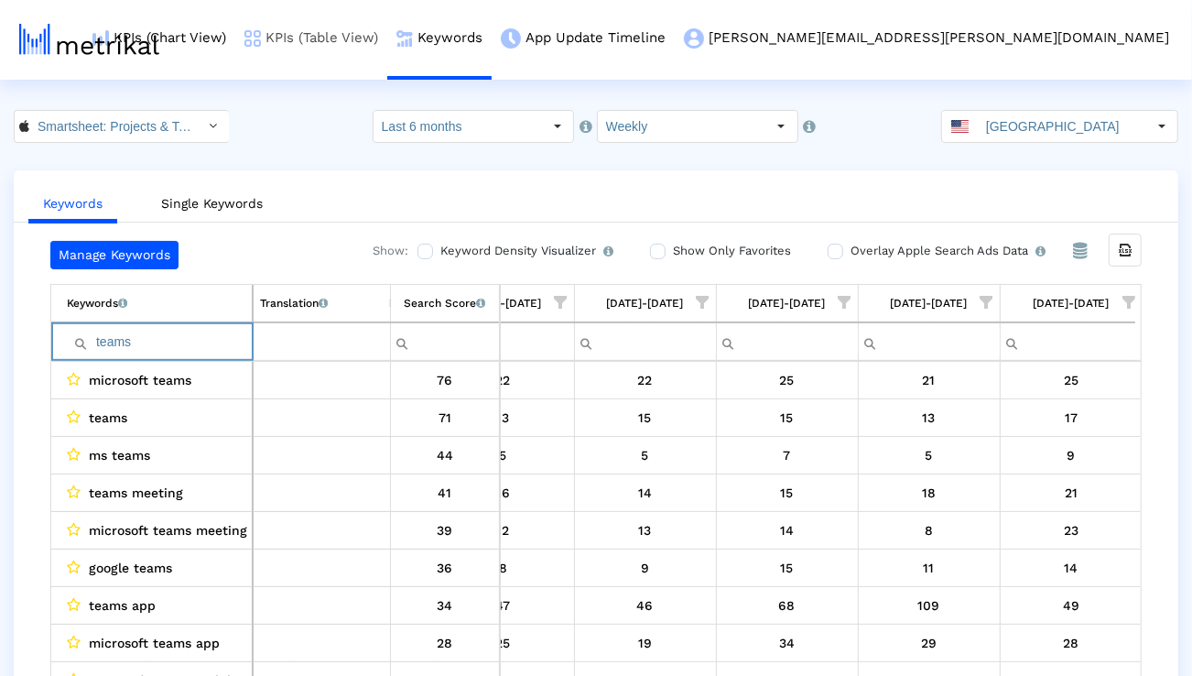
paste input "rello"
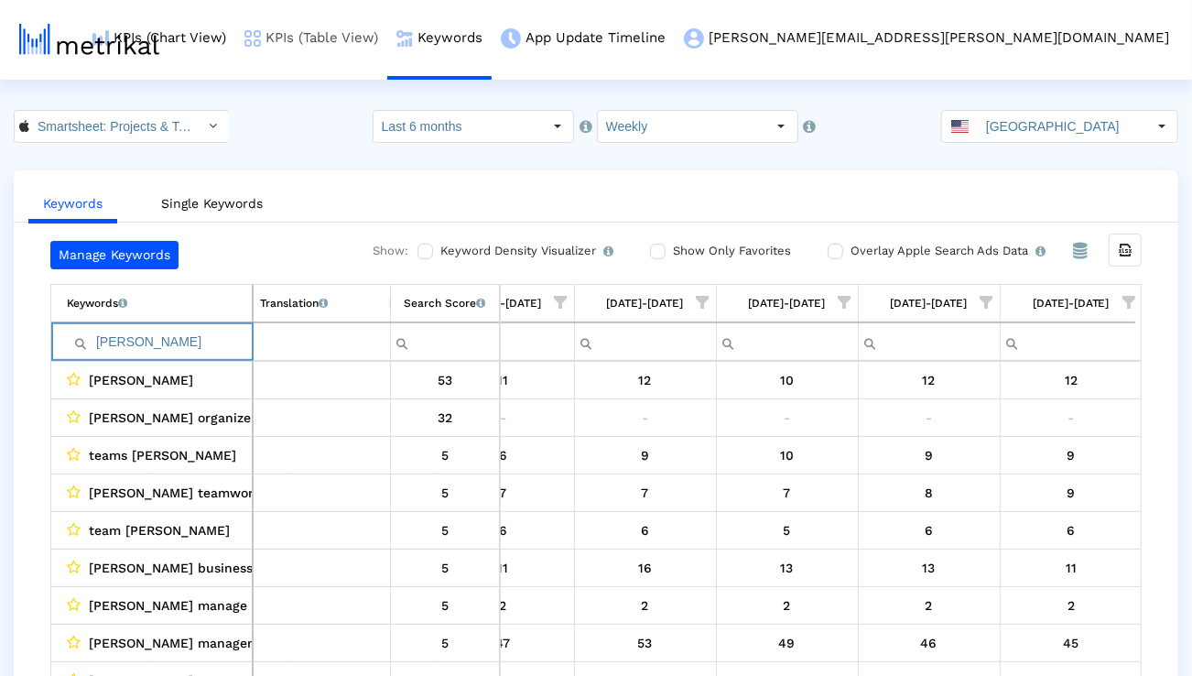
paste input "ms teams"
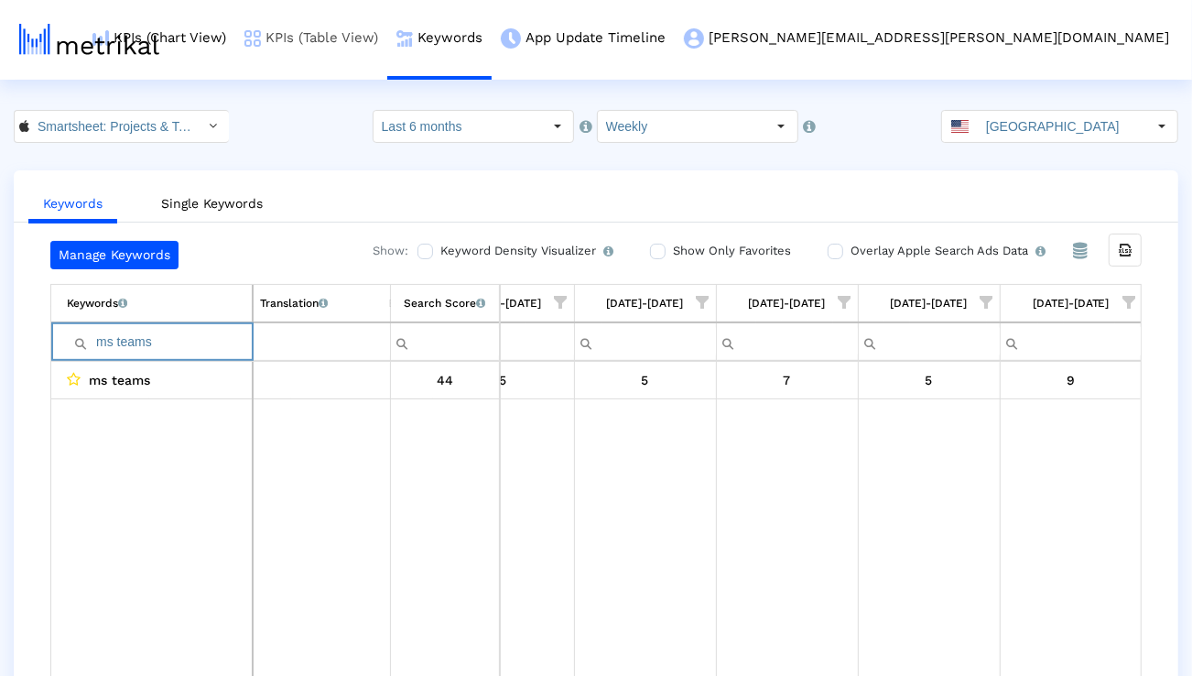
paste input "airtable"
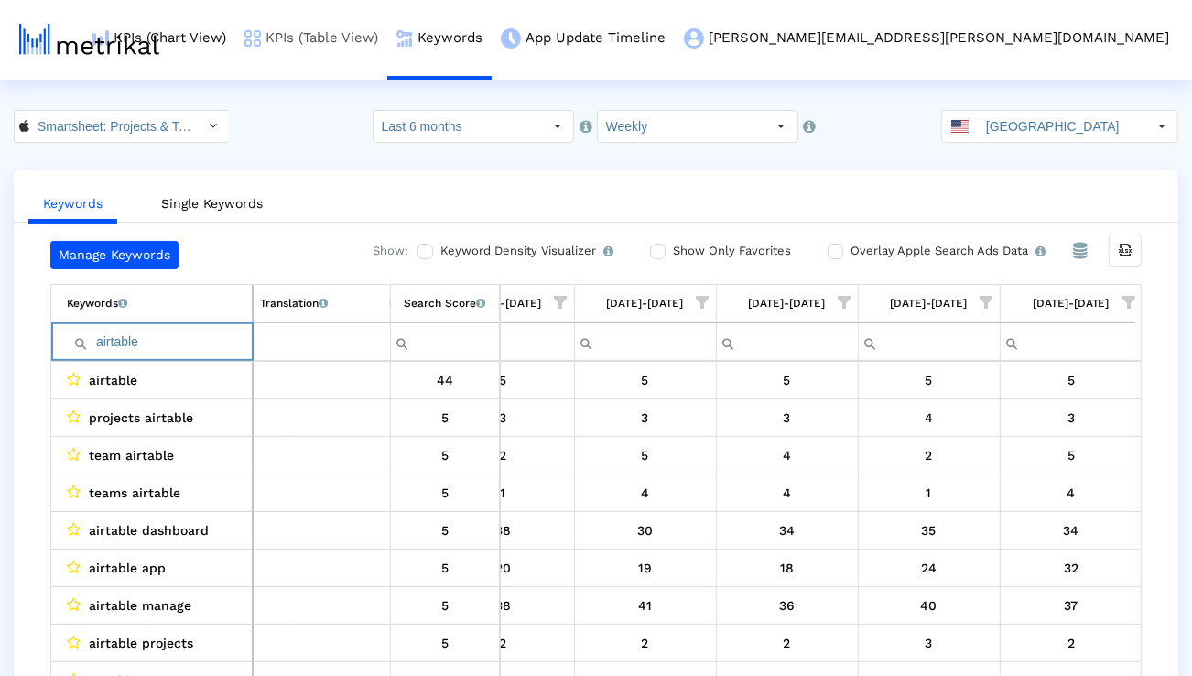
paste input "teamwork"
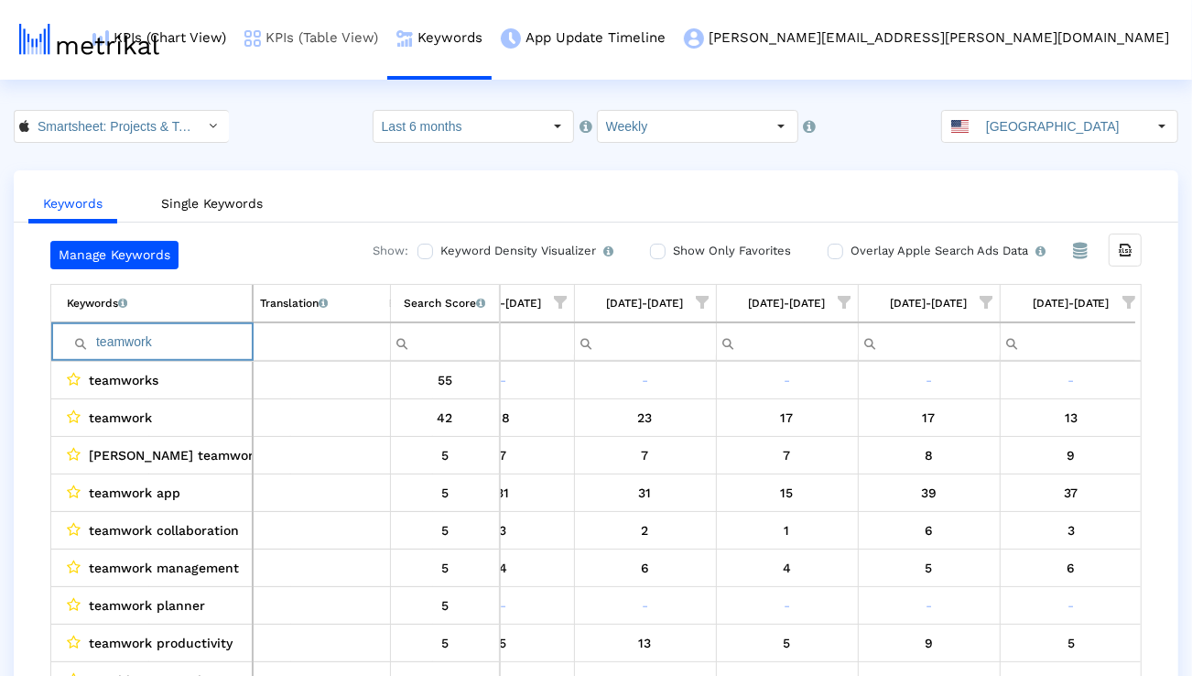
paste input "workflow"
paste input "project management tools"
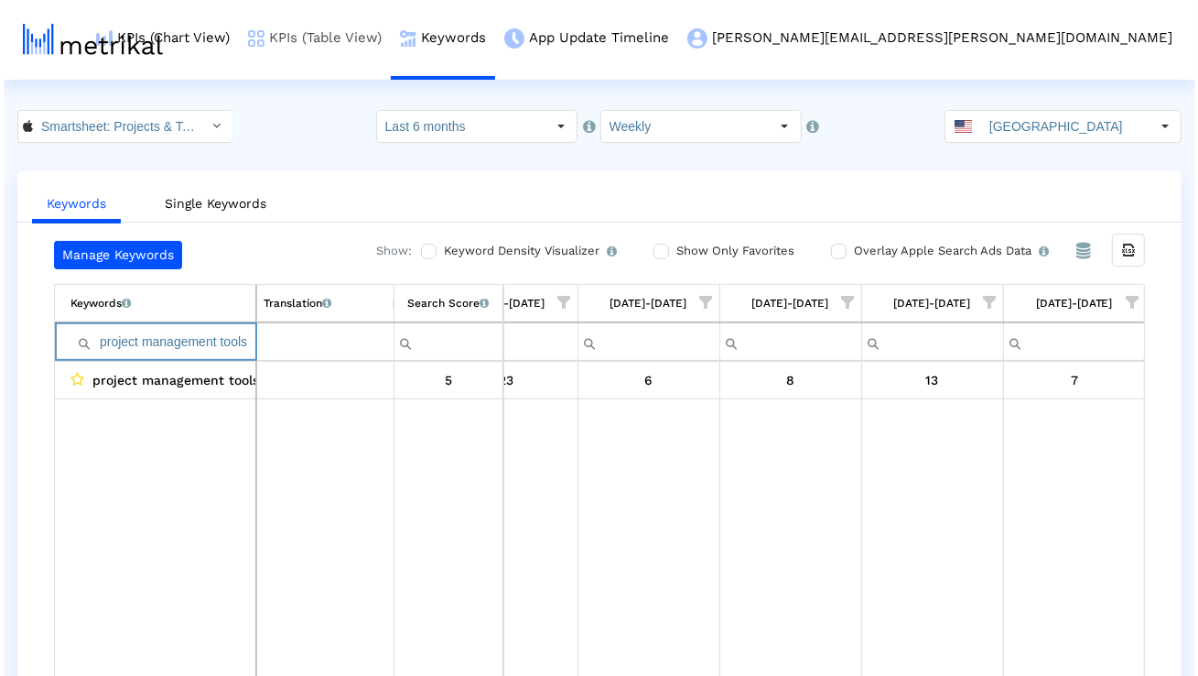
scroll to position [0, 0]
paste input "manage team"
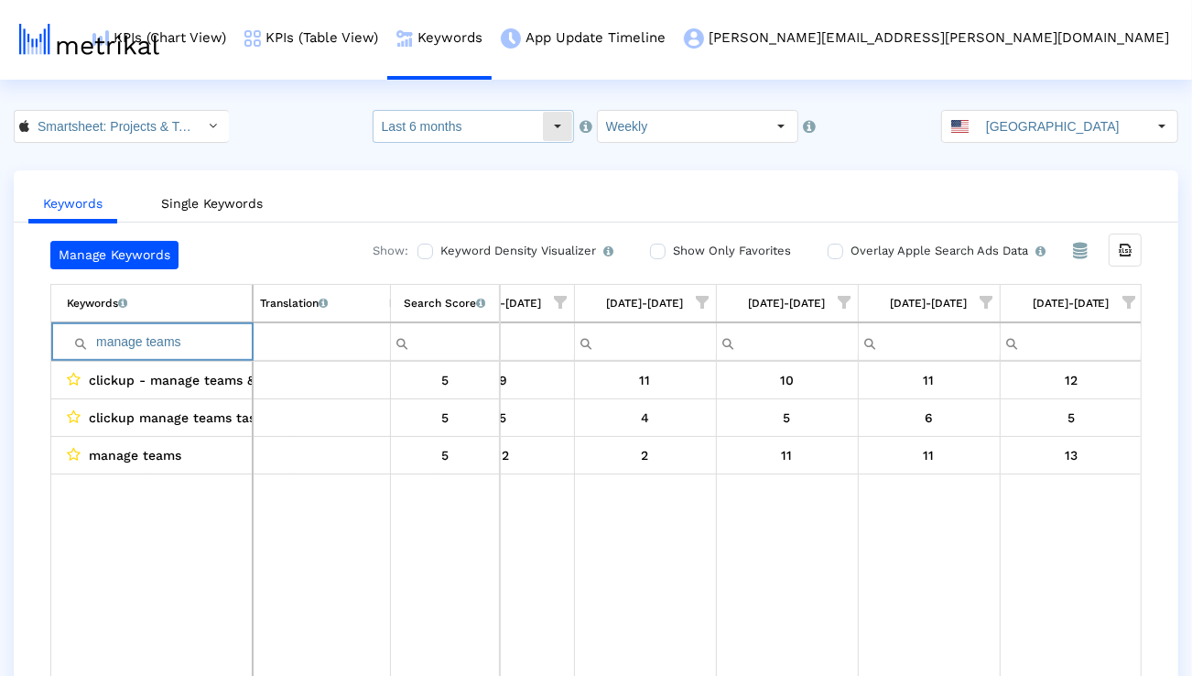
paste input "plan project"
paste input "automate workflows"
type input "automate workflows"
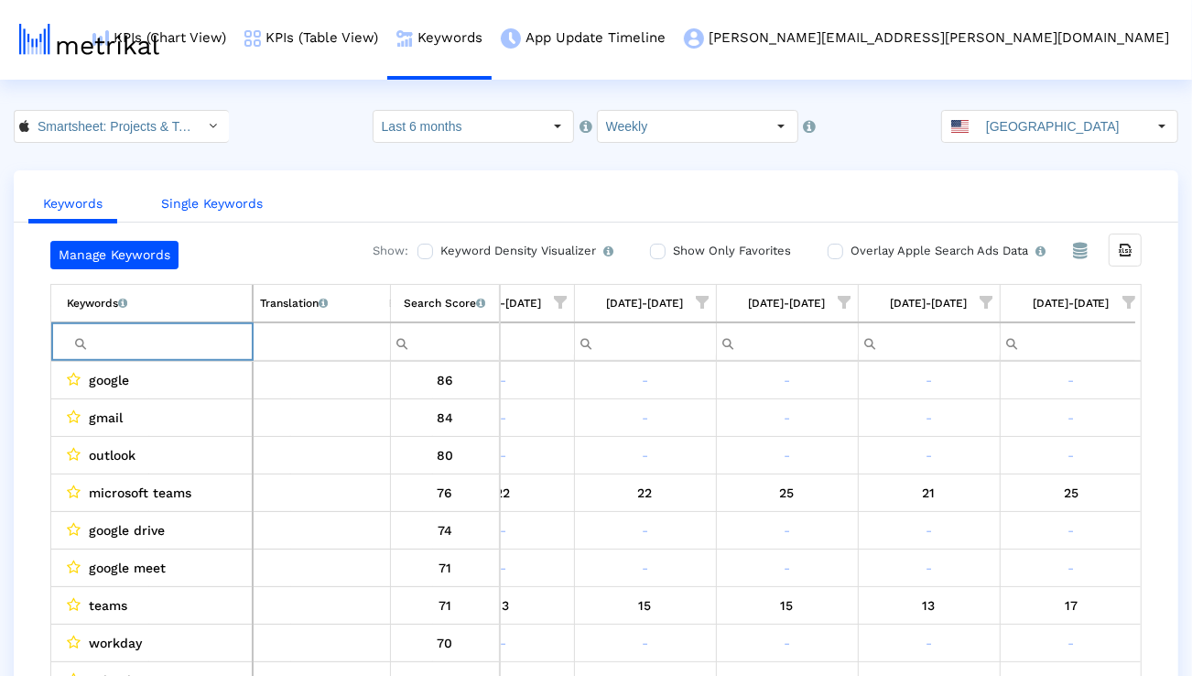
click at [251, 210] on link "Single Keywords" at bounding box center [211, 204] width 131 height 34
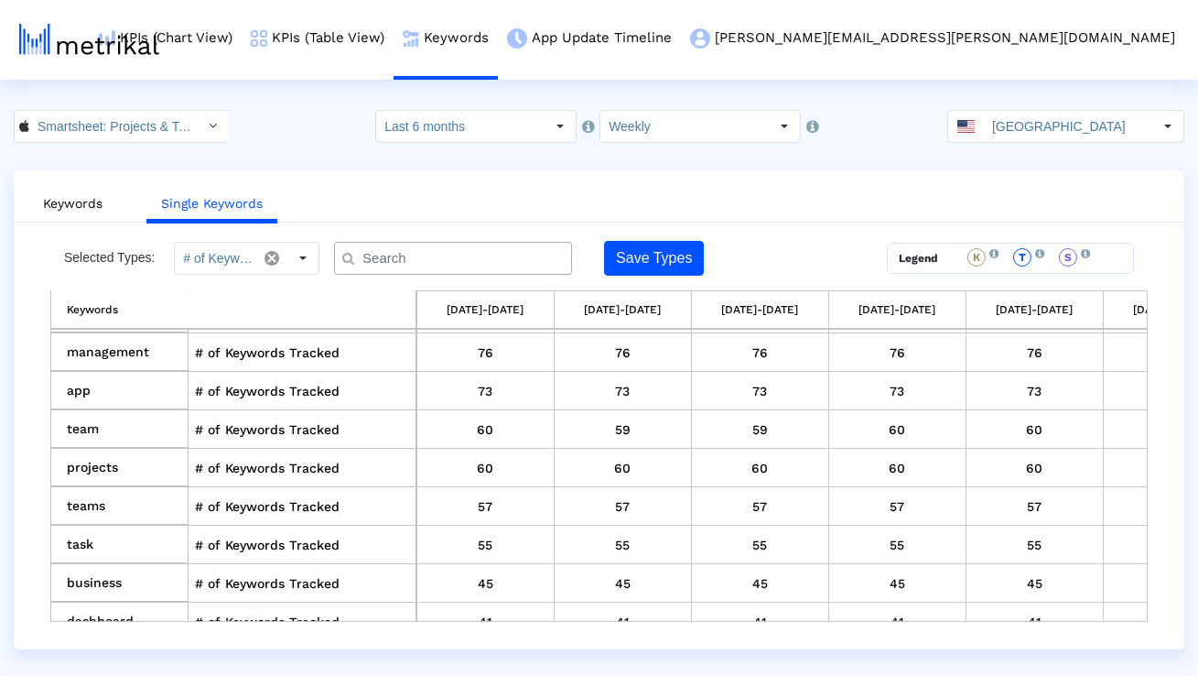
scroll to position [116, 0]
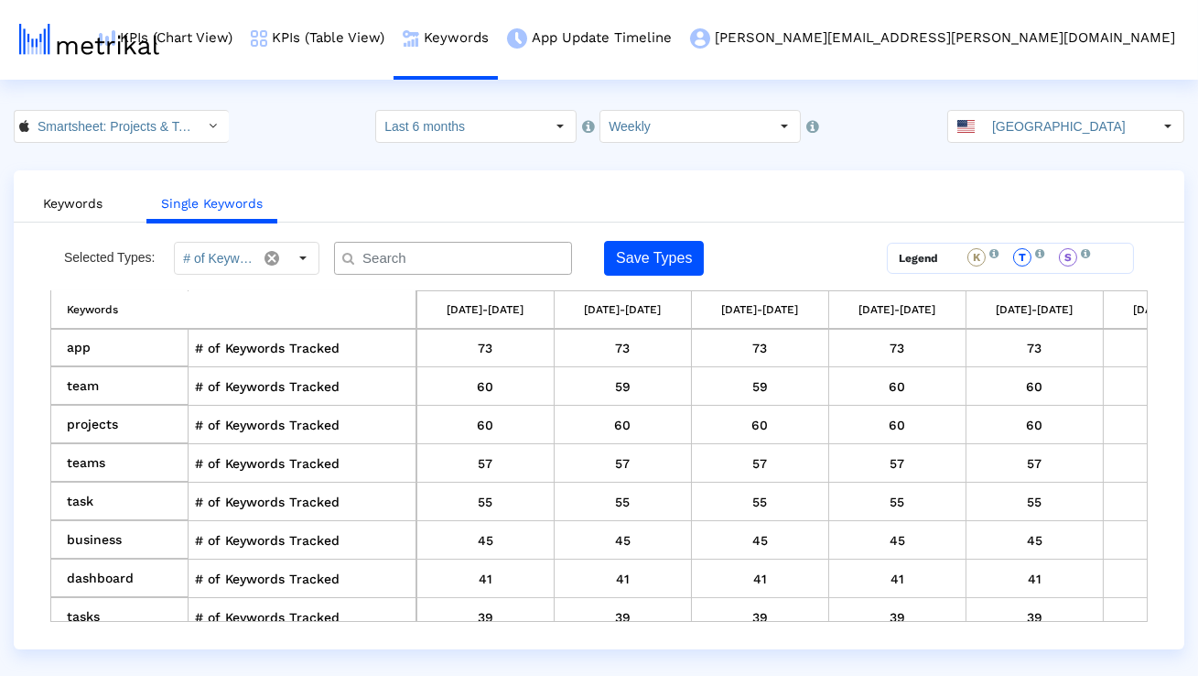
click at [199, 128] on div "Select" at bounding box center [213, 126] width 29 height 29
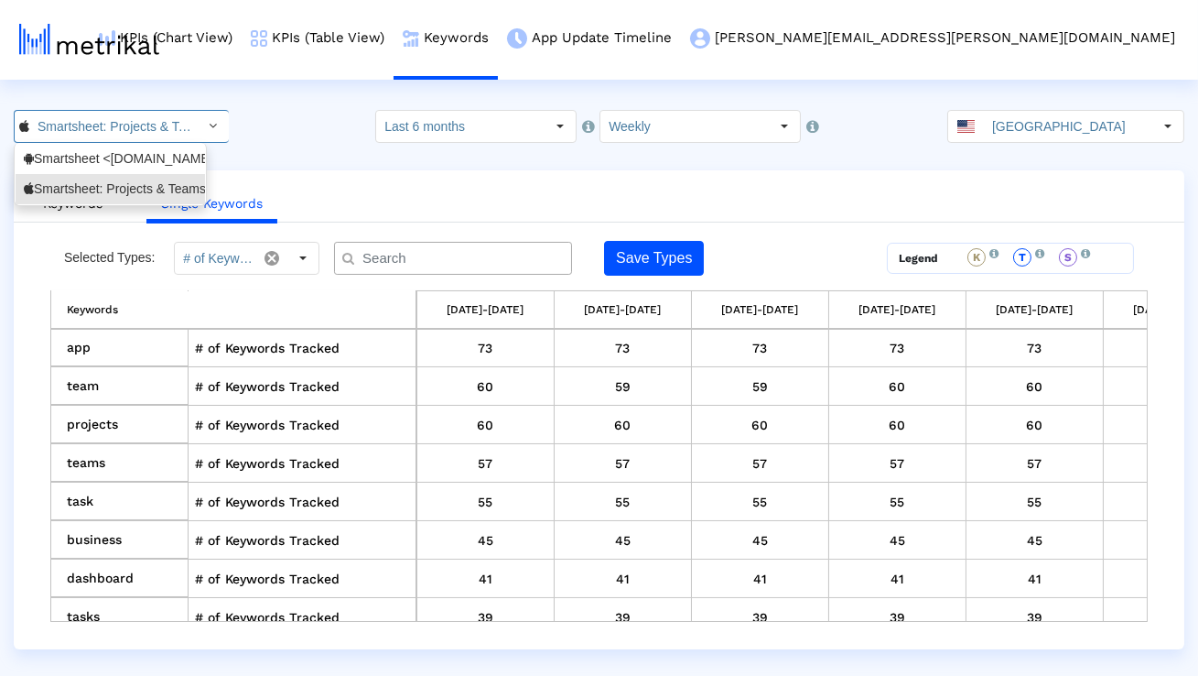
scroll to position [0, 128]
click at [175, 165] on div "Smartsheet <[DOMAIN_NAME]>" at bounding box center [110, 158] width 173 height 17
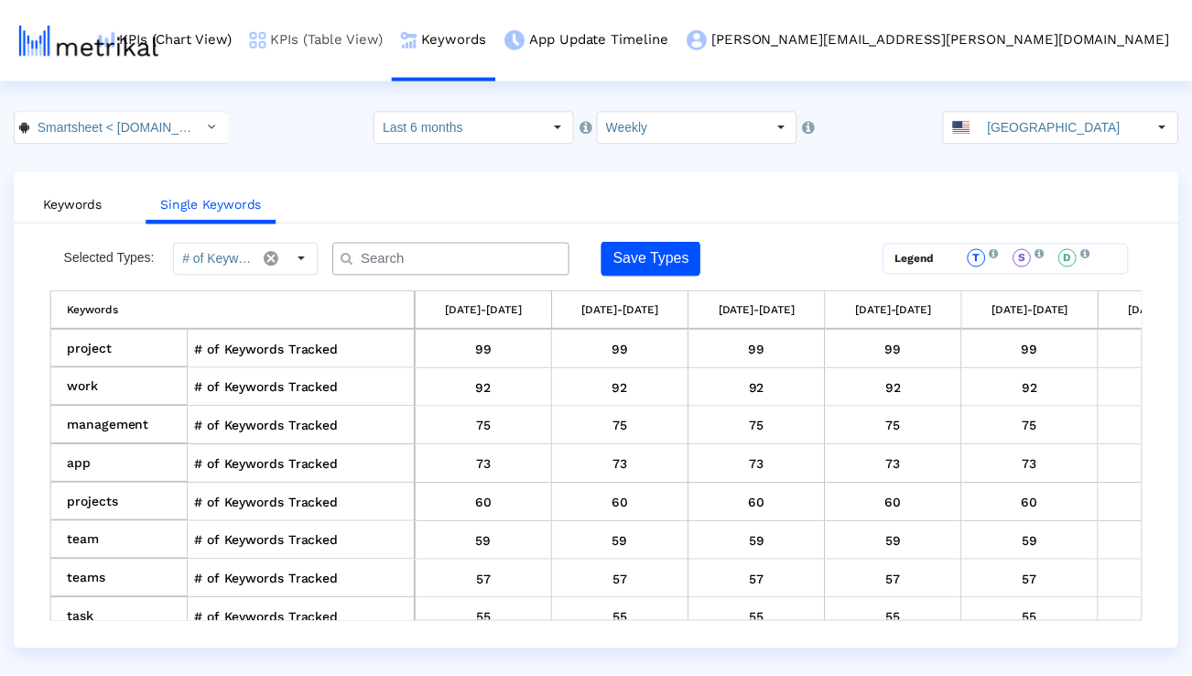
scroll to position [0, 98]
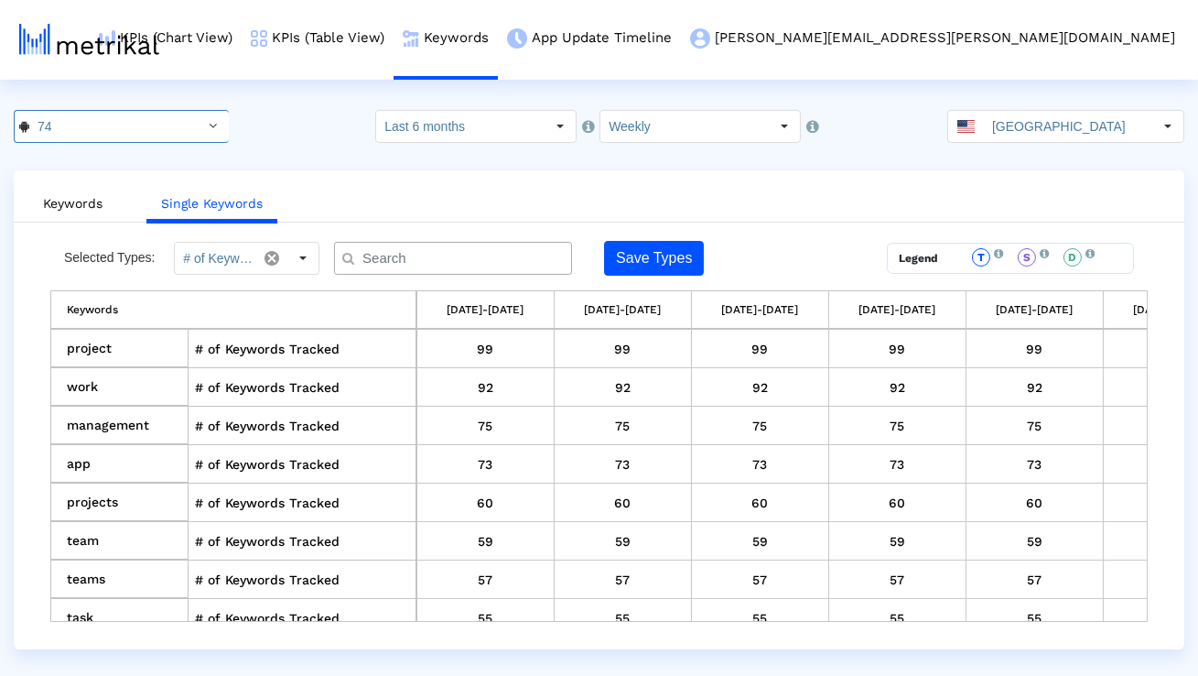
click at [49, 224] on li "Keywords" at bounding box center [73, 202] width 118 height 47
click at [68, 200] on link "Keywords" at bounding box center [72, 204] width 89 height 34
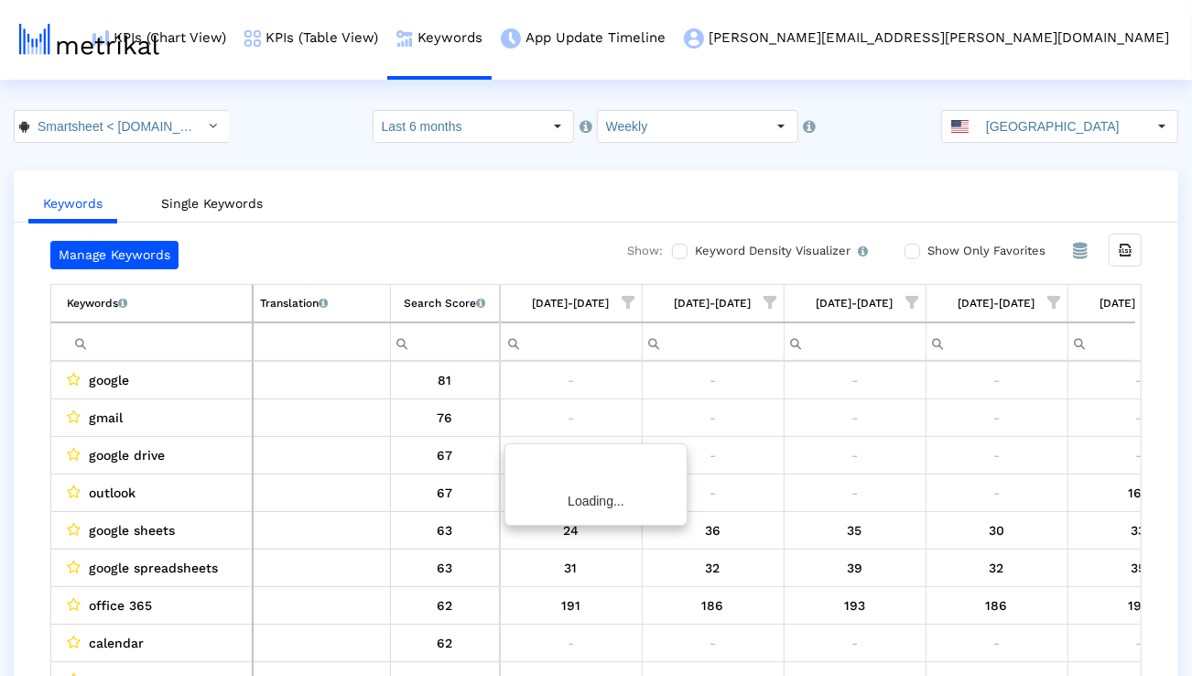
scroll to position [0, 2911]
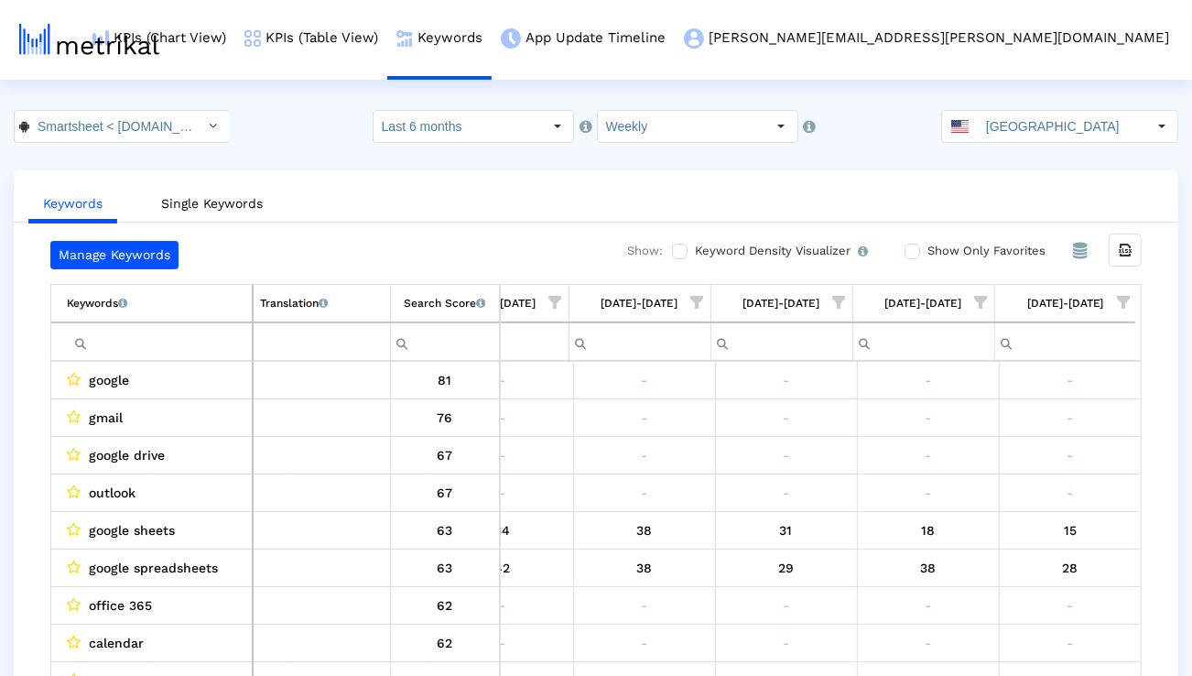
click at [138, 339] on input "Filter cell" at bounding box center [159, 342] width 185 height 30
paste input "program management"
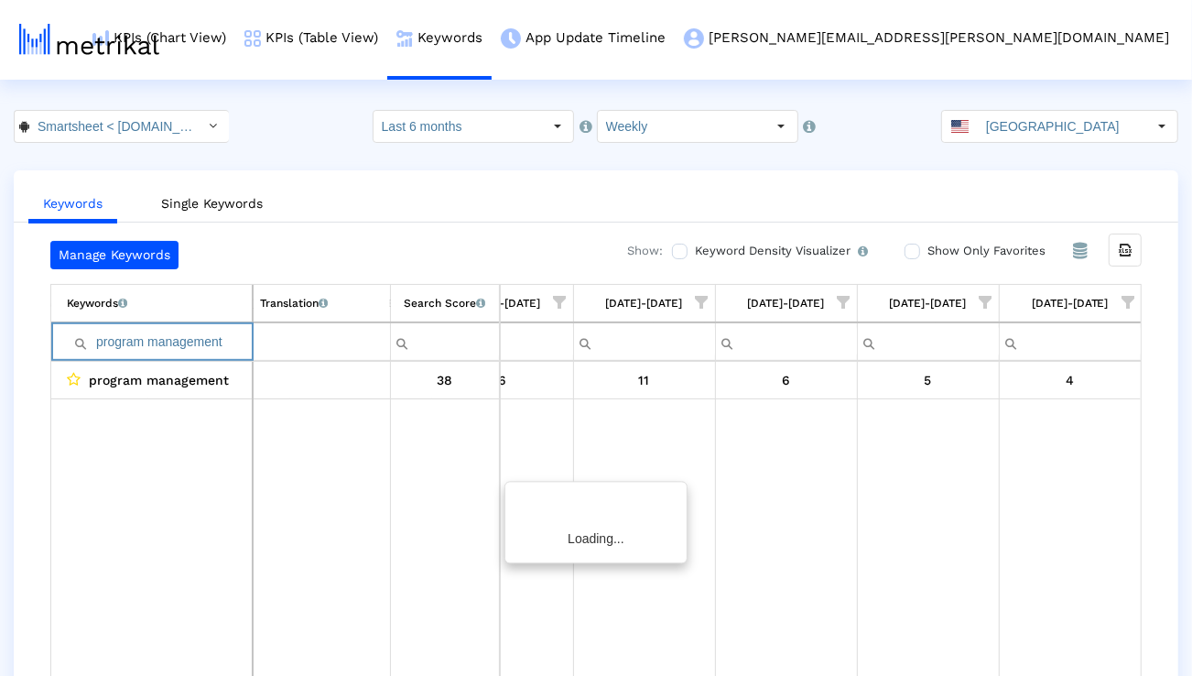
scroll to position [0, 2906]
paste input "automate process"
paste input "business"
paste input "project"
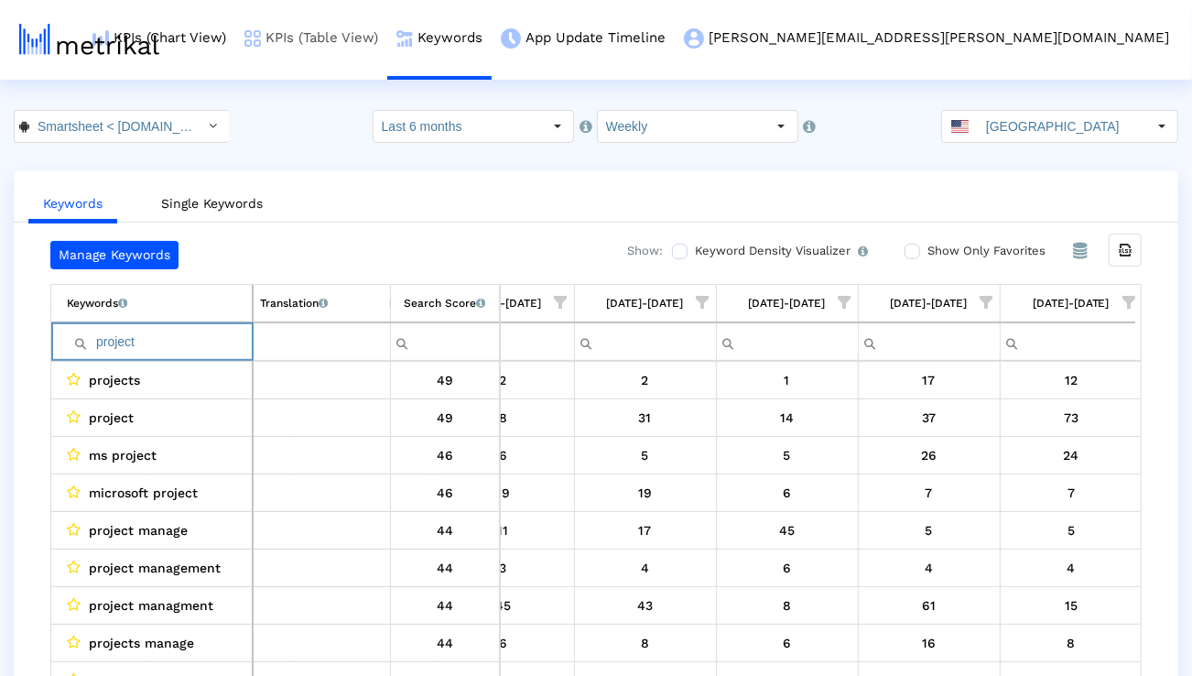
paste input "management"
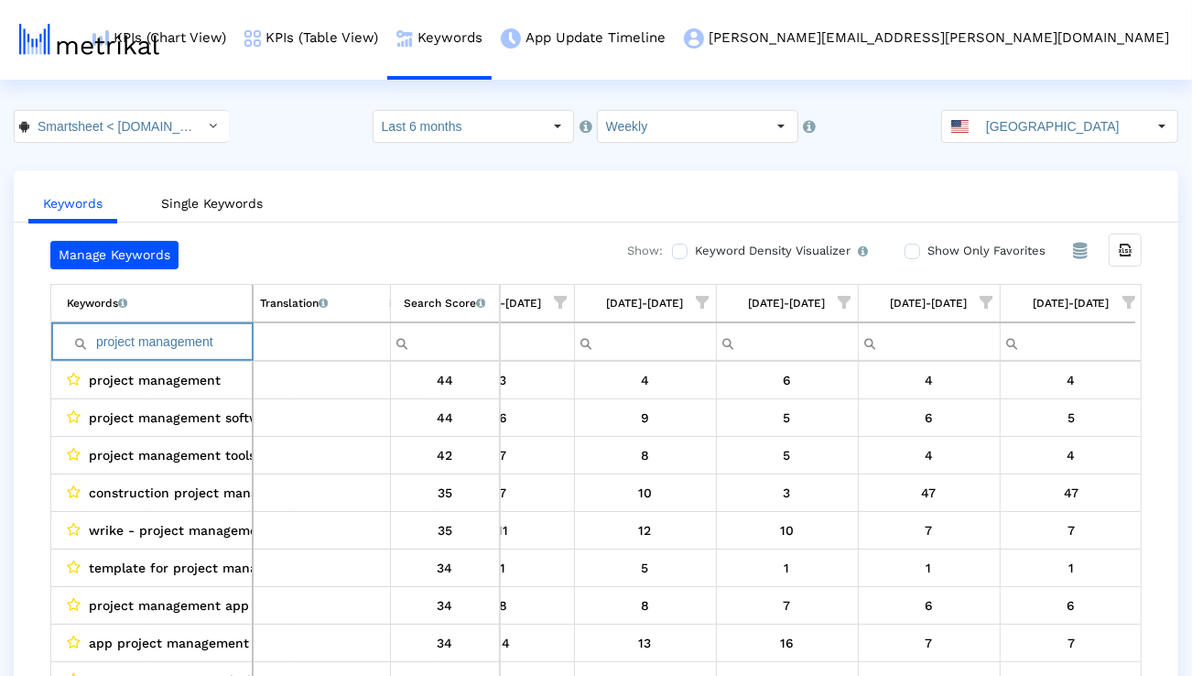
paste input "microsoft projec"
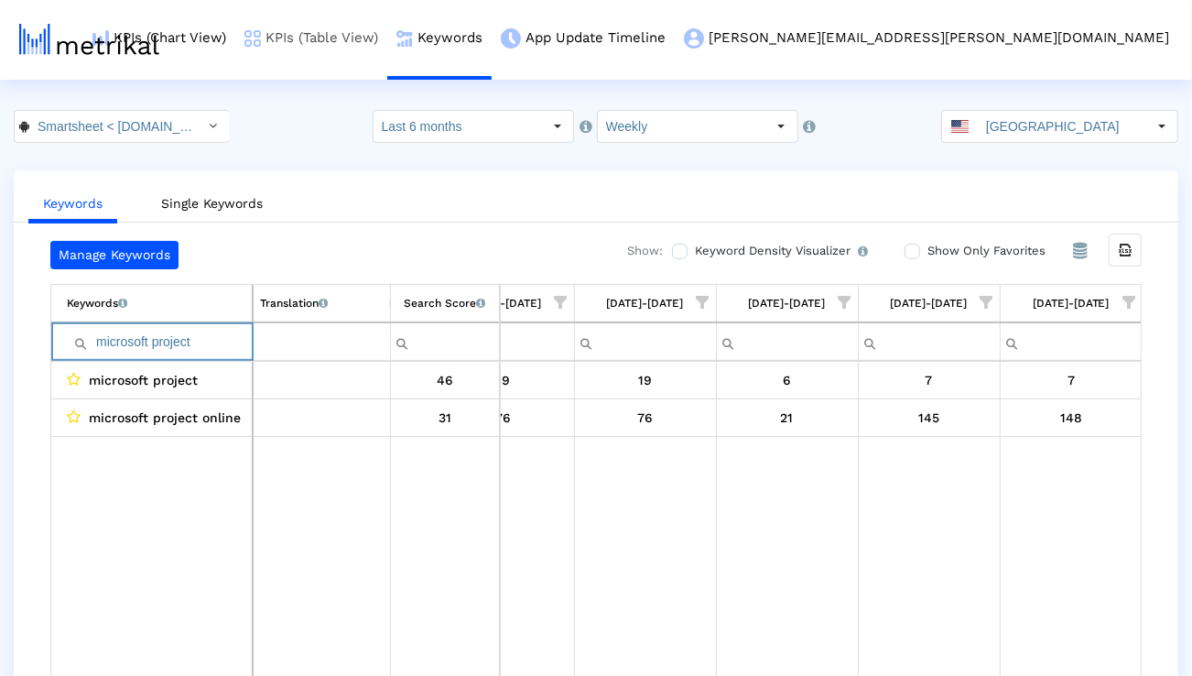
paste input "project manager"
paste input "manage projects"
paste input "project management app"
paste input "organizer"
paste input "planning"
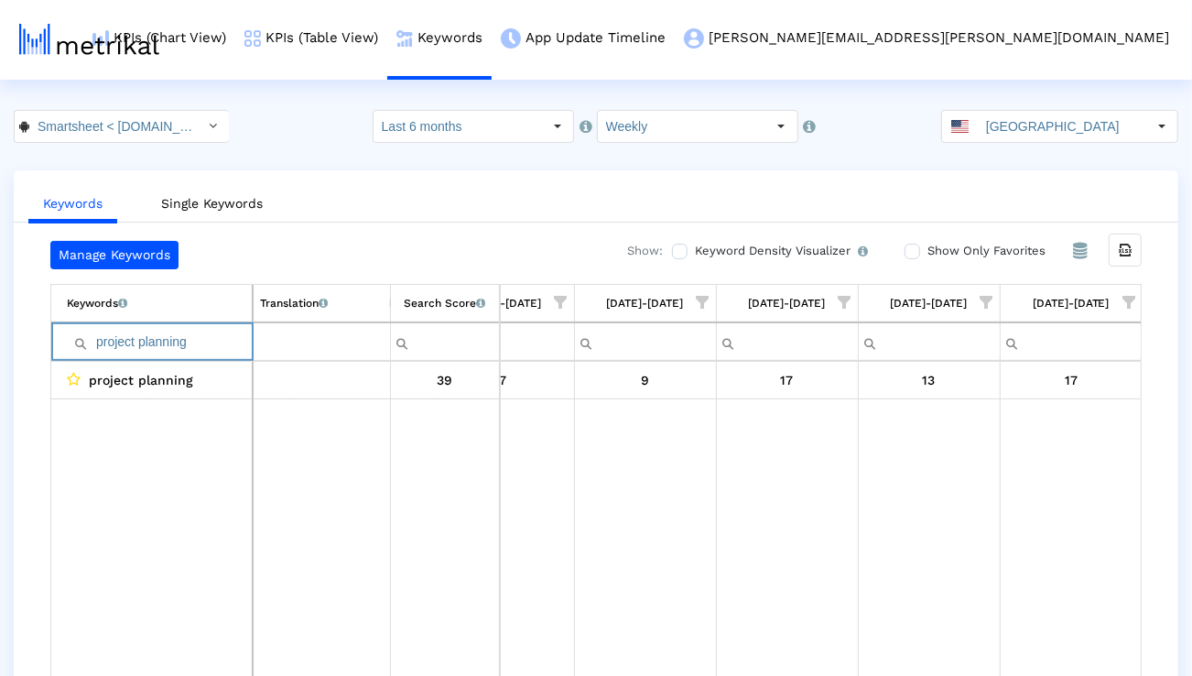
paste input "task"
paste input "track projects"
paste input "eam"
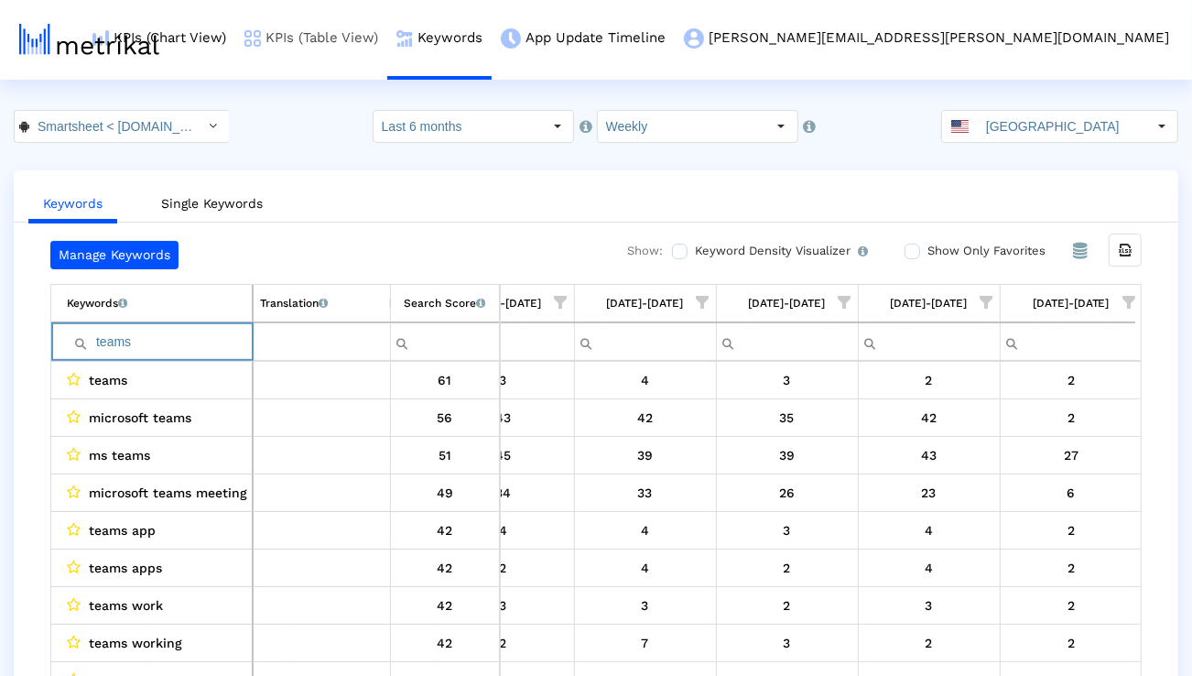
paste input "rello"
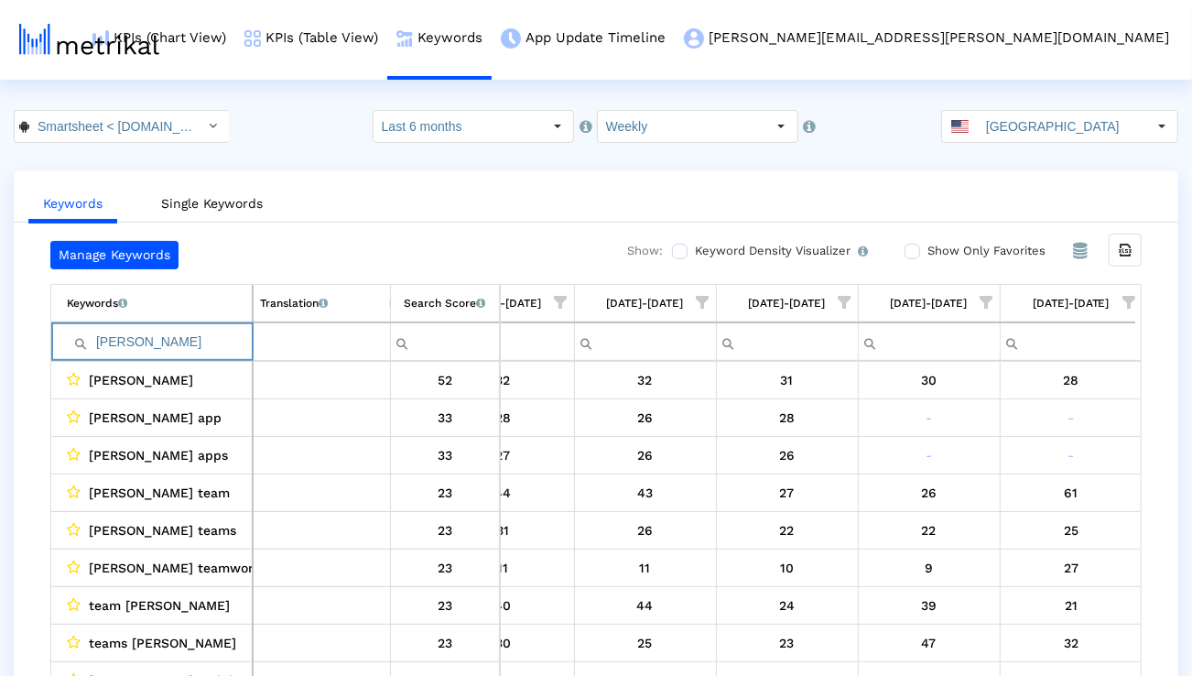
paste input "[DATE] com"
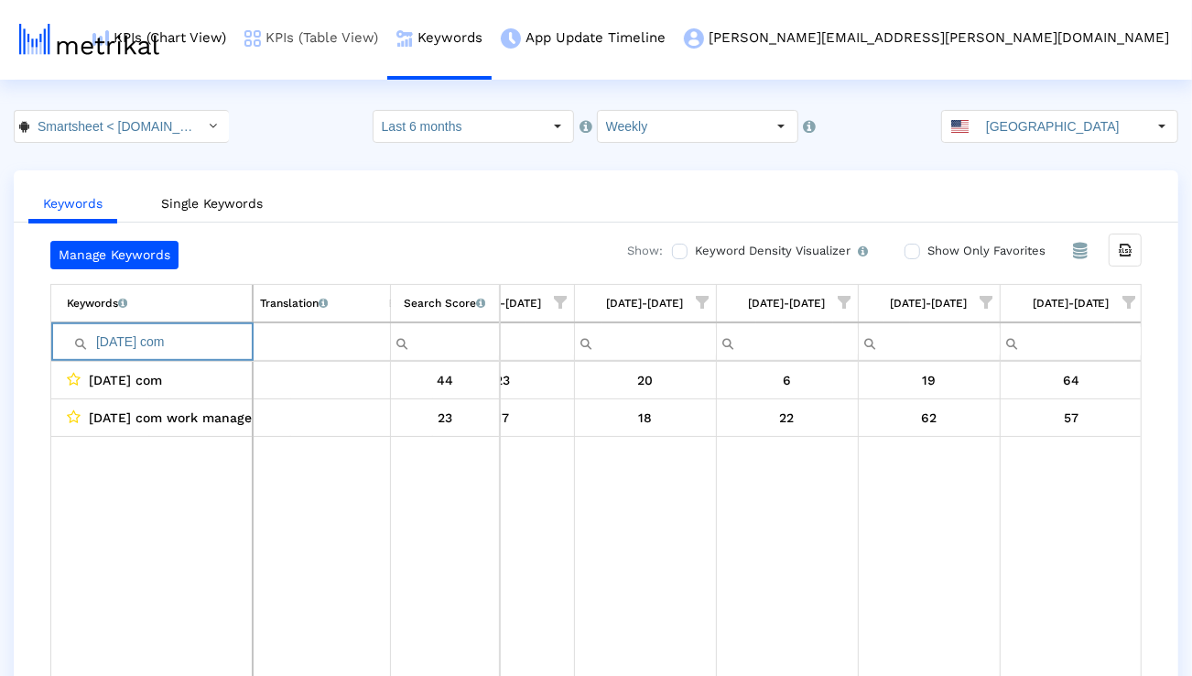
paste input "project dashboard"
paste input "airtable"
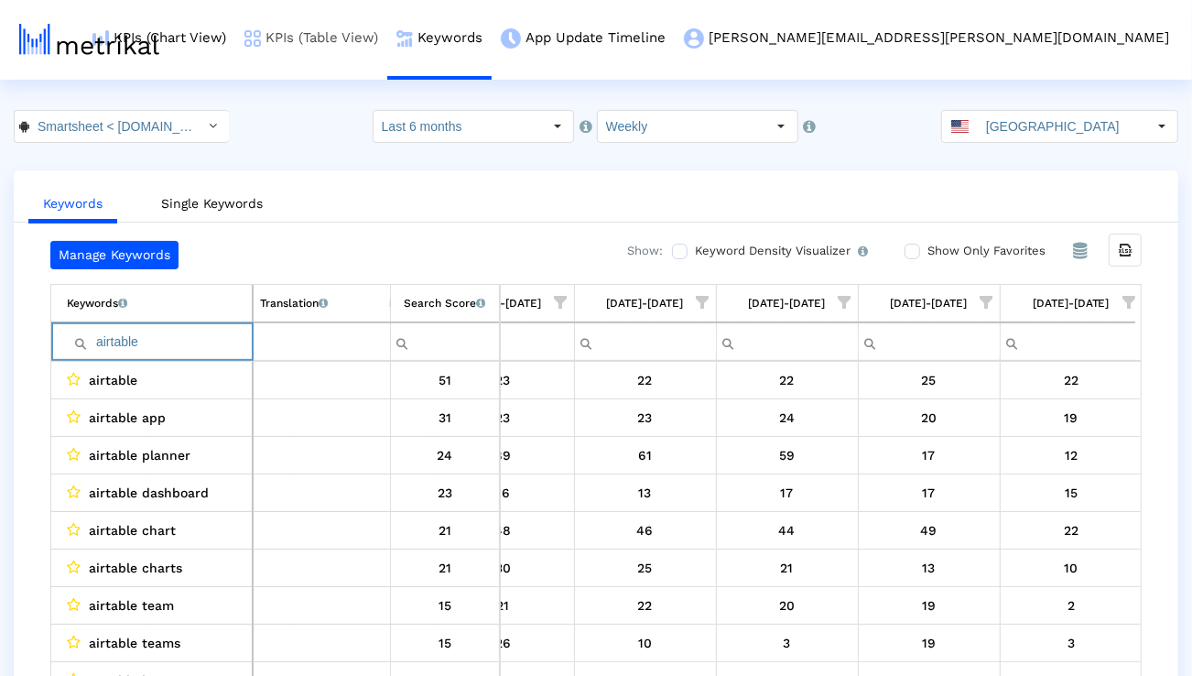
paste input "teamwork"
paste input "workflow"
paste input "project management tools"
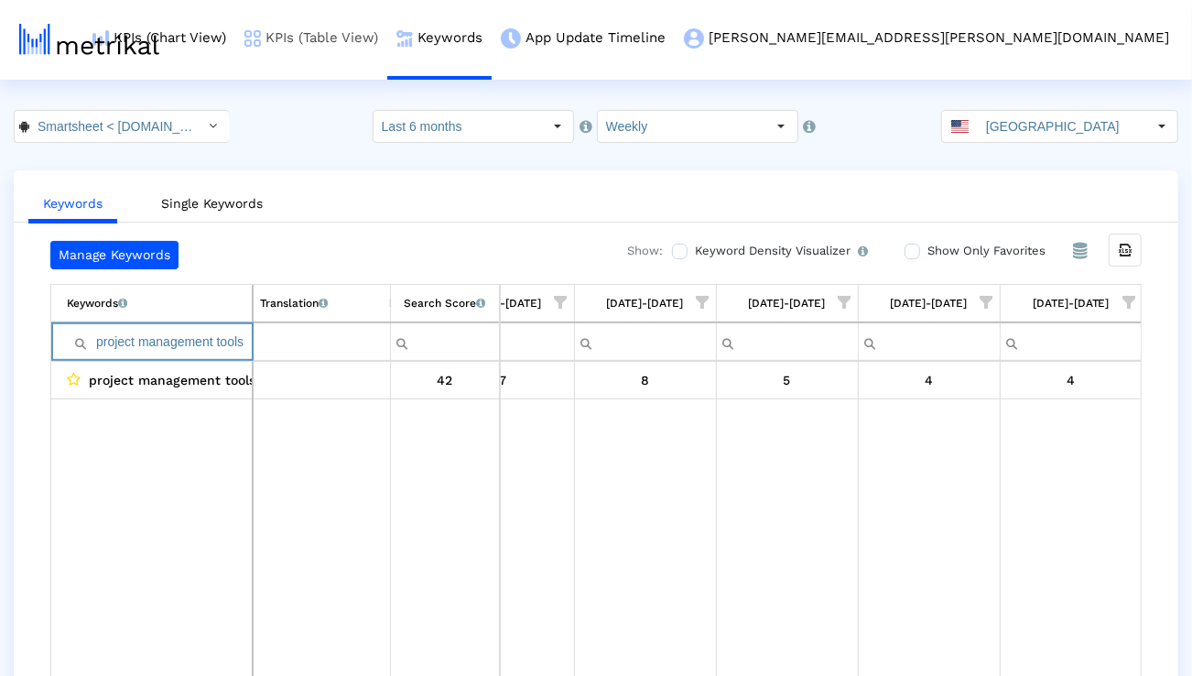
paste input "manage team"
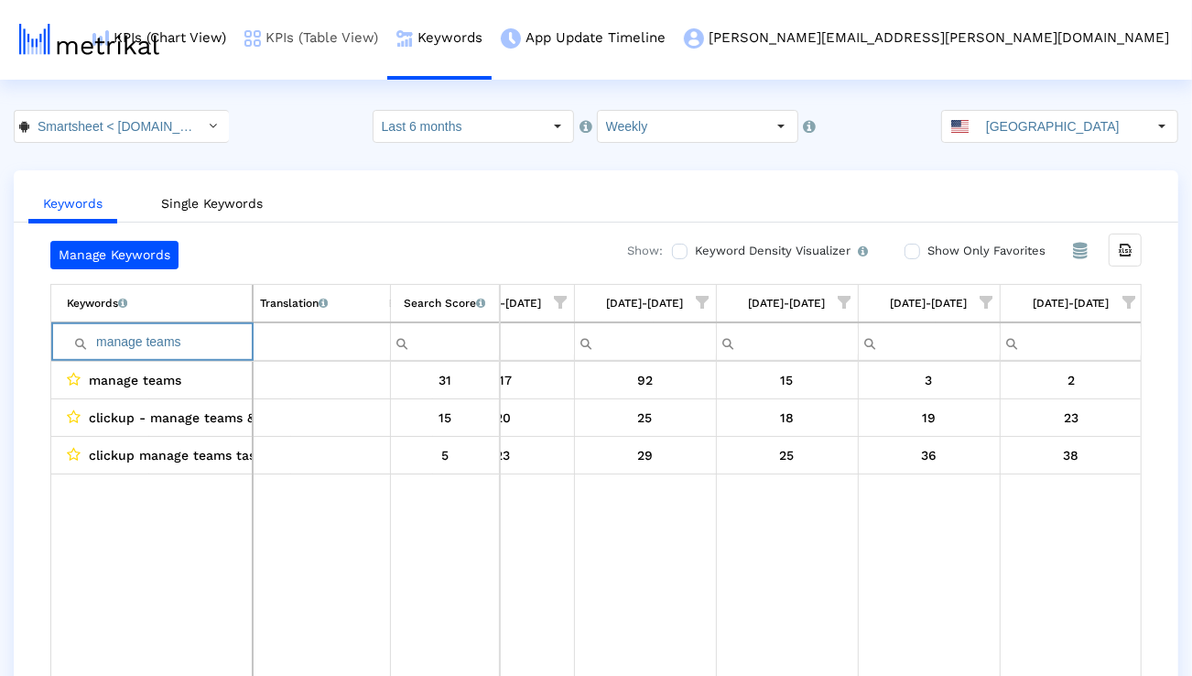
paste input "plan project"
paste input "automate workflows"
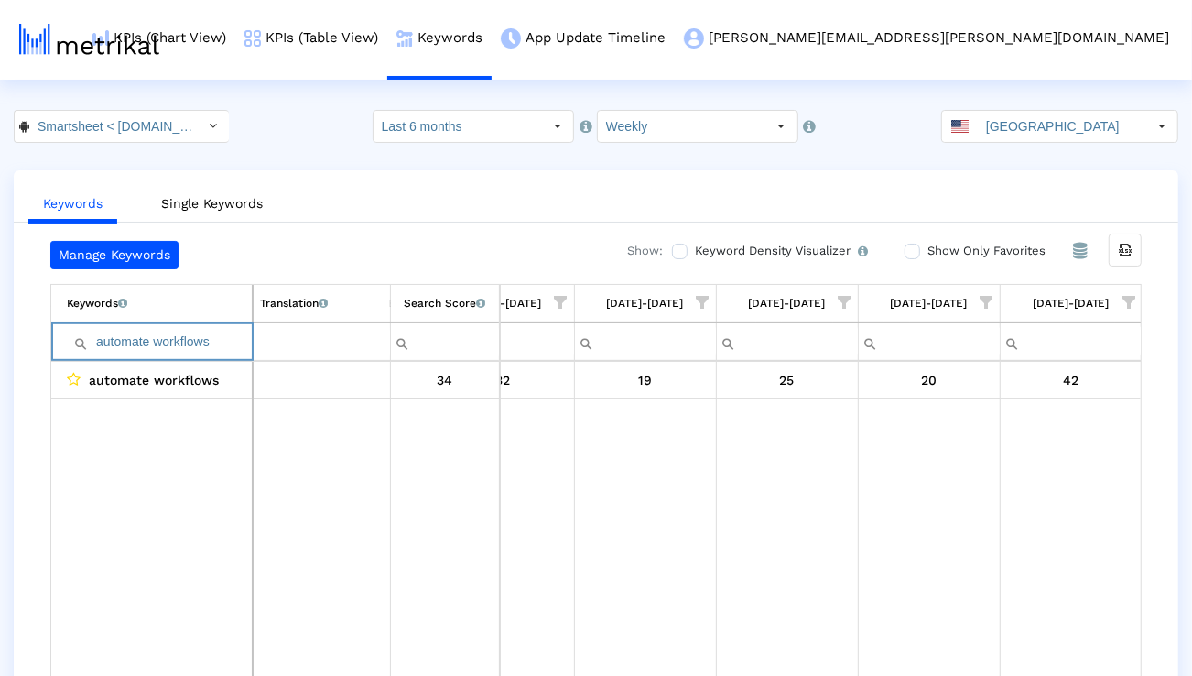
paste input "program management"
type input "program management"
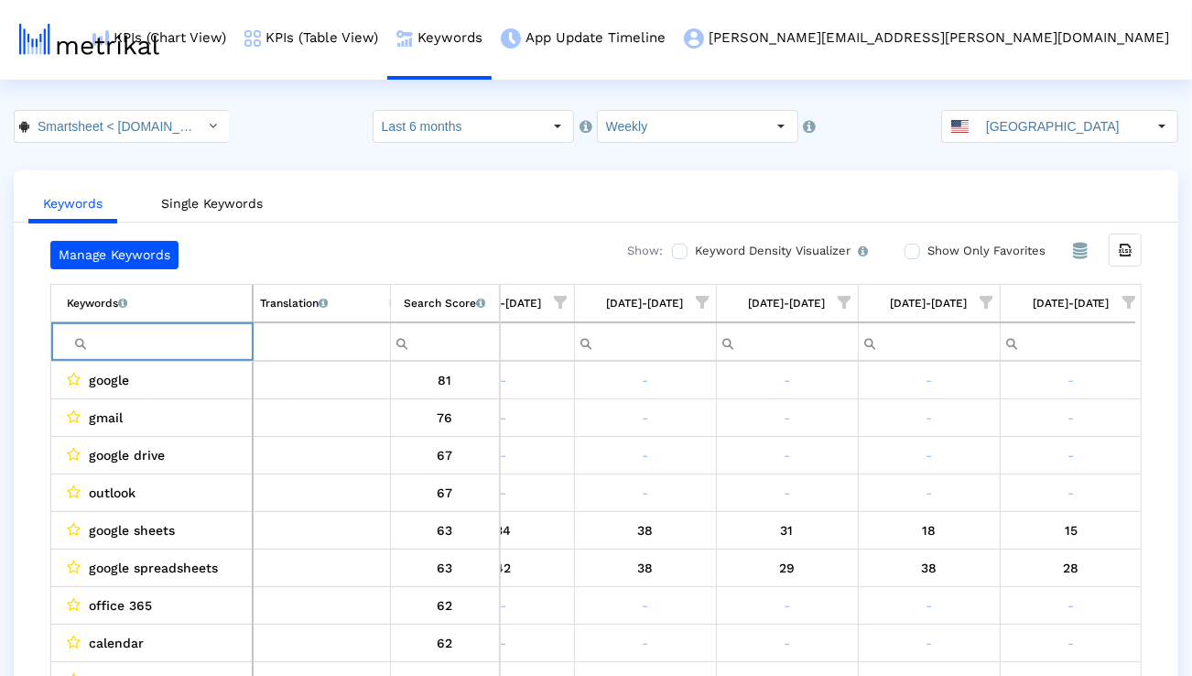
click at [1130, 296] on span "Show filter options for column '08/24/25-08/30/25'" at bounding box center [1128, 302] width 13 height 13
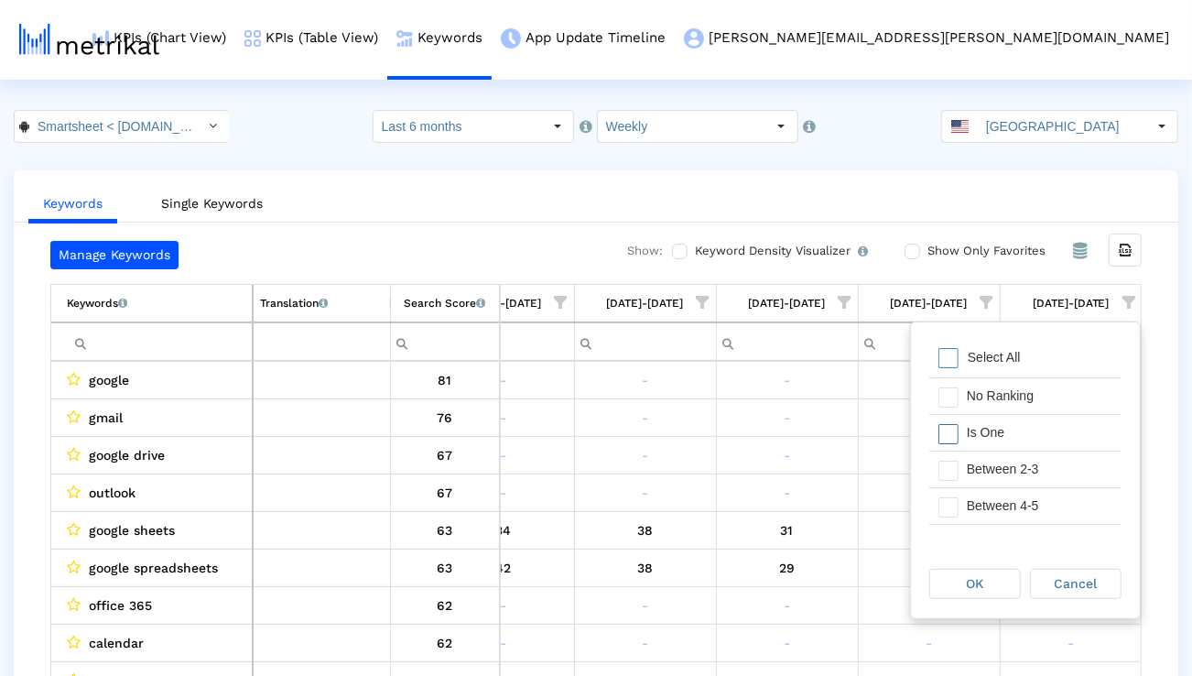
click at [1044, 437] on div "Is One" at bounding box center [1040, 433] width 164 height 36
click at [1044, 500] on div "Between 4-5" at bounding box center [1040, 506] width 164 height 36
click at [1042, 482] on div "Between 2-3" at bounding box center [1040, 469] width 164 height 36
click at [1035, 515] on div "Between 6-10" at bounding box center [1040, 510] width 164 height 36
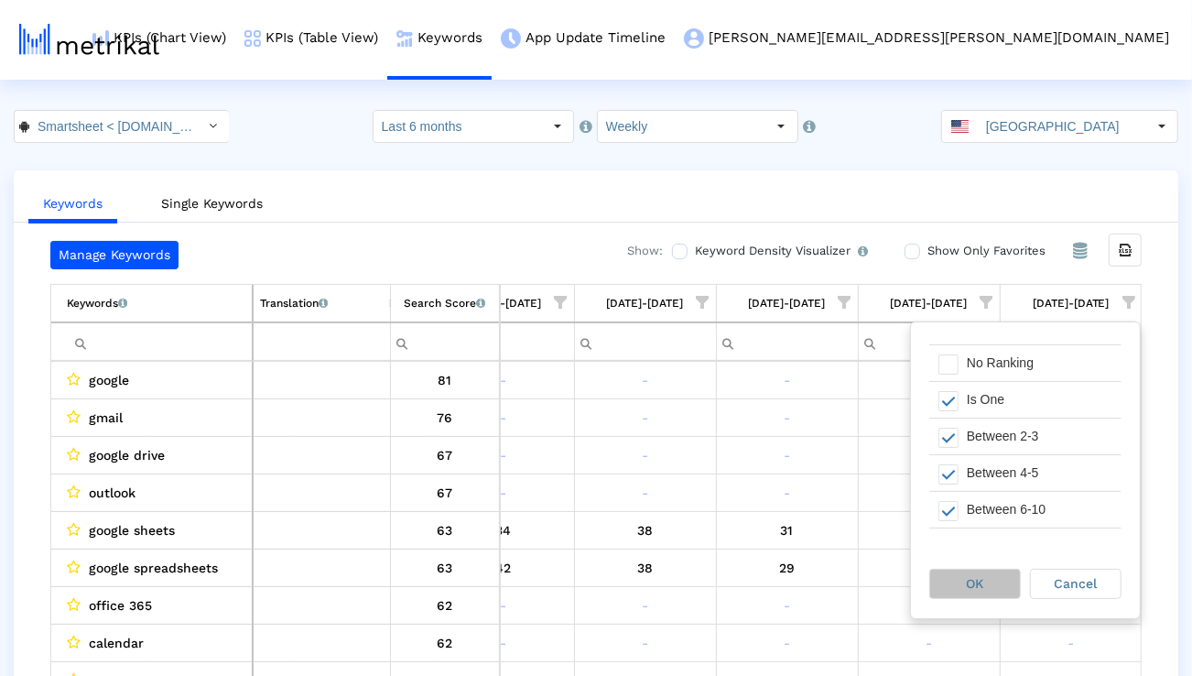
click at [1008, 574] on div "OK" at bounding box center [975, 583] width 90 height 28
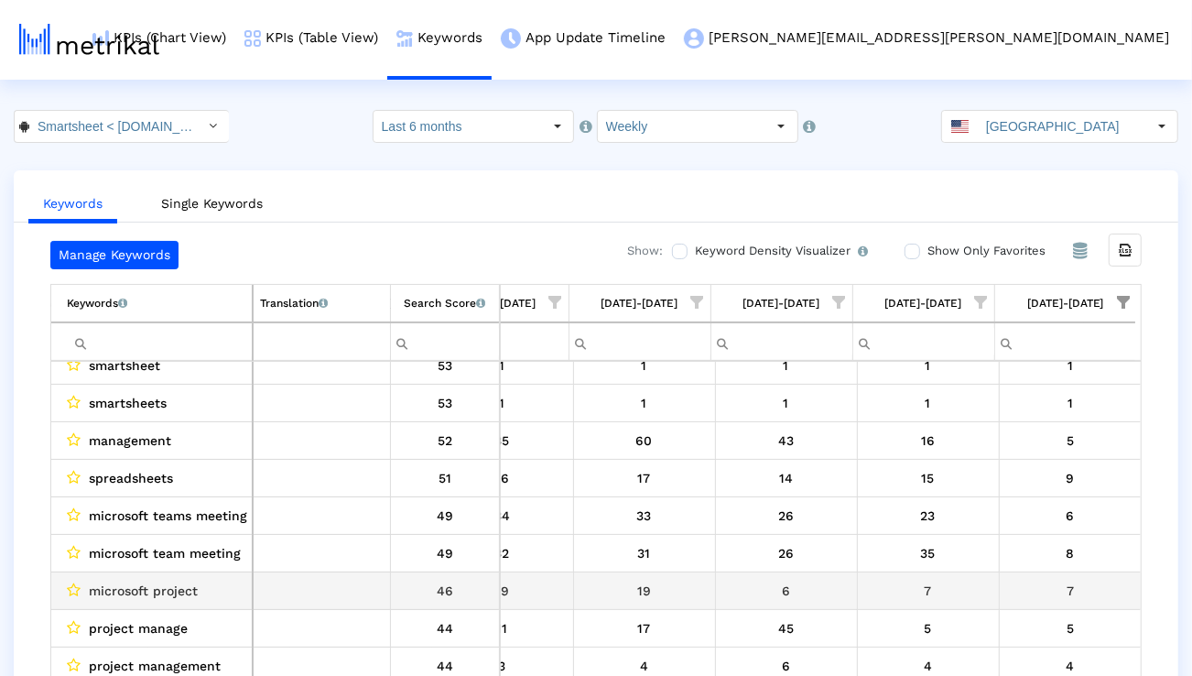
scroll to position [264, 0]
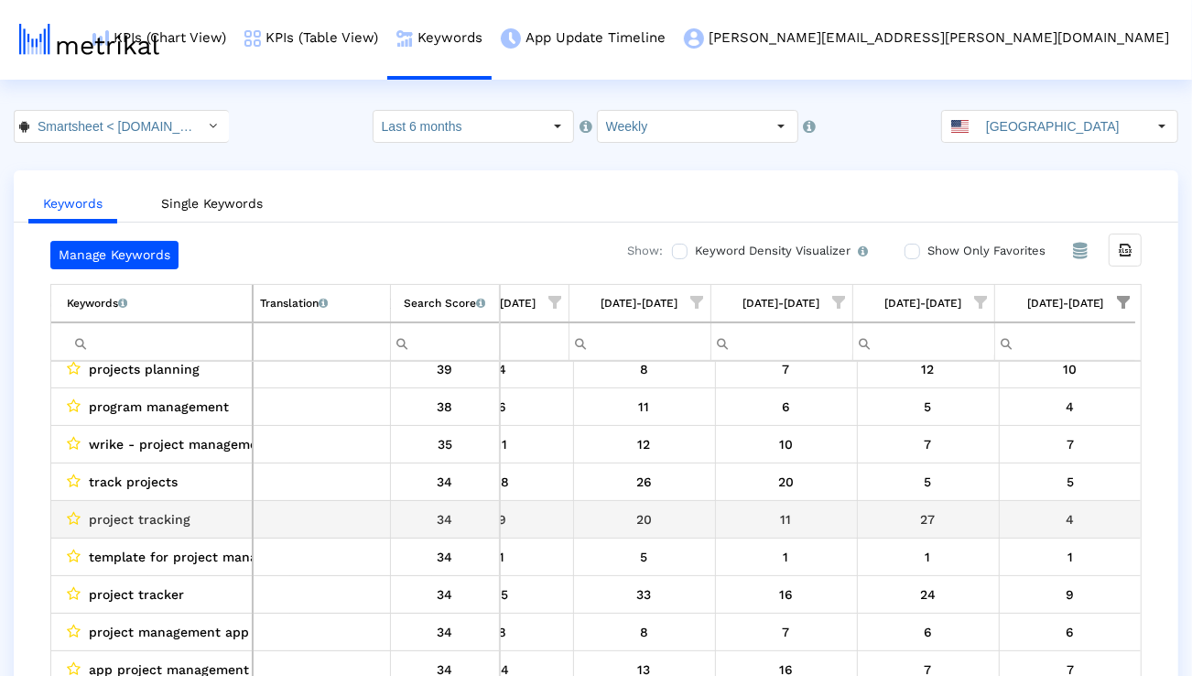
click at [167, 516] on span "project tracking" at bounding box center [140, 519] width 102 height 24
copy span "project tracking"
